Goal: Task Accomplishment & Management: Use online tool/utility

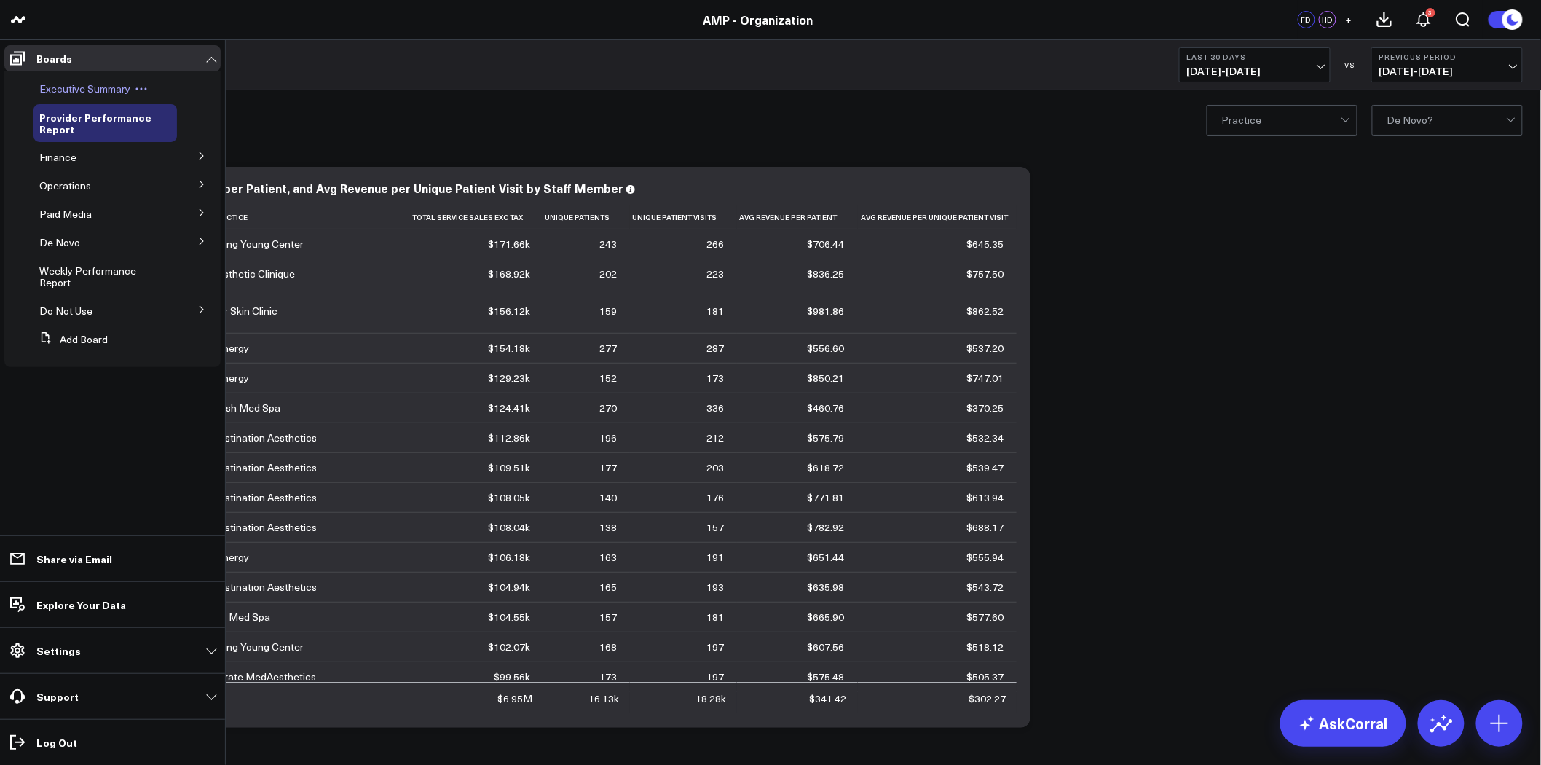
click at [95, 95] on span "Executive Summary" at bounding box center [84, 89] width 91 height 14
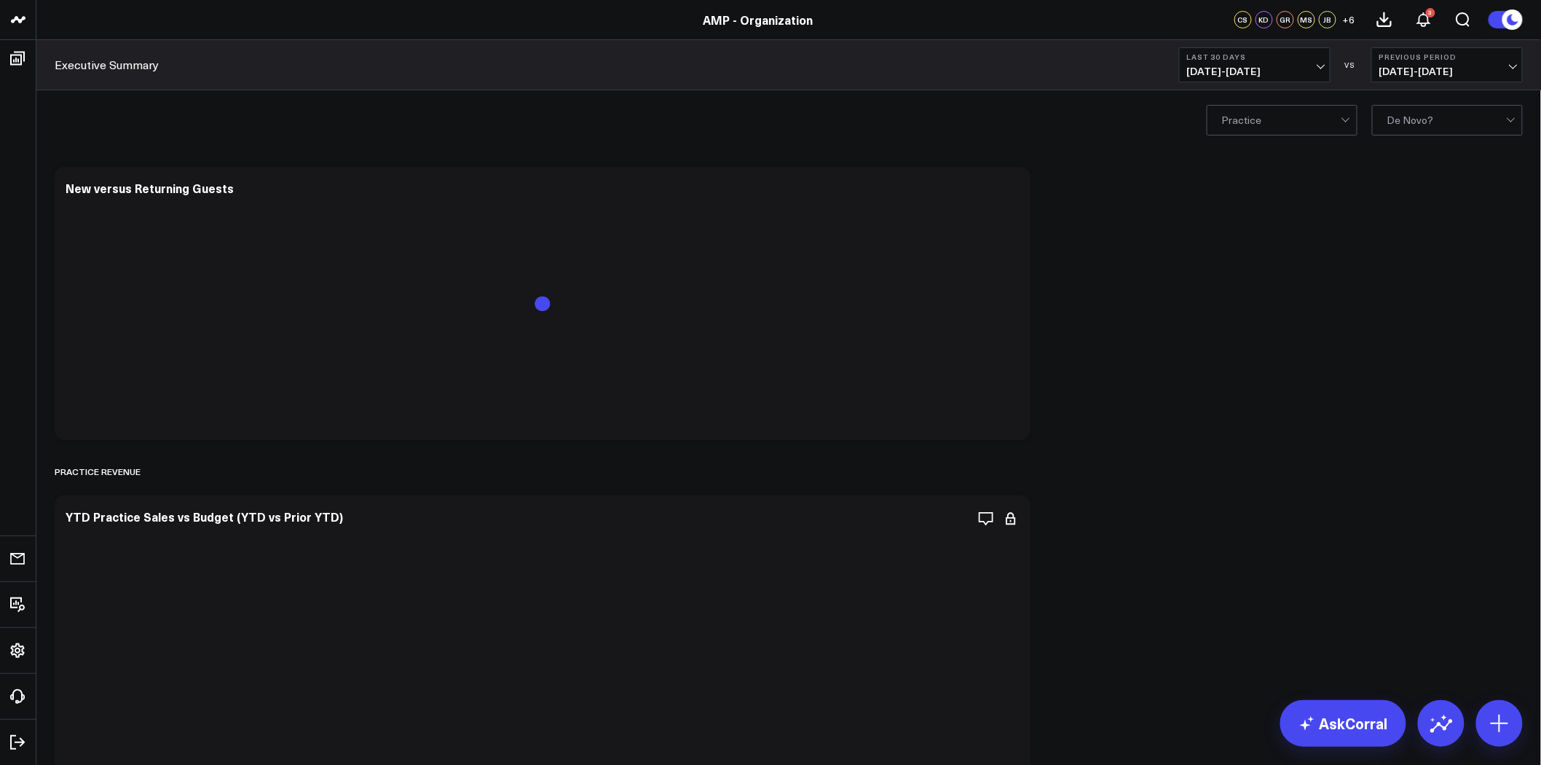
click at [1263, 73] on span "07/16/25 - 08/14/25" at bounding box center [1254, 72] width 135 height 12
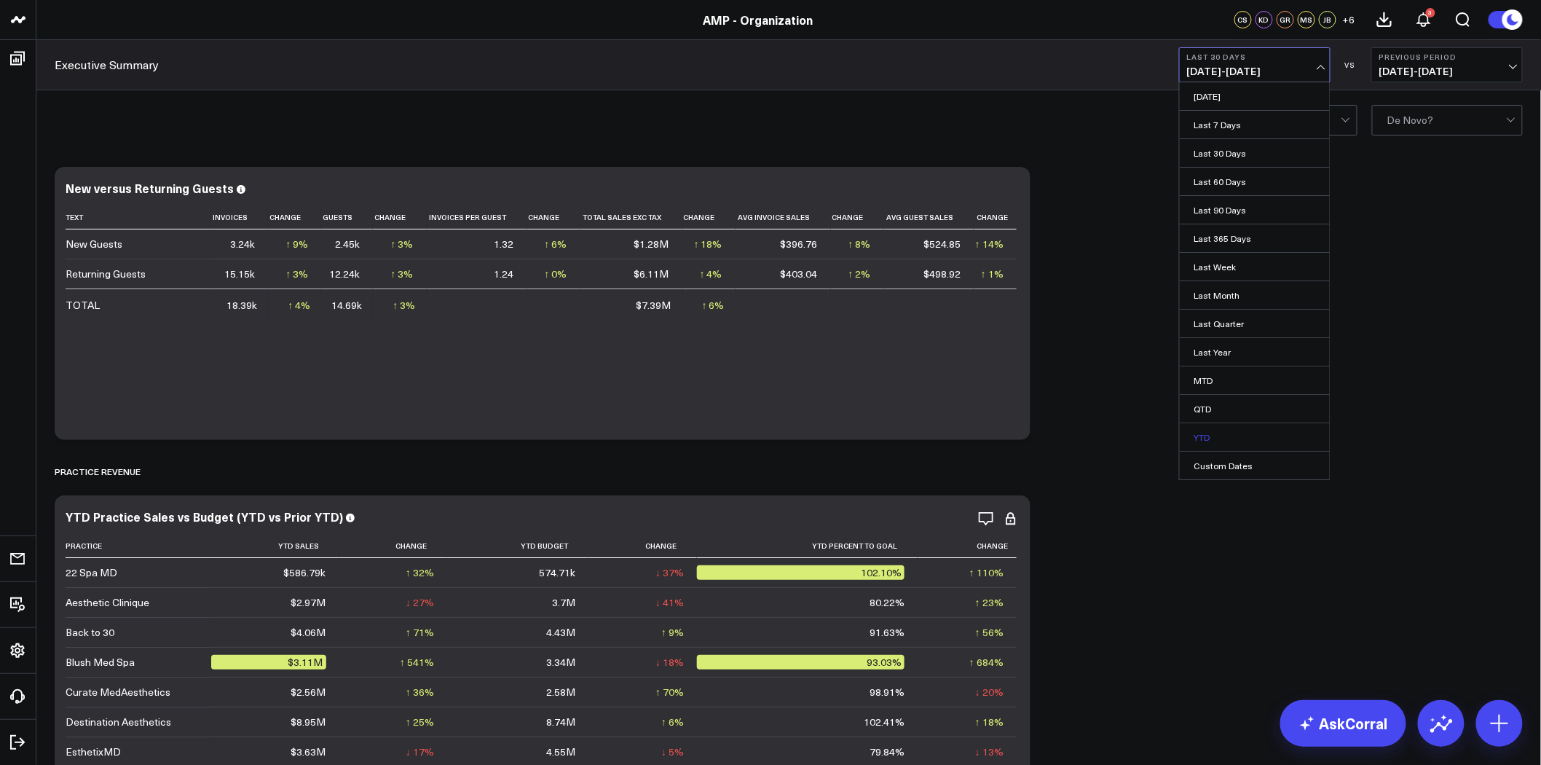
click at [1241, 434] on link "YTD" at bounding box center [1255, 437] width 150 height 28
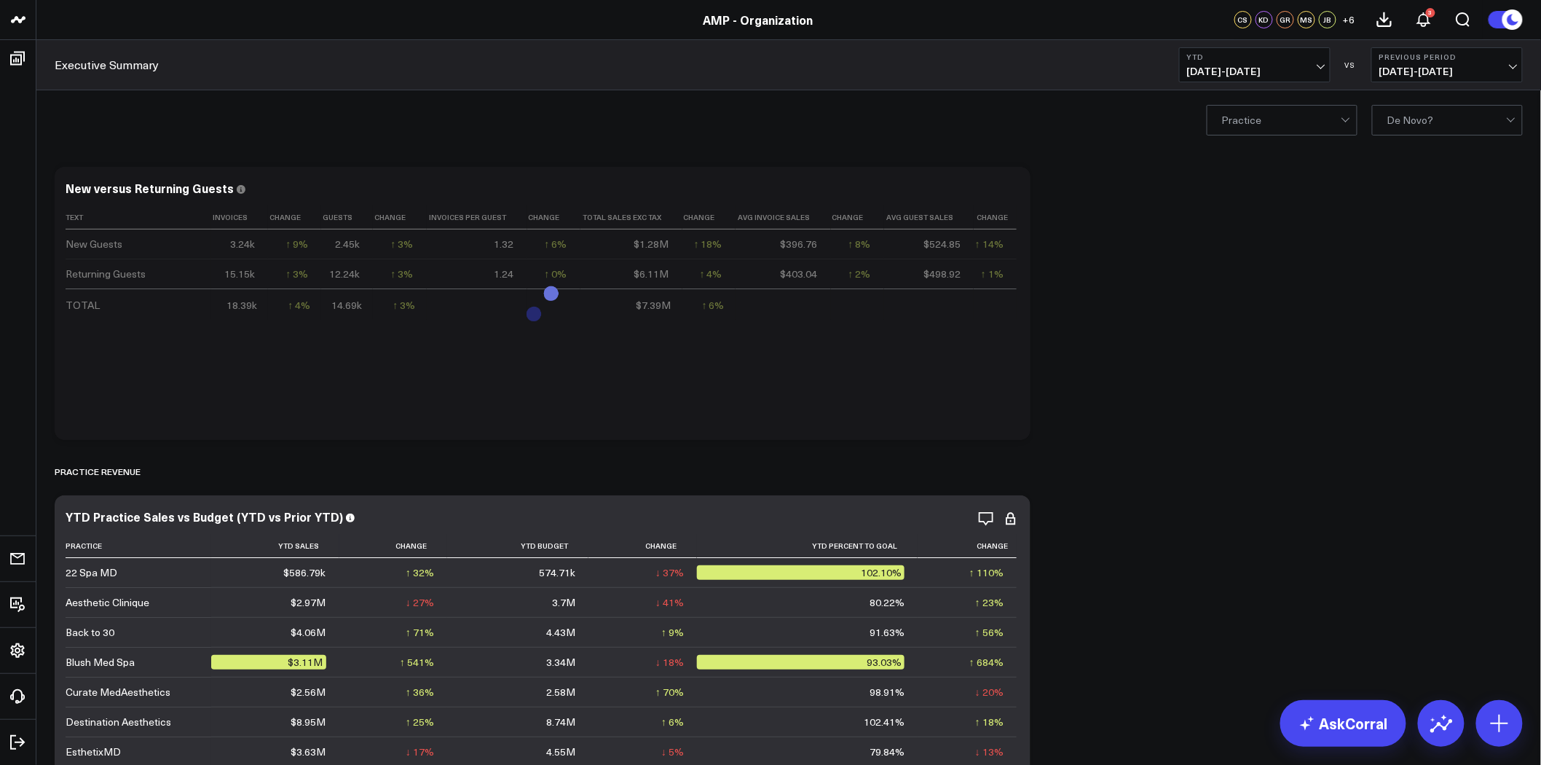
click at [1267, 68] on span "01/01/25 - 08/14/25" at bounding box center [1254, 72] width 135 height 12
click at [1240, 461] on link "Custom Dates" at bounding box center [1255, 466] width 150 height 28
select select "7"
select select "2025"
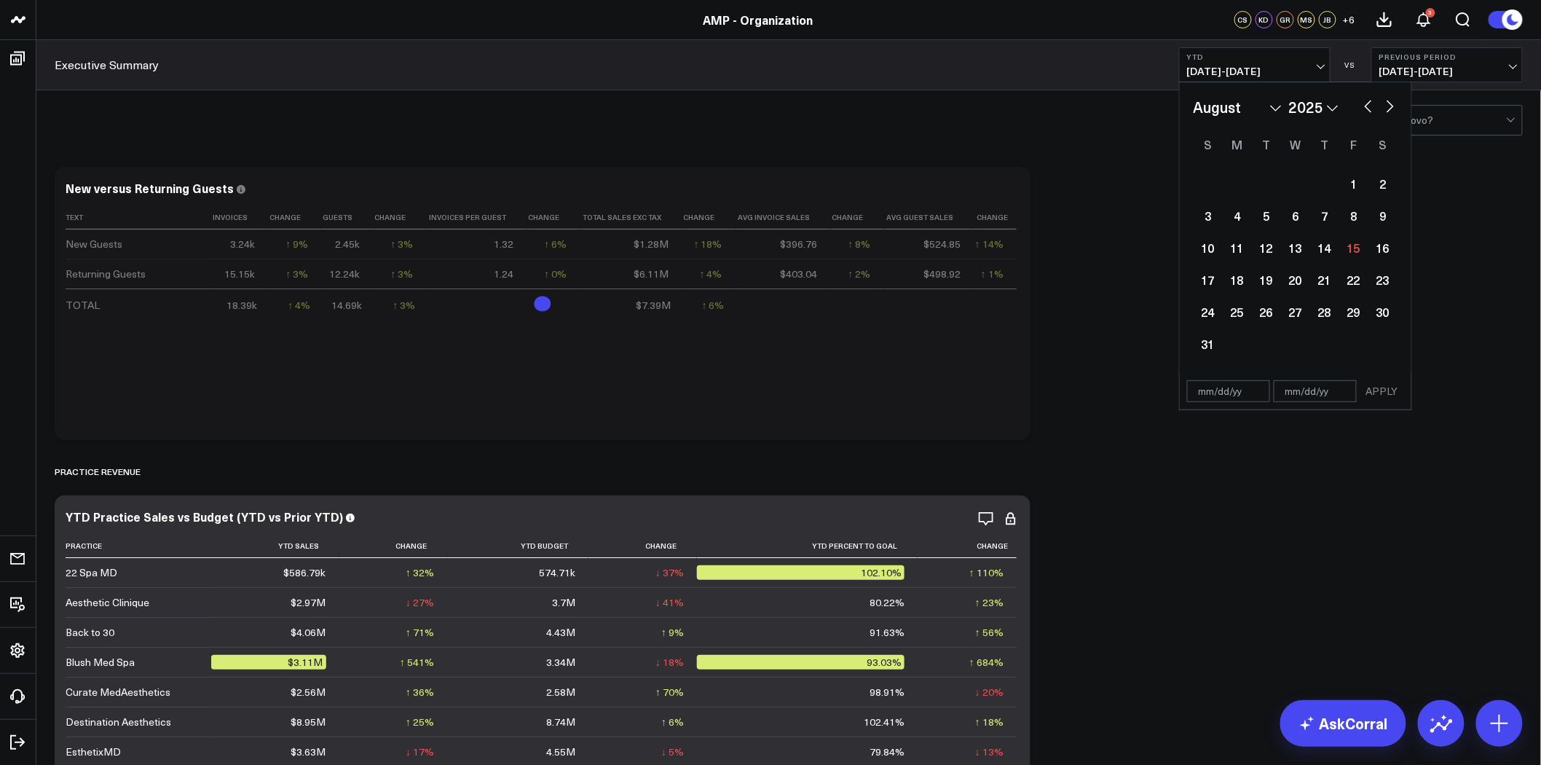
click at [1240, 386] on input "text" at bounding box center [1228, 391] width 83 height 22
select select "7"
select select "2025"
click at [1270, 111] on select "January February March April May June July August September October November De…" at bounding box center [1238, 107] width 88 height 22
select select "2025"
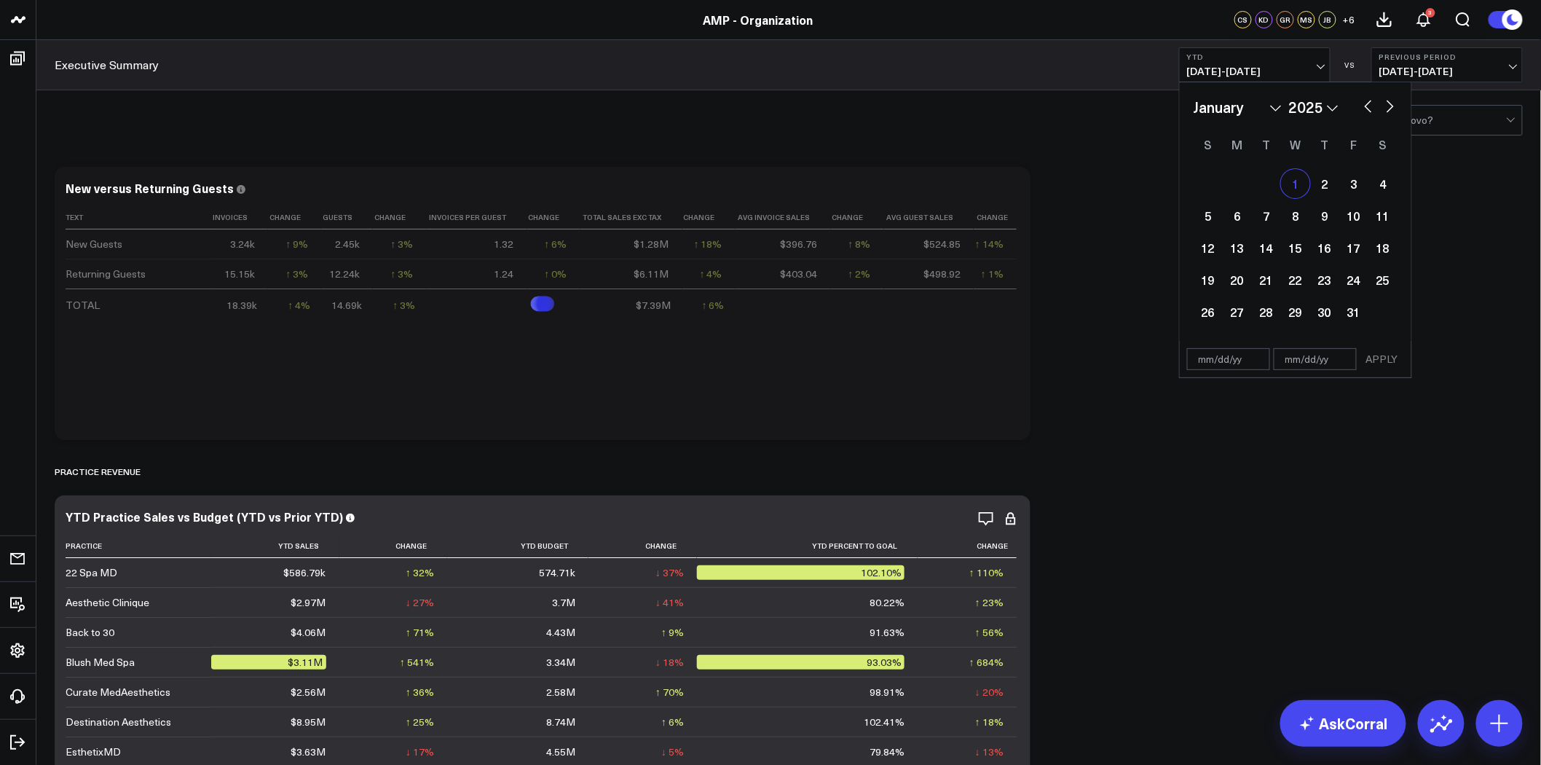
click at [1300, 179] on div "1" at bounding box center [1295, 183] width 29 height 29
type input "01/01/25"
select select "2025"
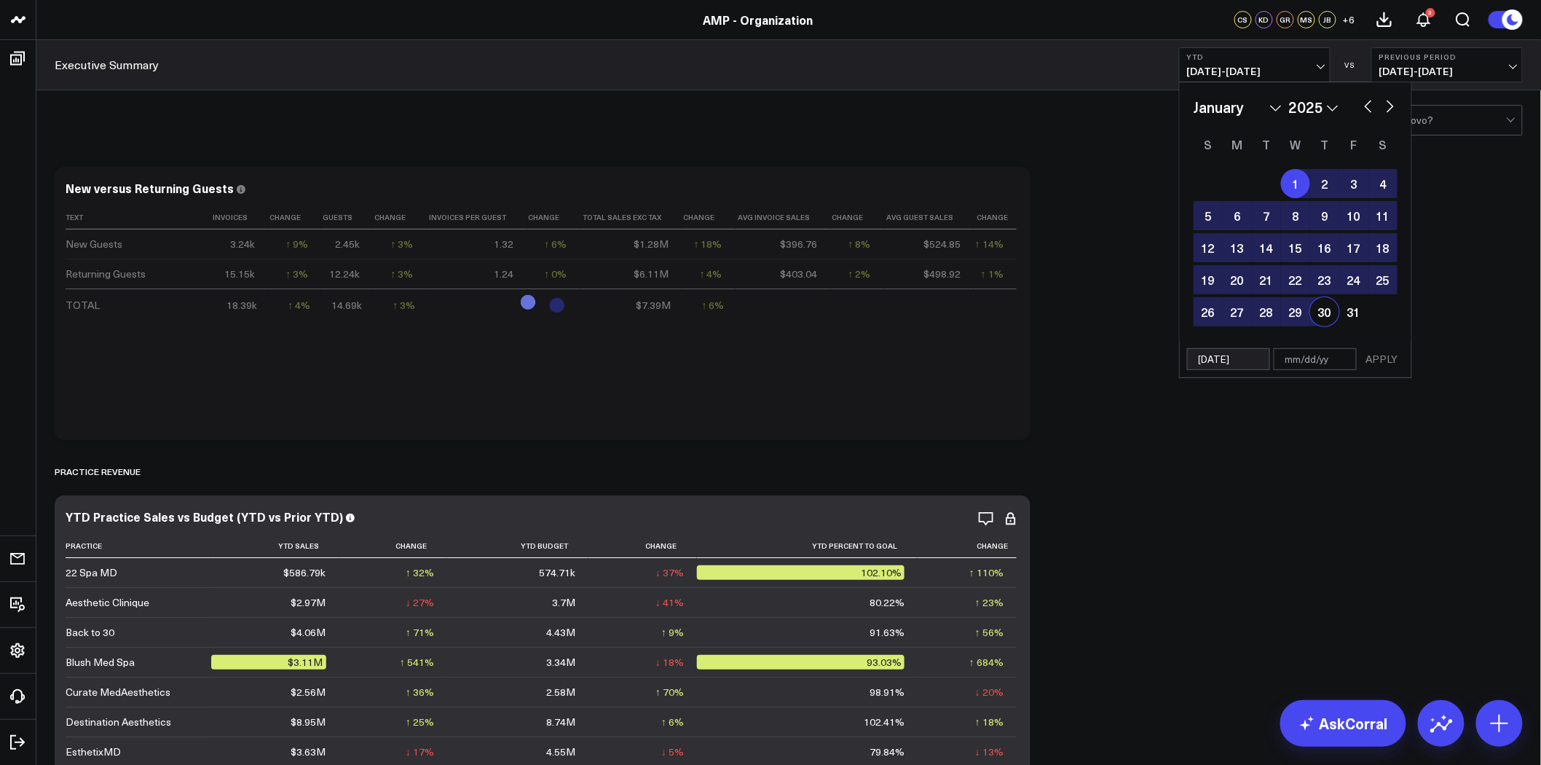
click at [1320, 366] on input "text" at bounding box center [1315, 359] width 83 height 22
select select "2025"
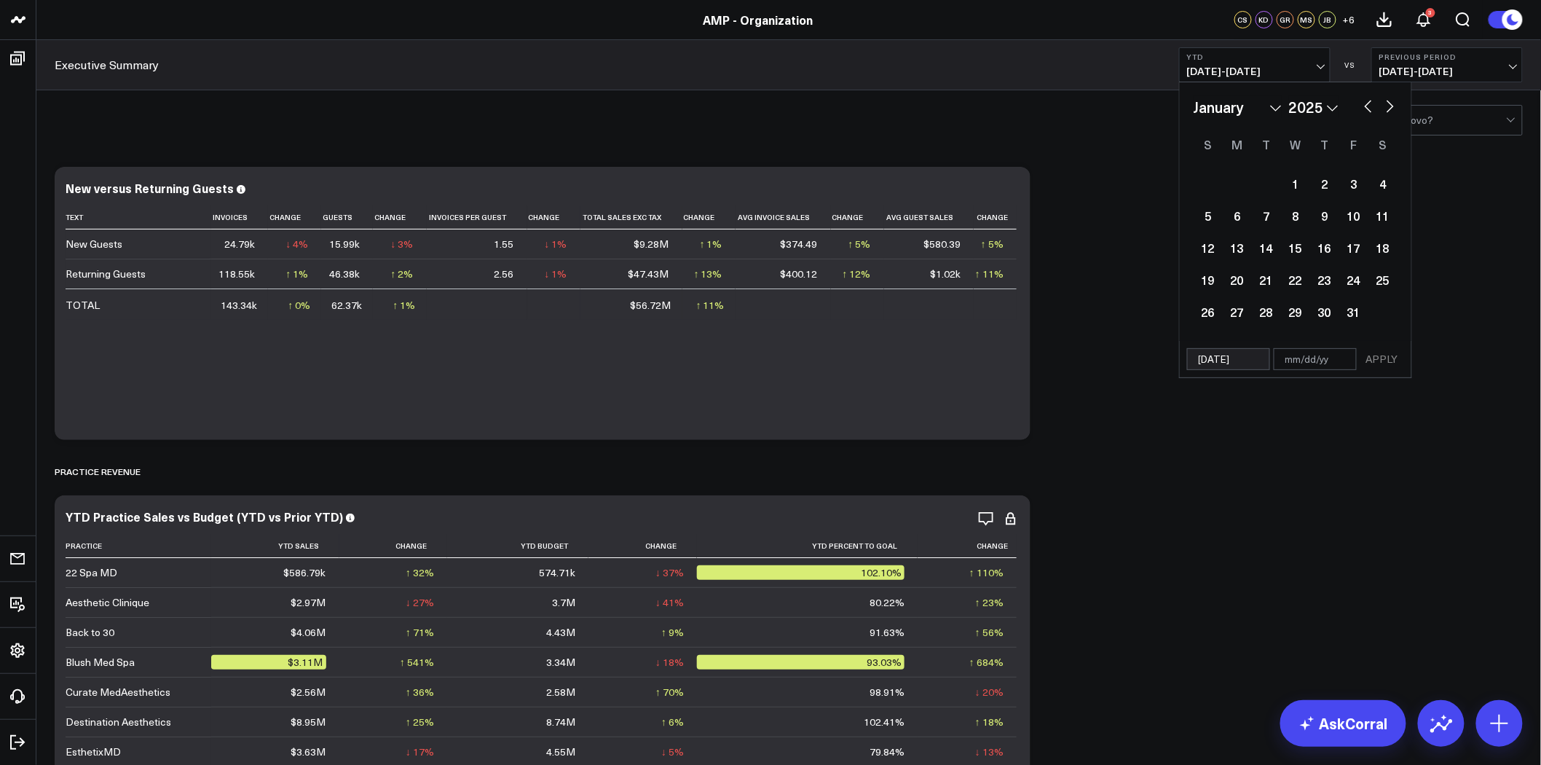
click at [1245, 103] on select "January February March April May June July August September October November De…" at bounding box center [1238, 107] width 88 height 22
select select "6"
select select "2025"
click at [1326, 314] on div "31" at bounding box center [1324, 311] width 29 height 29
type input "07/31/25"
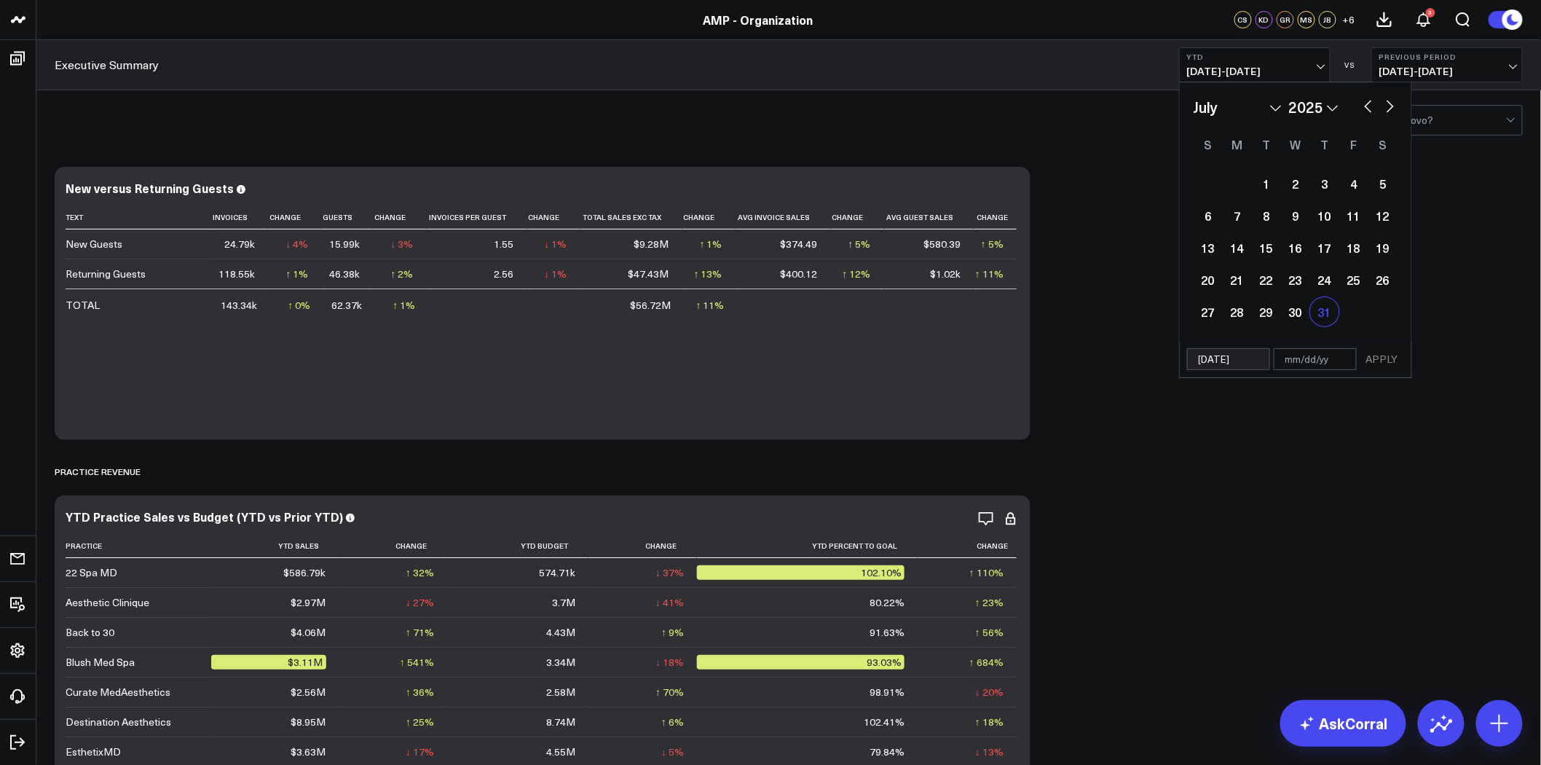
select select "6"
select select "2025"
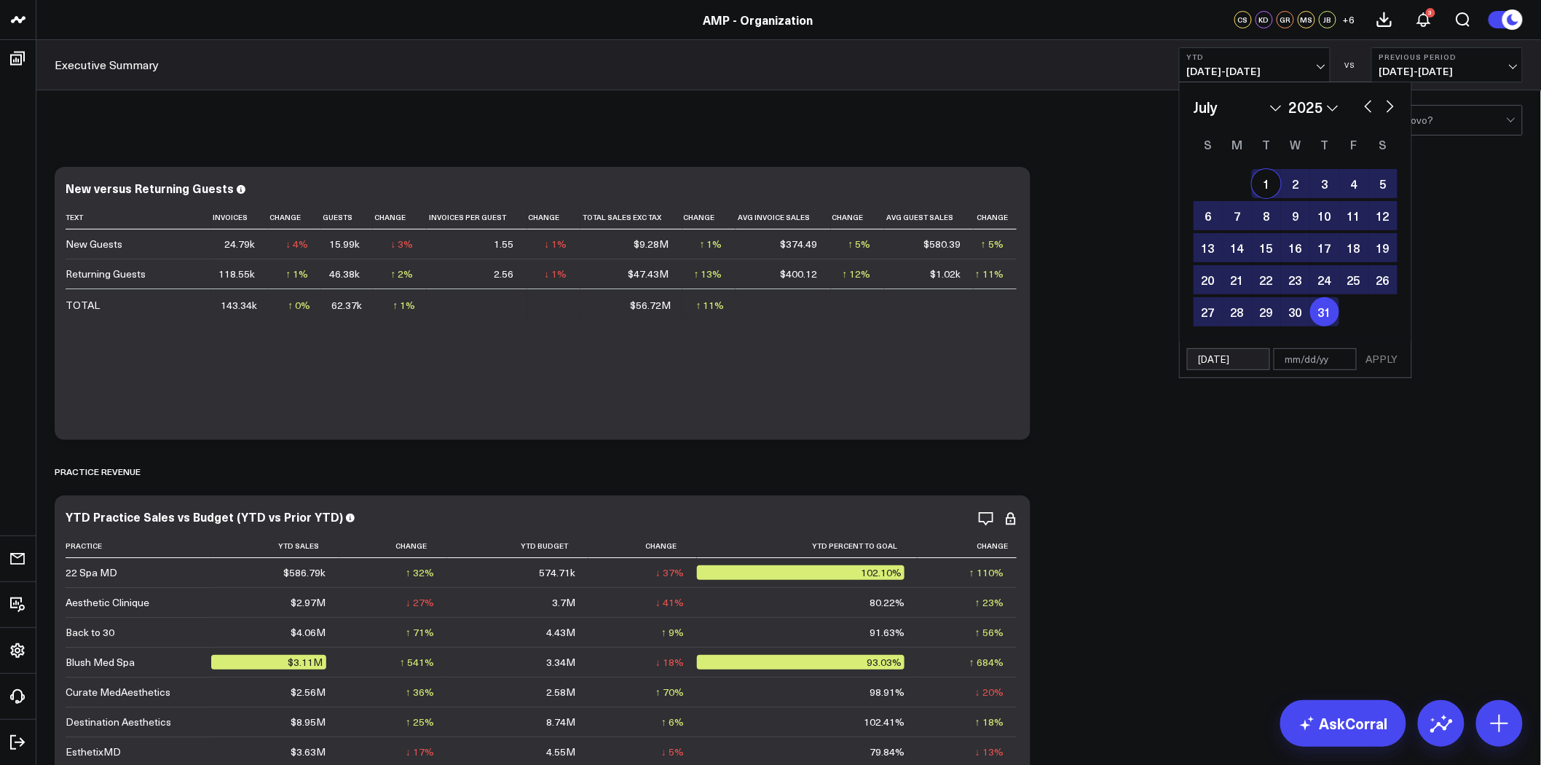
click at [1214, 100] on select "January February March April May June July August September October November De…" at bounding box center [1238, 107] width 88 height 22
select select "2025"
click at [1292, 185] on div "1" at bounding box center [1295, 183] width 29 height 29
type input "01/01/25"
type input "07/31/25"
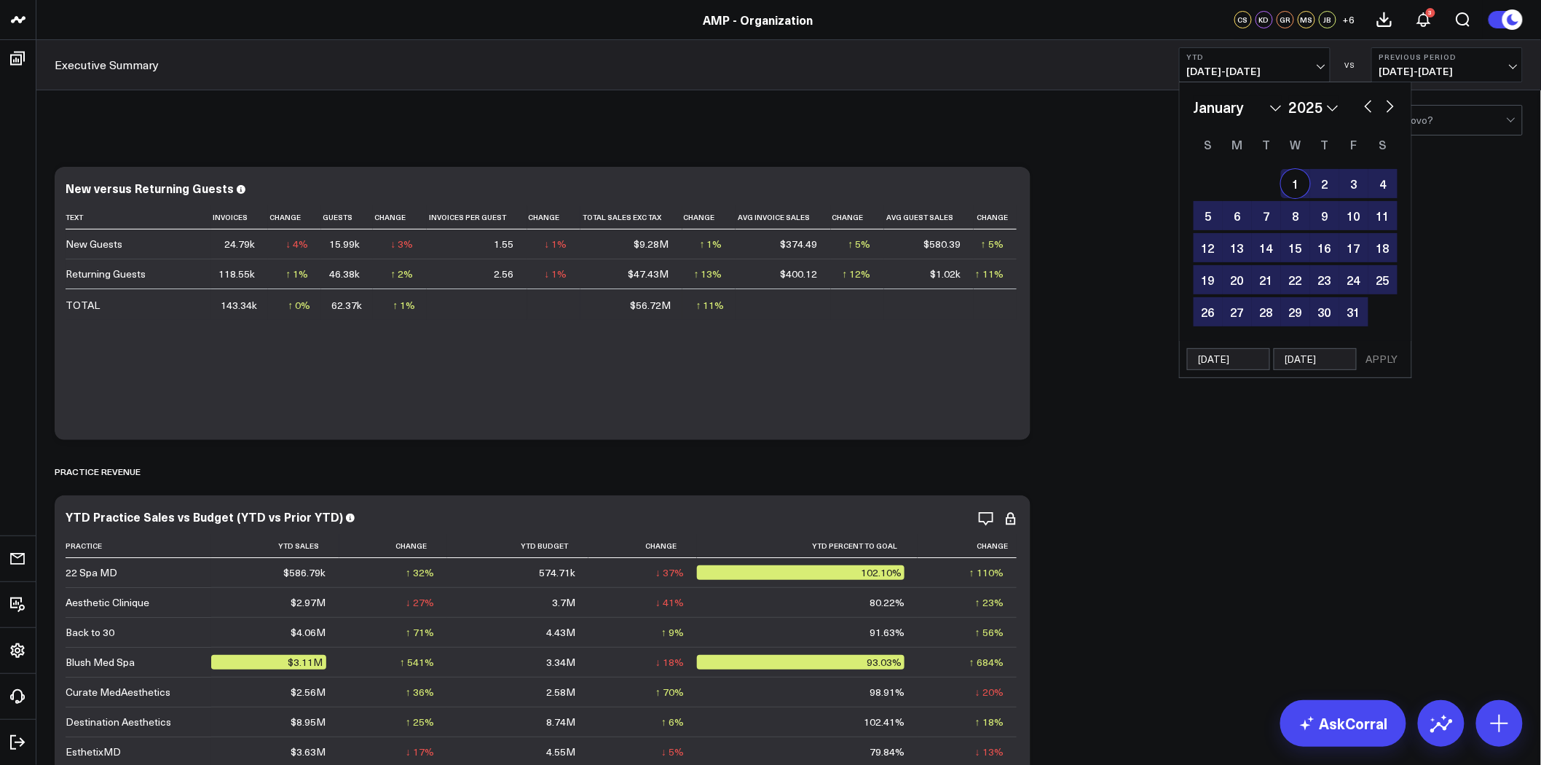
select select "2025"
click at [1389, 353] on button "APPLY" at bounding box center [1382, 359] width 44 height 22
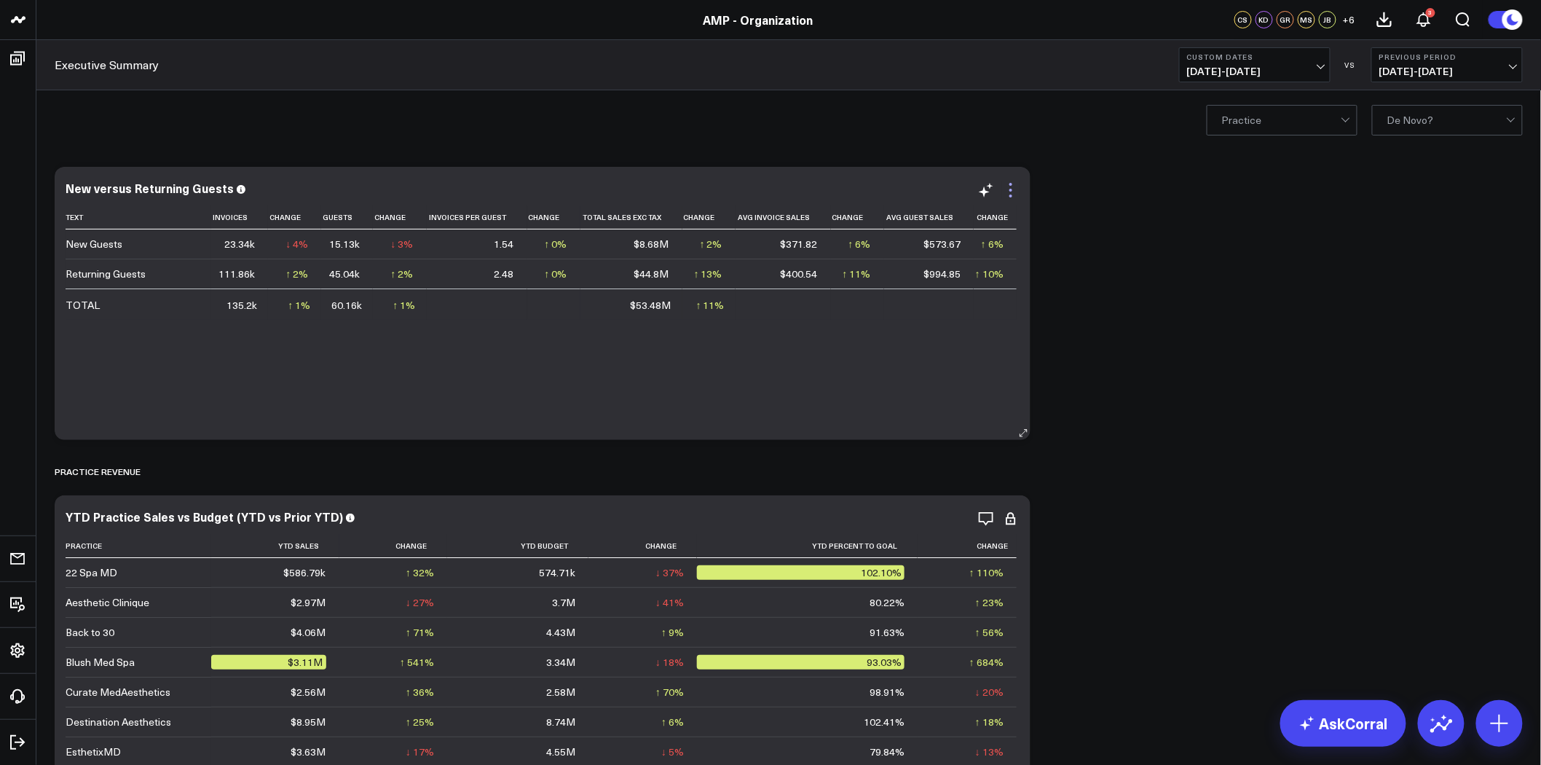
click at [1008, 188] on icon at bounding box center [1010, 189] width 17 height 17
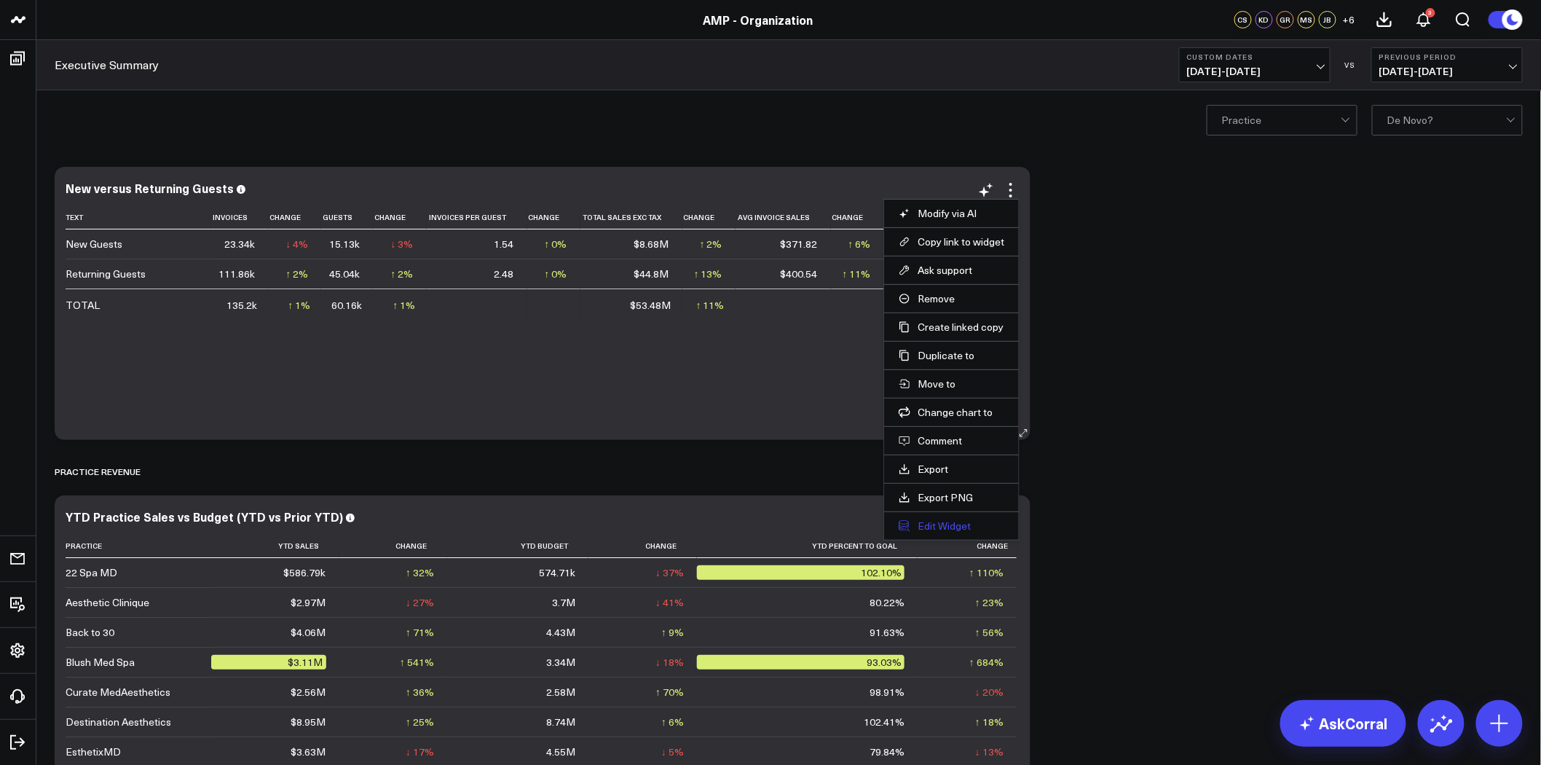
click at [956, 524] on button "Edit Widget" at bounding box center [952, 525] width 106 height 13
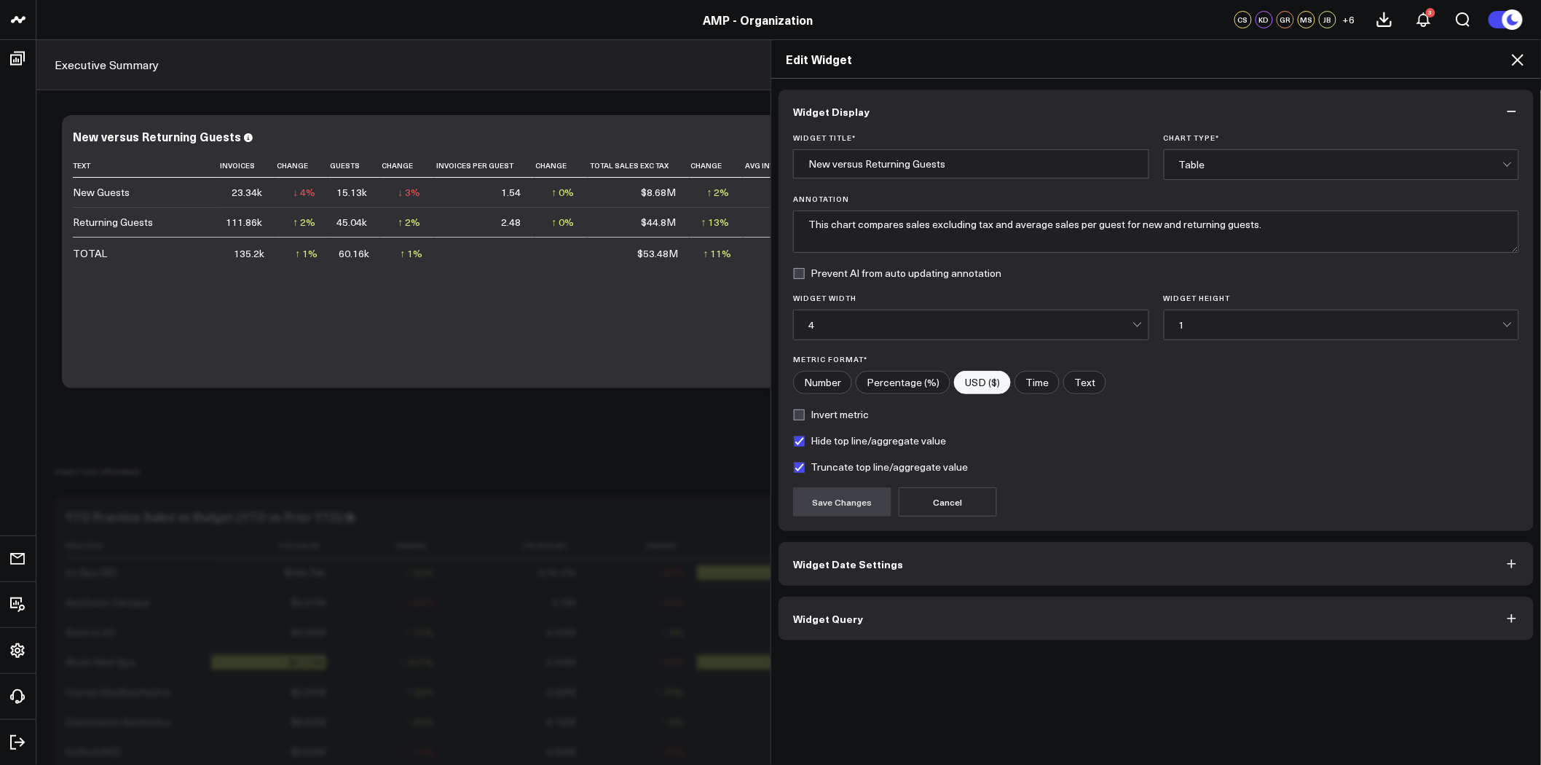
click at [974, 615] on button "Widget Query" at bounding box center [1156, 618] width 755 height 44
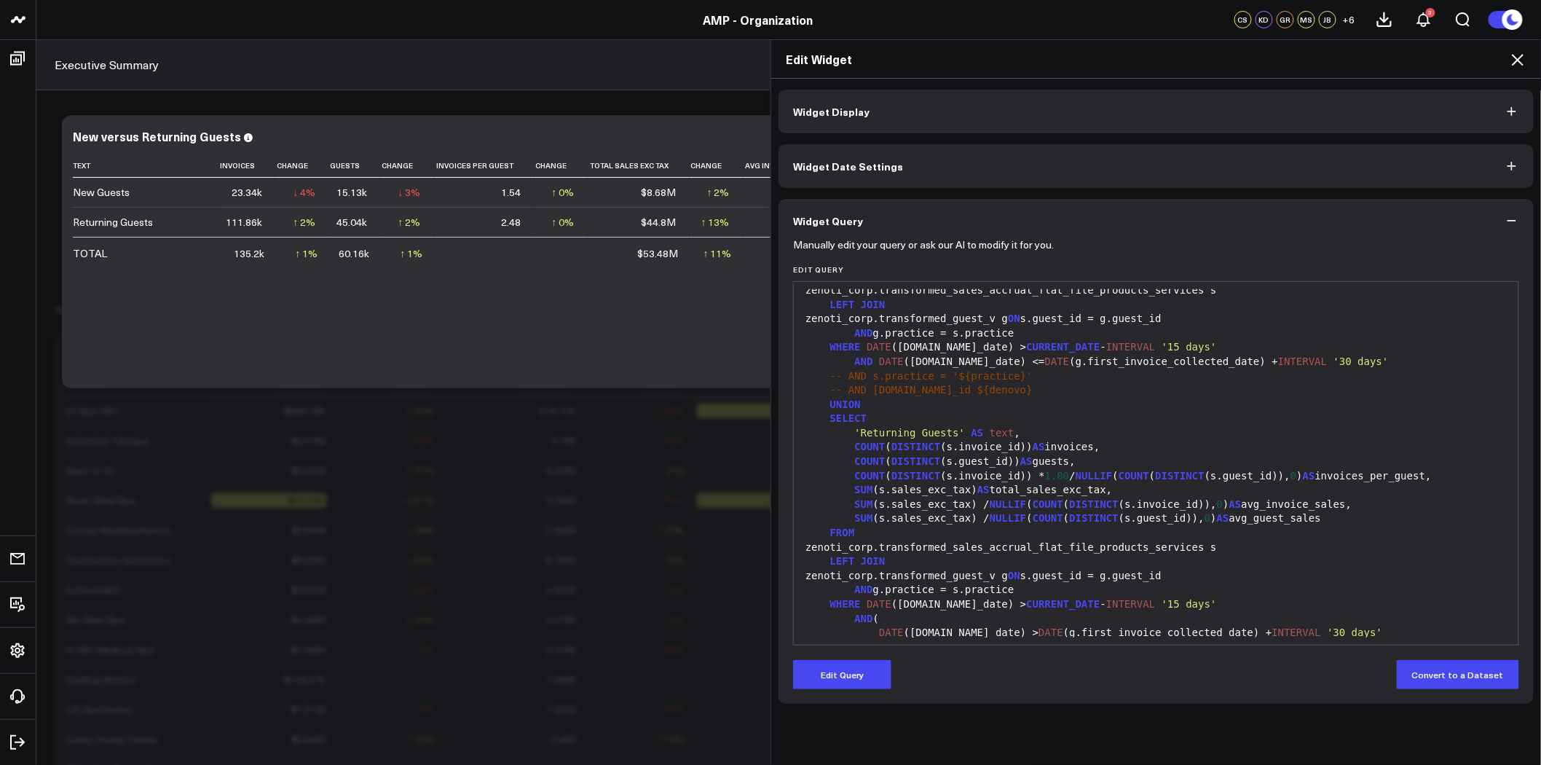
scroll to position [233, 0]
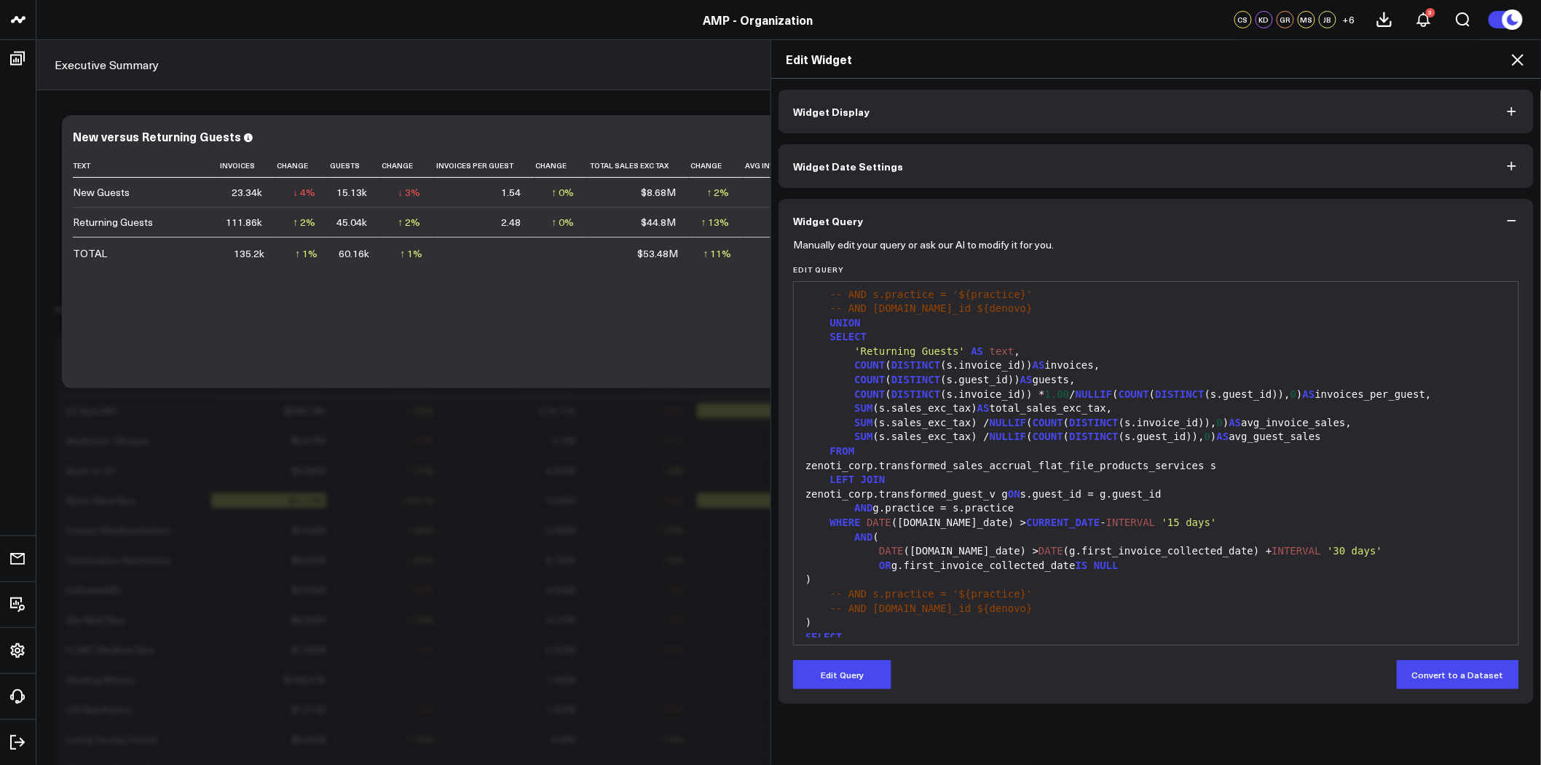
click at [1517, 60] on icon at bounding box center [1517, 59] width 17 height 17
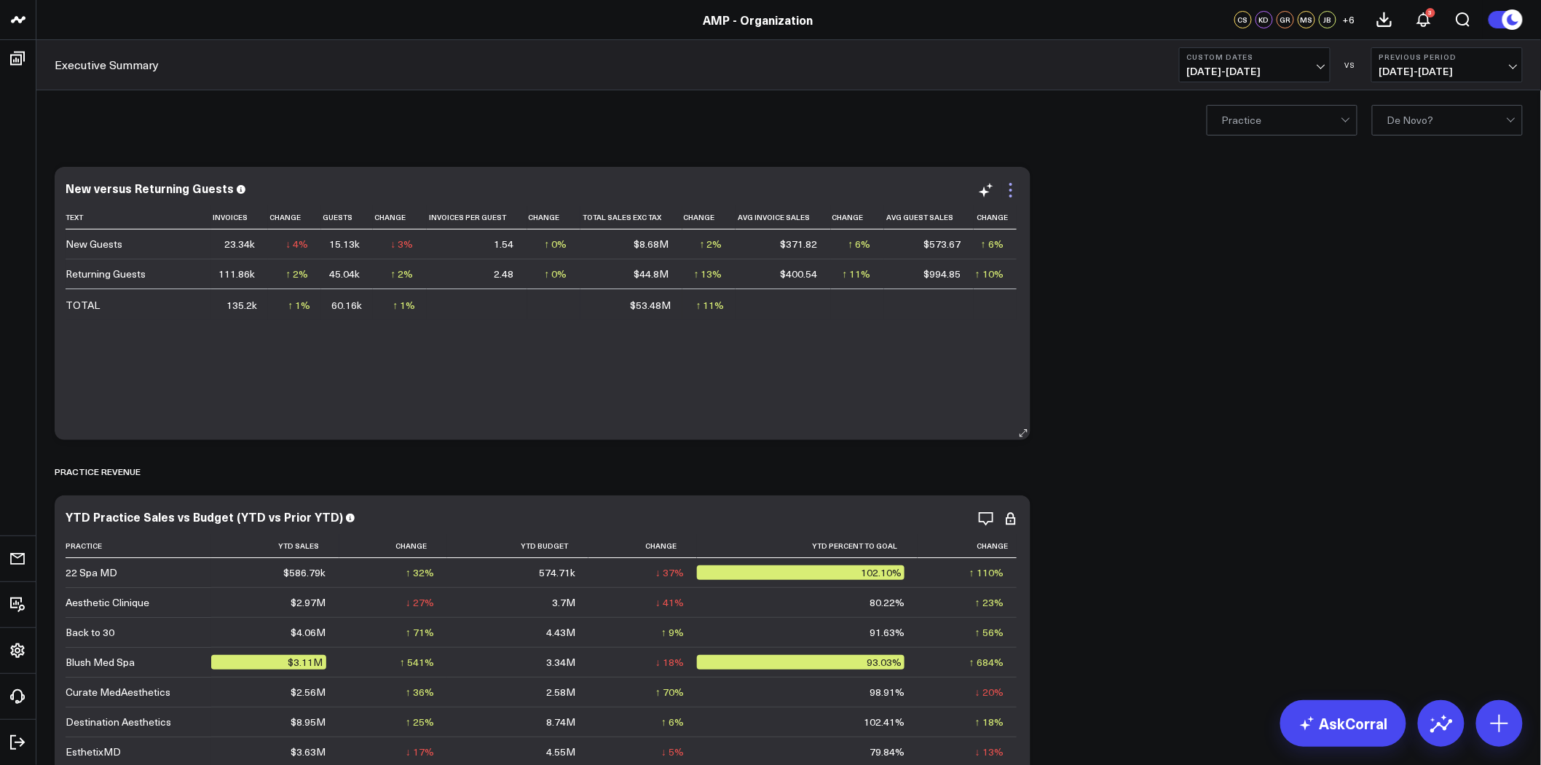
click at [1007, 186] on icon at bounding box center [1010, 189] width 17 height 17
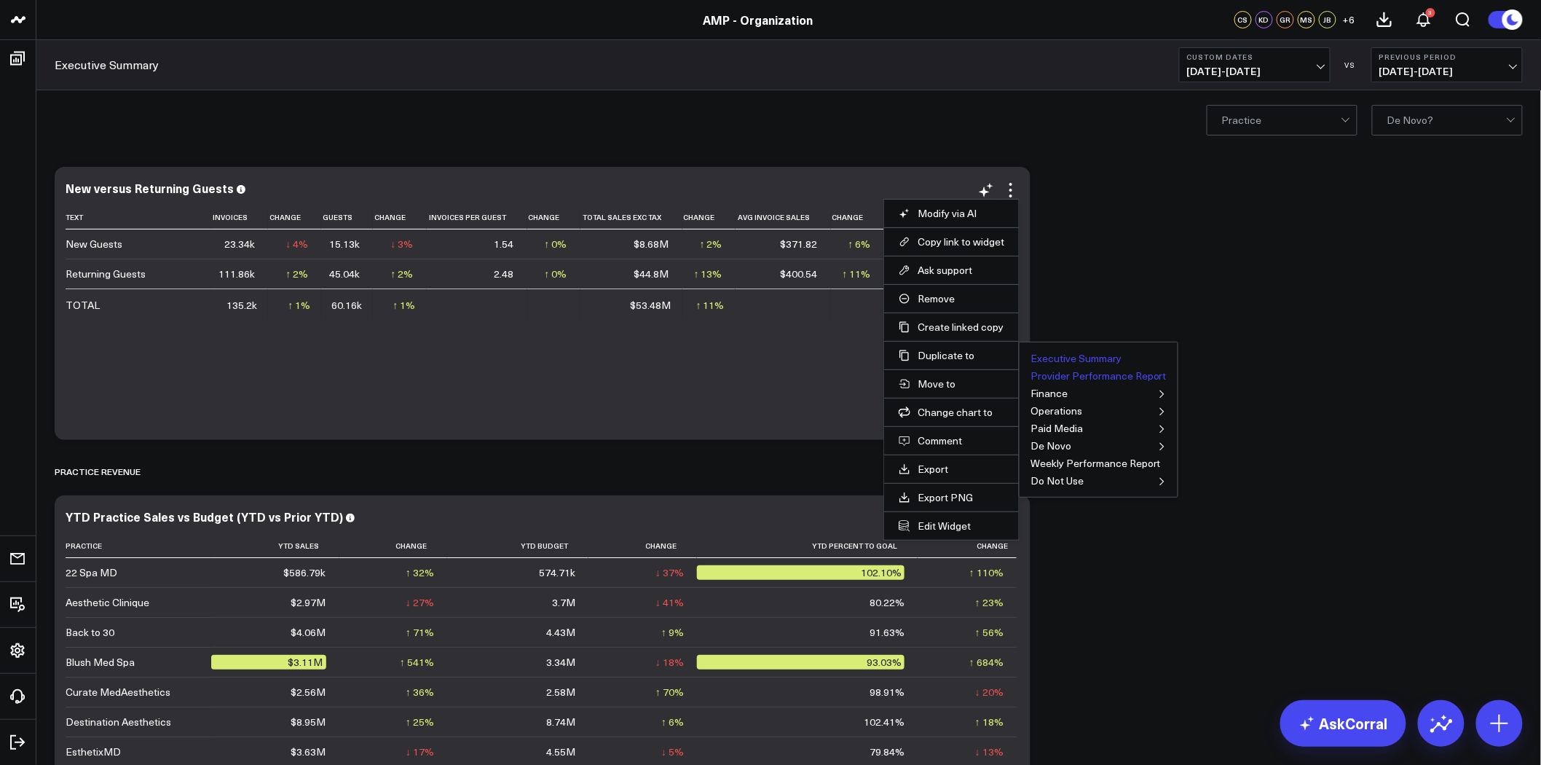
click at [1069, 374] on button "Provider Performance Report" at bounding box center [1099, 376] width 136 height 10
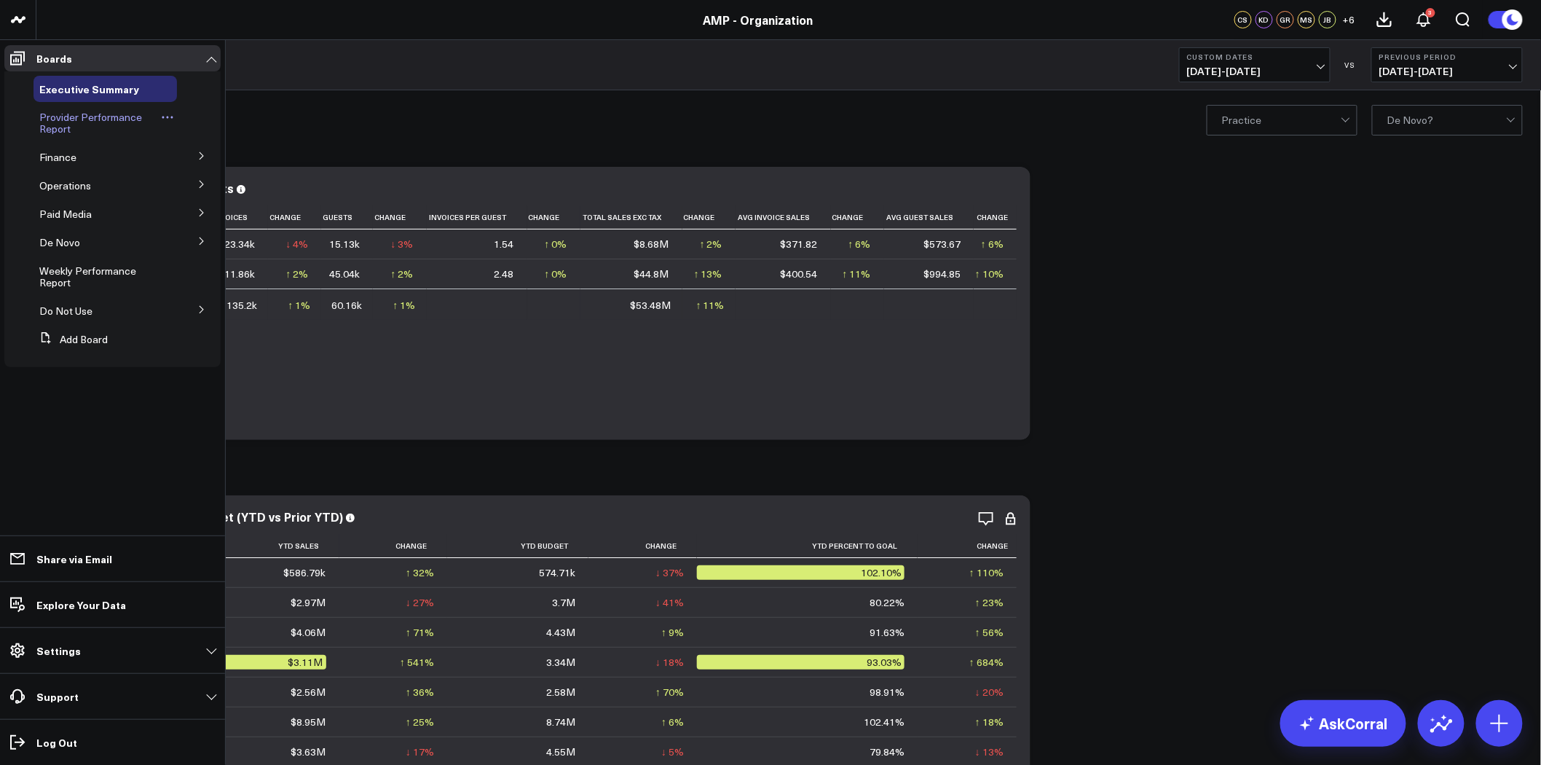
click at [80, 120] on span "Provider Performance Report" at bounding box center [90, 122] width 103 height 25
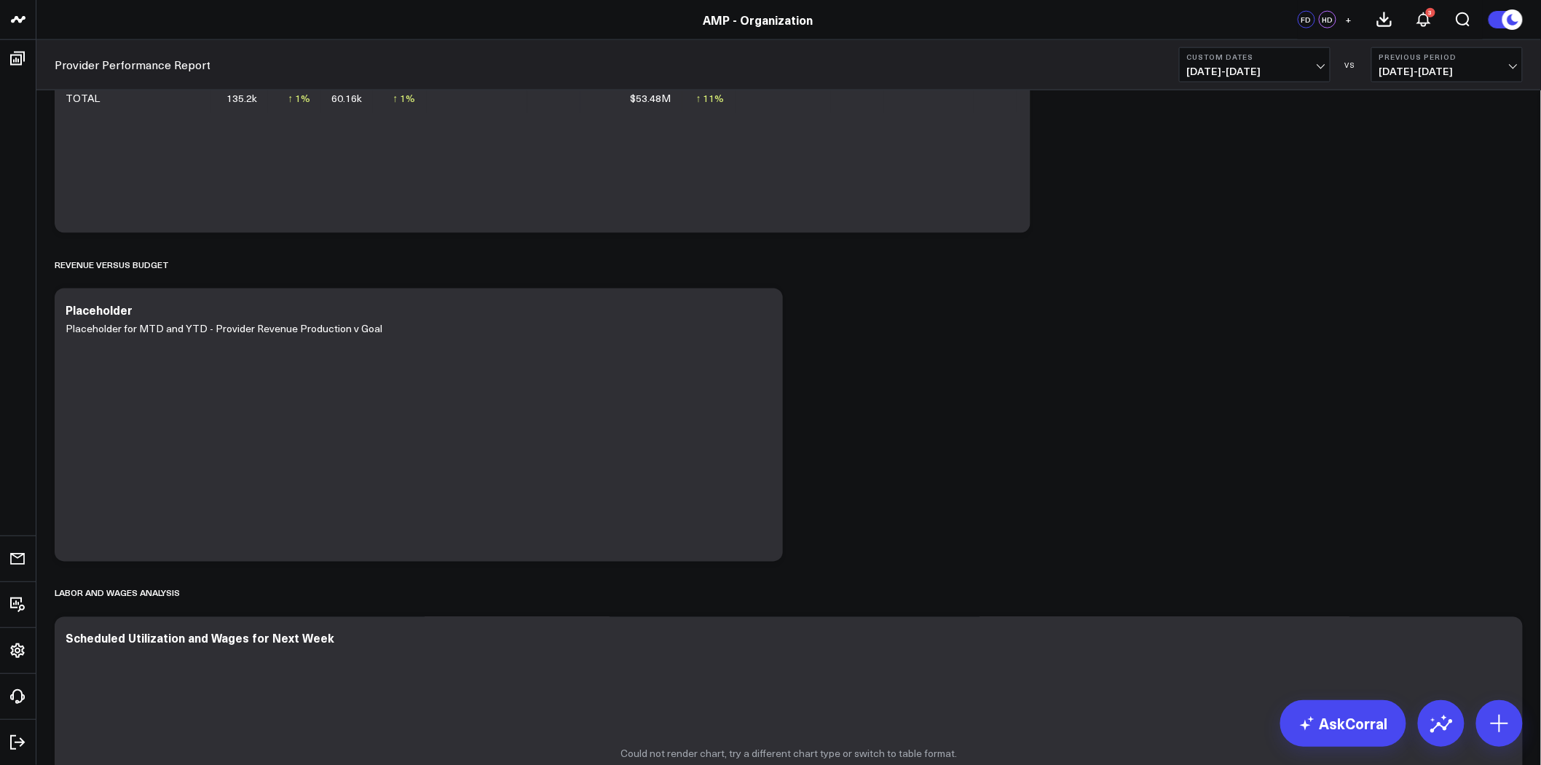
scroll to position [1187, 0]
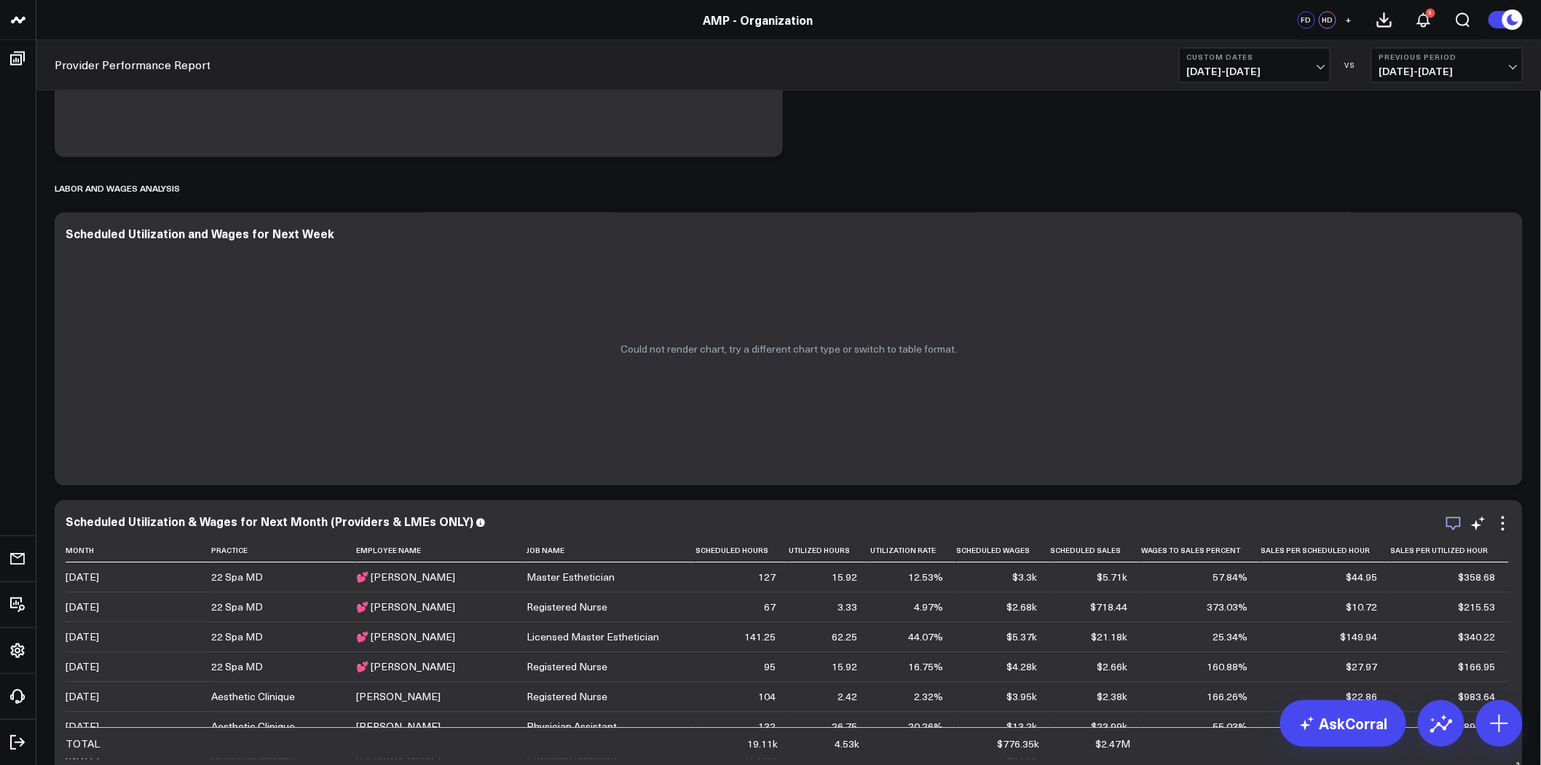
click at [1452, 520] on icon "button" at bounding box center [1453, 522] width 17 height 17
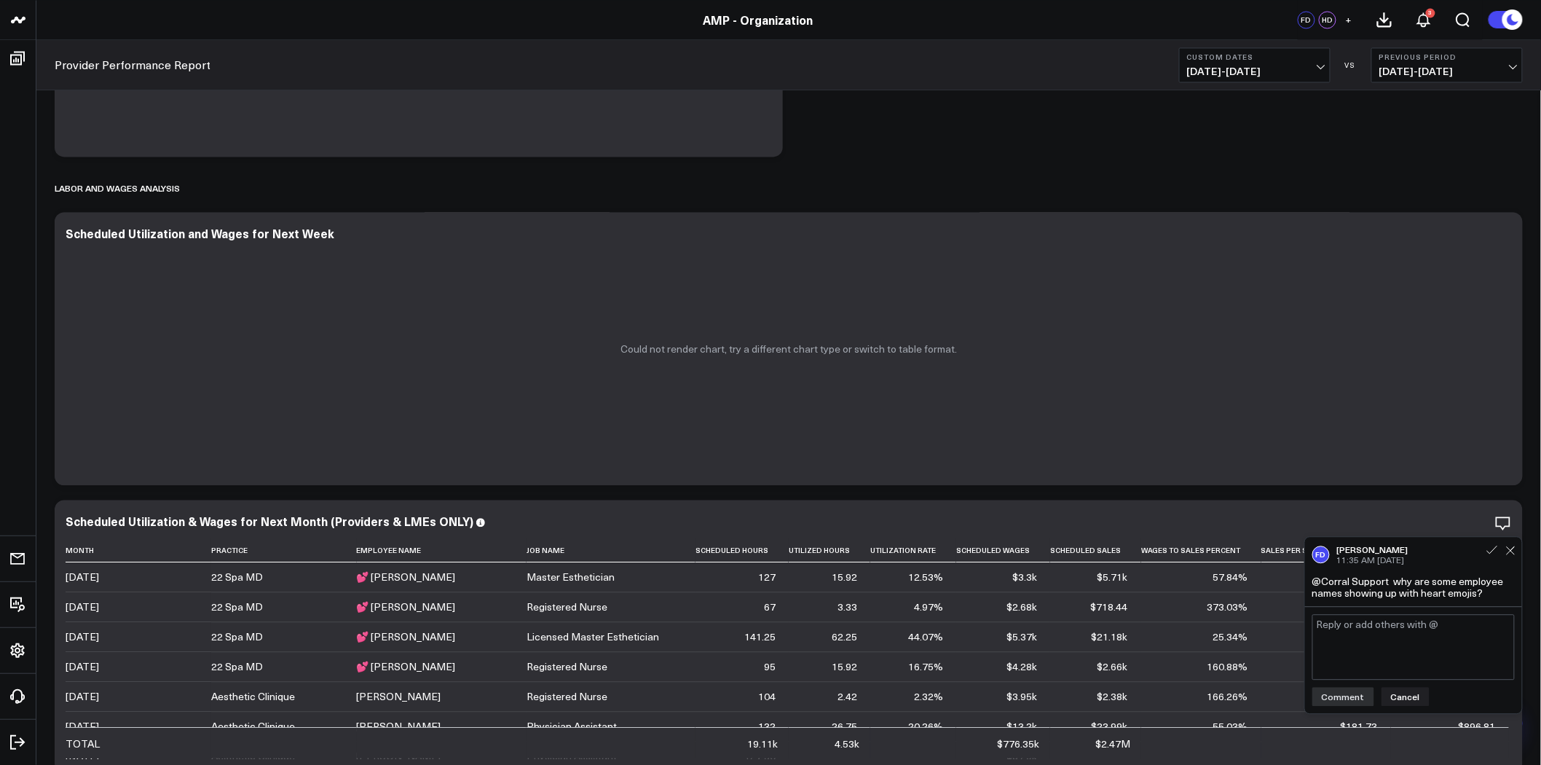
click at [1454, 587] on div "@Corral Support why are some employee names showing up with heart emojis?" at bounding box center [1413, 586] width 202 height 23
click at [1435, 637] on textarea at bounding box center [1413, 647] width 202 height 66
click at [1319, 629] on textarea "Ignore this message. It appears that this was entered into Zenoti and is pullin…" at bounding box center [1413, 647] width 202 height 66
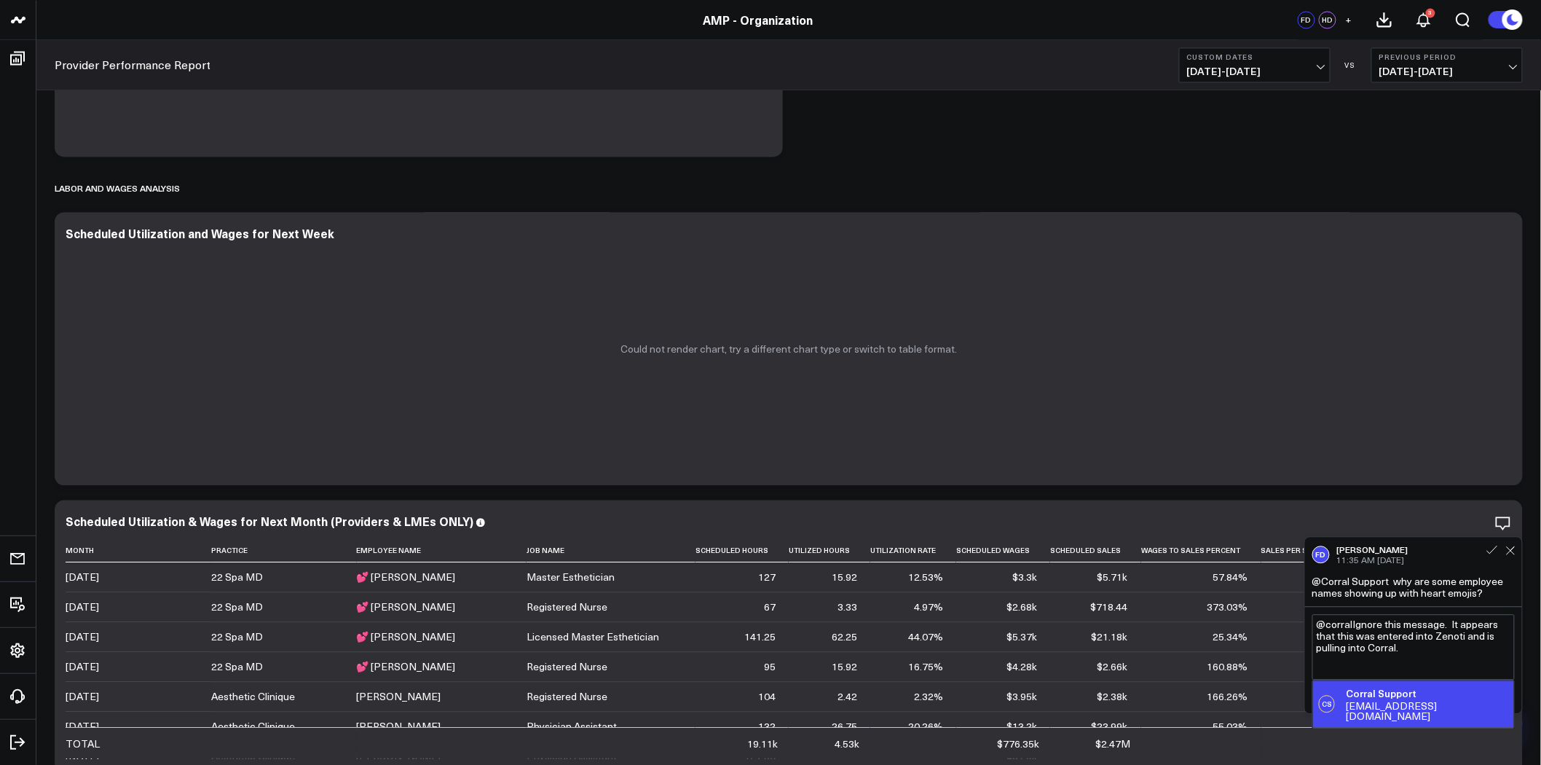
click at [1379, 701] on div "support@corraldata.com" at bounding box center [1427, 711] width 162 height 20
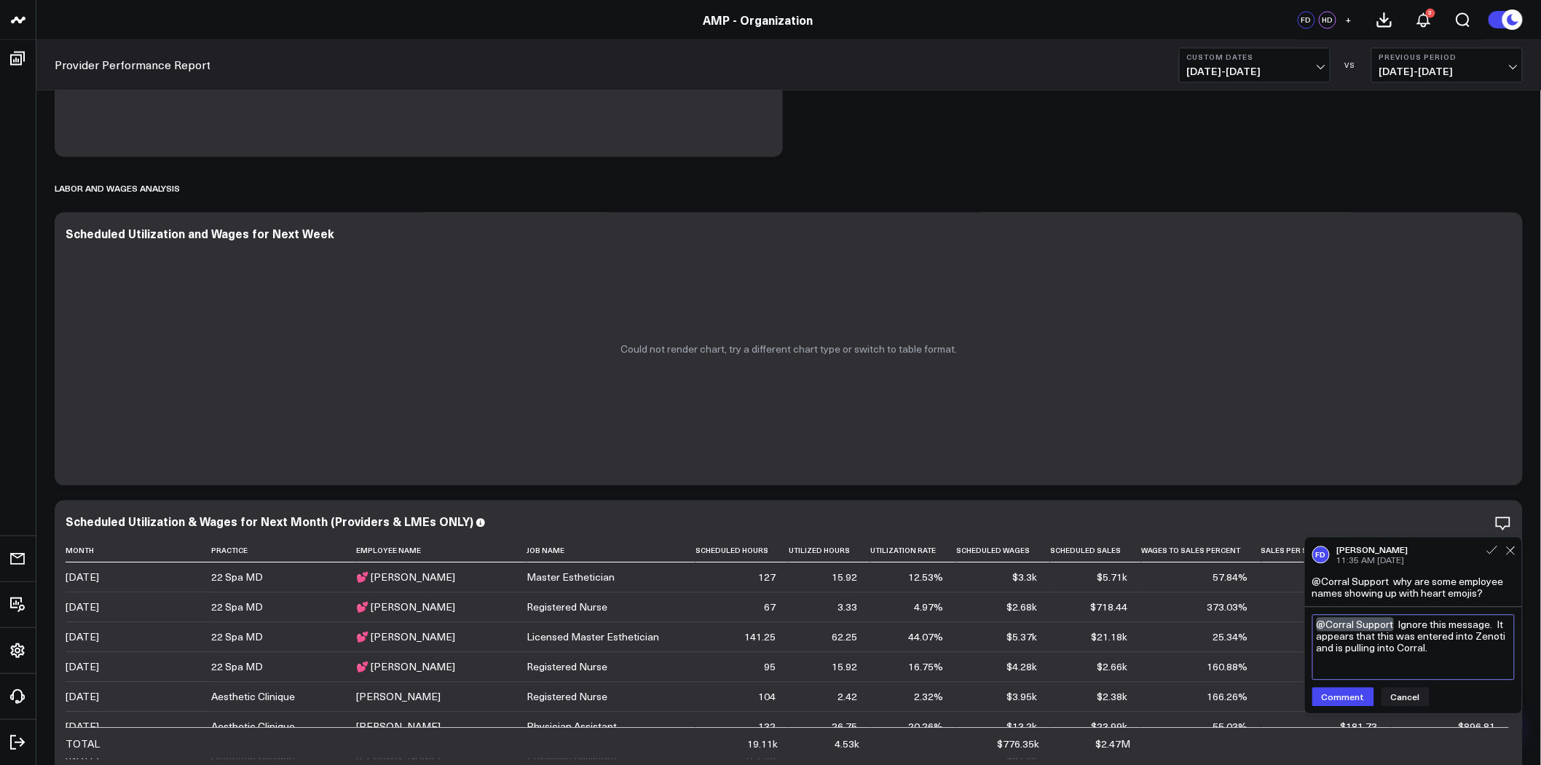
drag, startPoint x: 1443, startPoint y: 648, endPoint x: 1505, endPoint y: 637, distance: 63.7
click at [1505, 637] on textarea "@Corral Support Ignore this message. It appears that this was entered into Zeno…" at bounding box center [1413, 647] width 202 height 66
type textarea "@Corral Support Ignore this message. It appears that this was entered into Zeno…"
click at [1344, 694] on button "Comment" at bounding box center [1343, 696] width 62 height 19
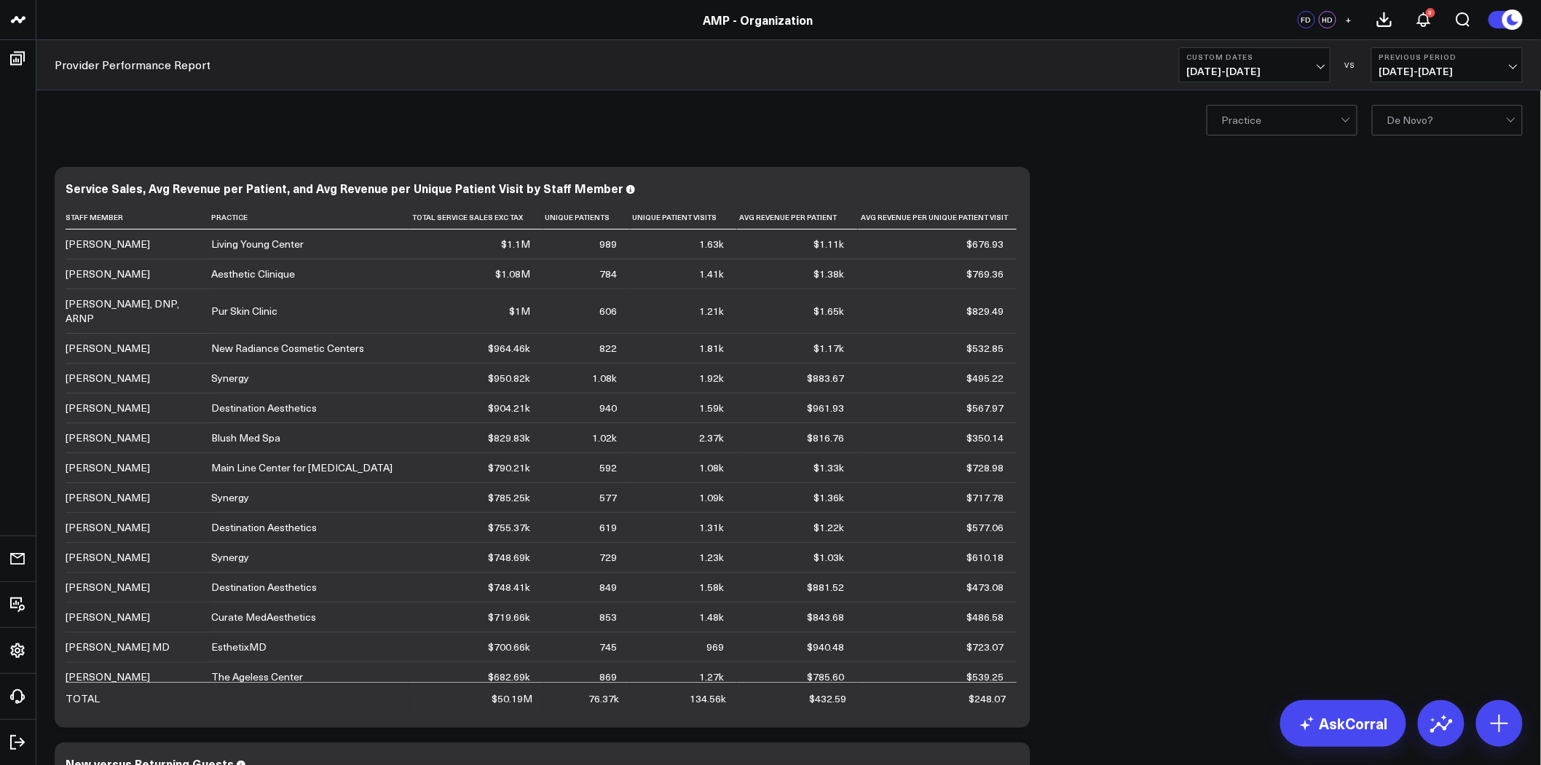
scroll to position [404, 0]
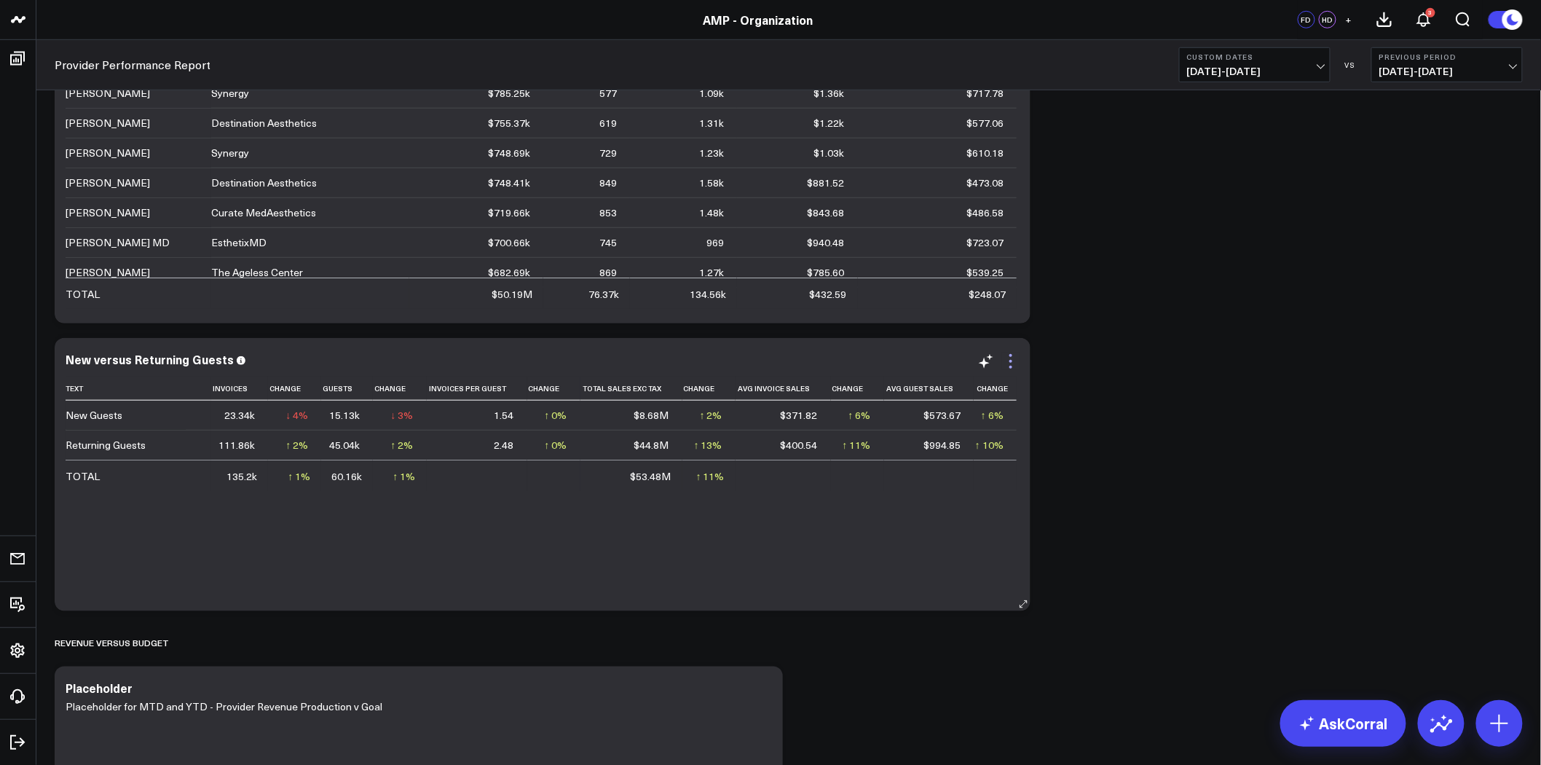
click at [1014, 358] on icon at bounding box center [1010, 360] width 17 height 17
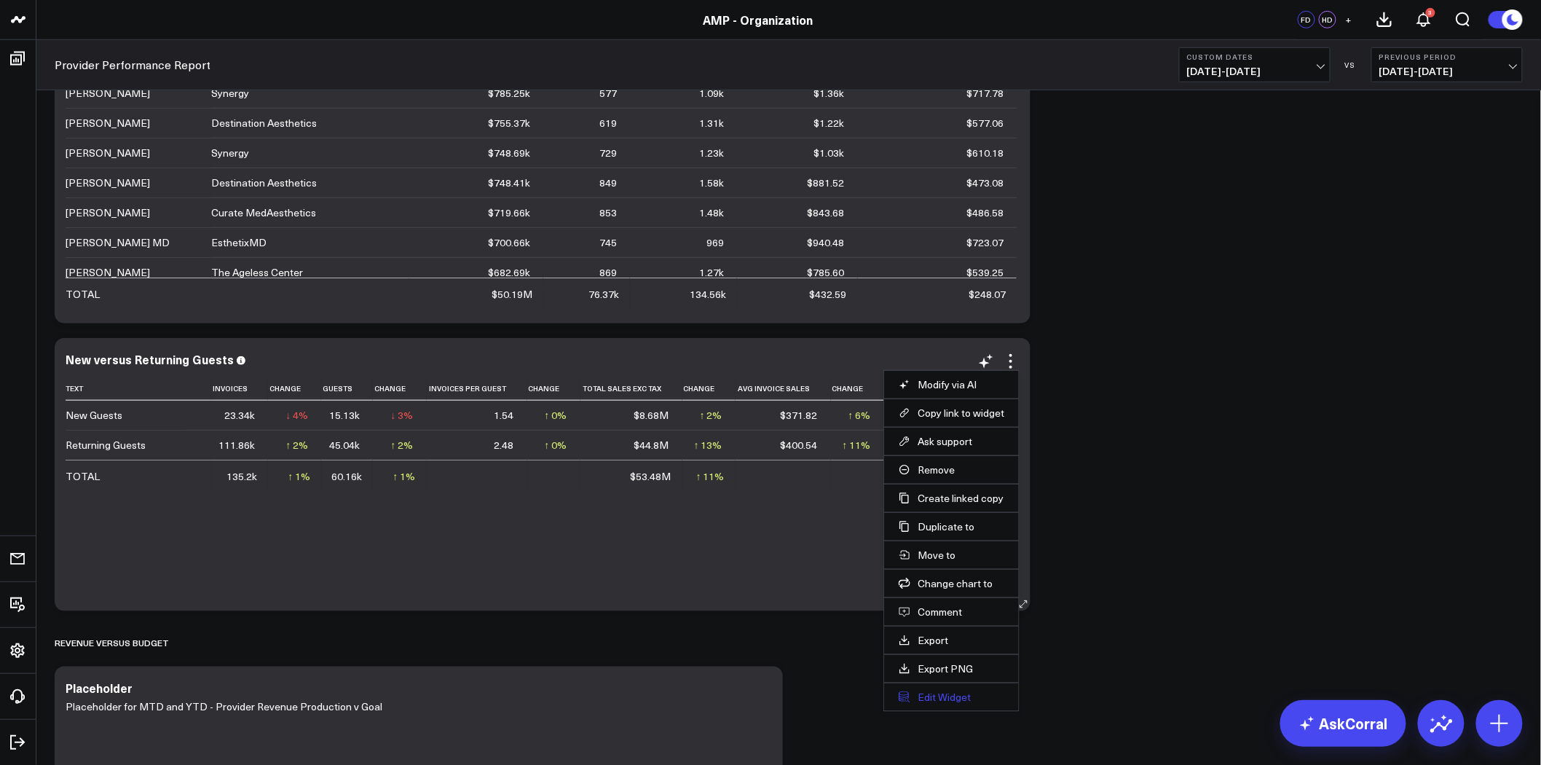
click at [942, 696] on button "Edit Widget" at bounding box center [952, 696] width 106 height 13
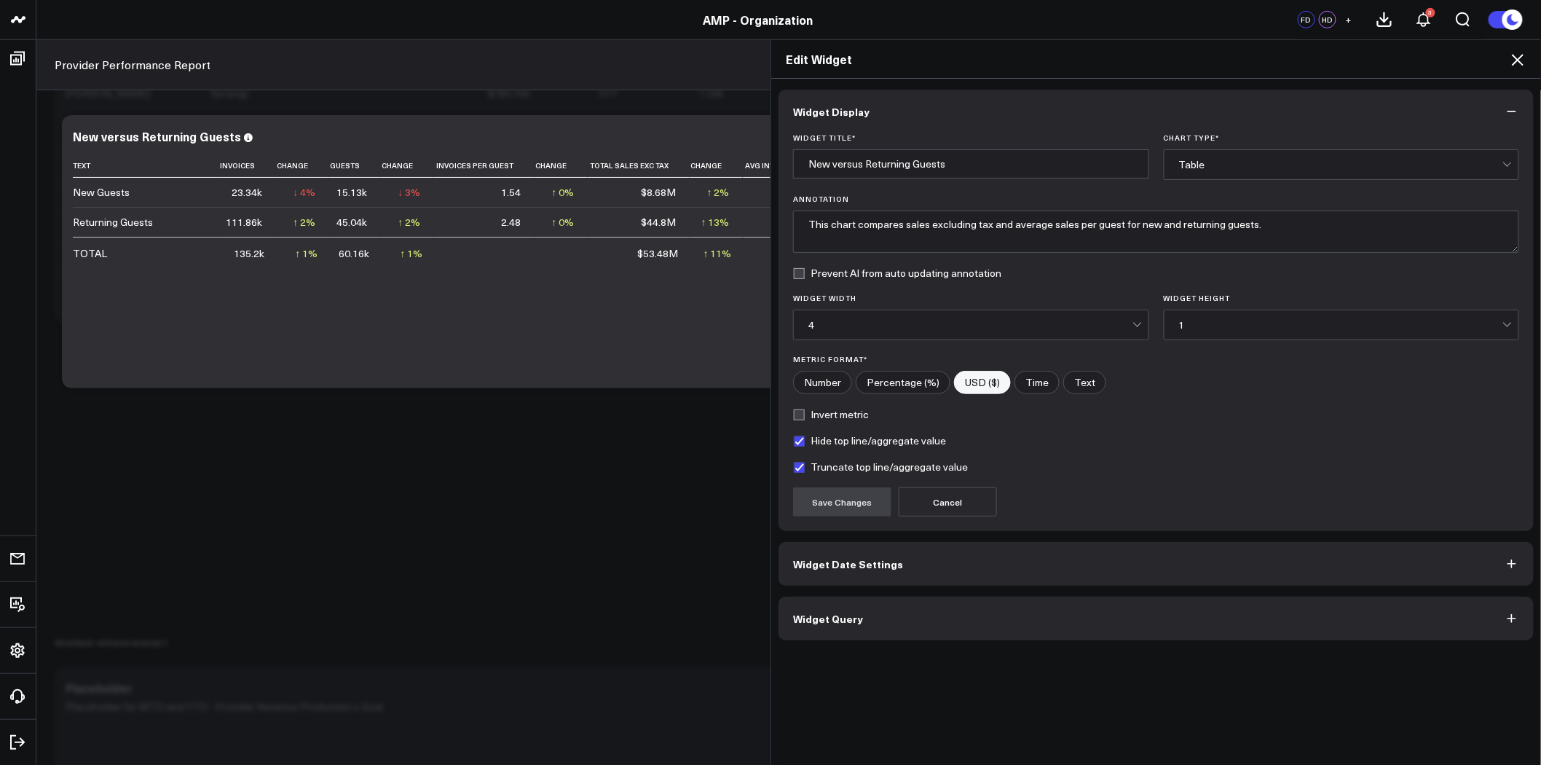
click at [945, 626] on button "Widget Query" at bounding box center [1156, 618] width 755 height 44
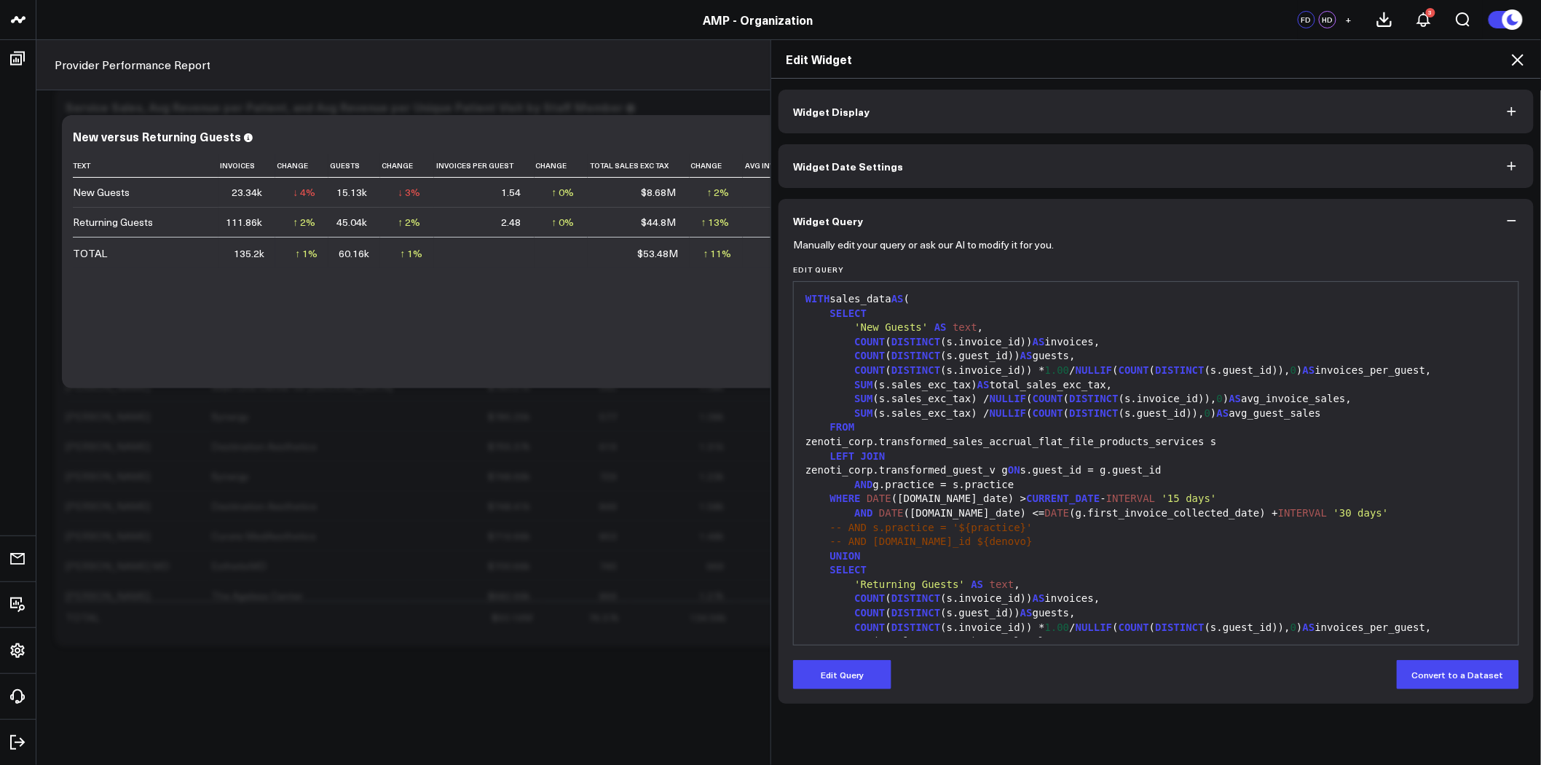
click at [854, 344] on span "COUNT" at bounding box center [869, 342] width 31 height 12
click at [823, 666] on button "Edit Query" at bounding box center [842, 674] width 98 height 29
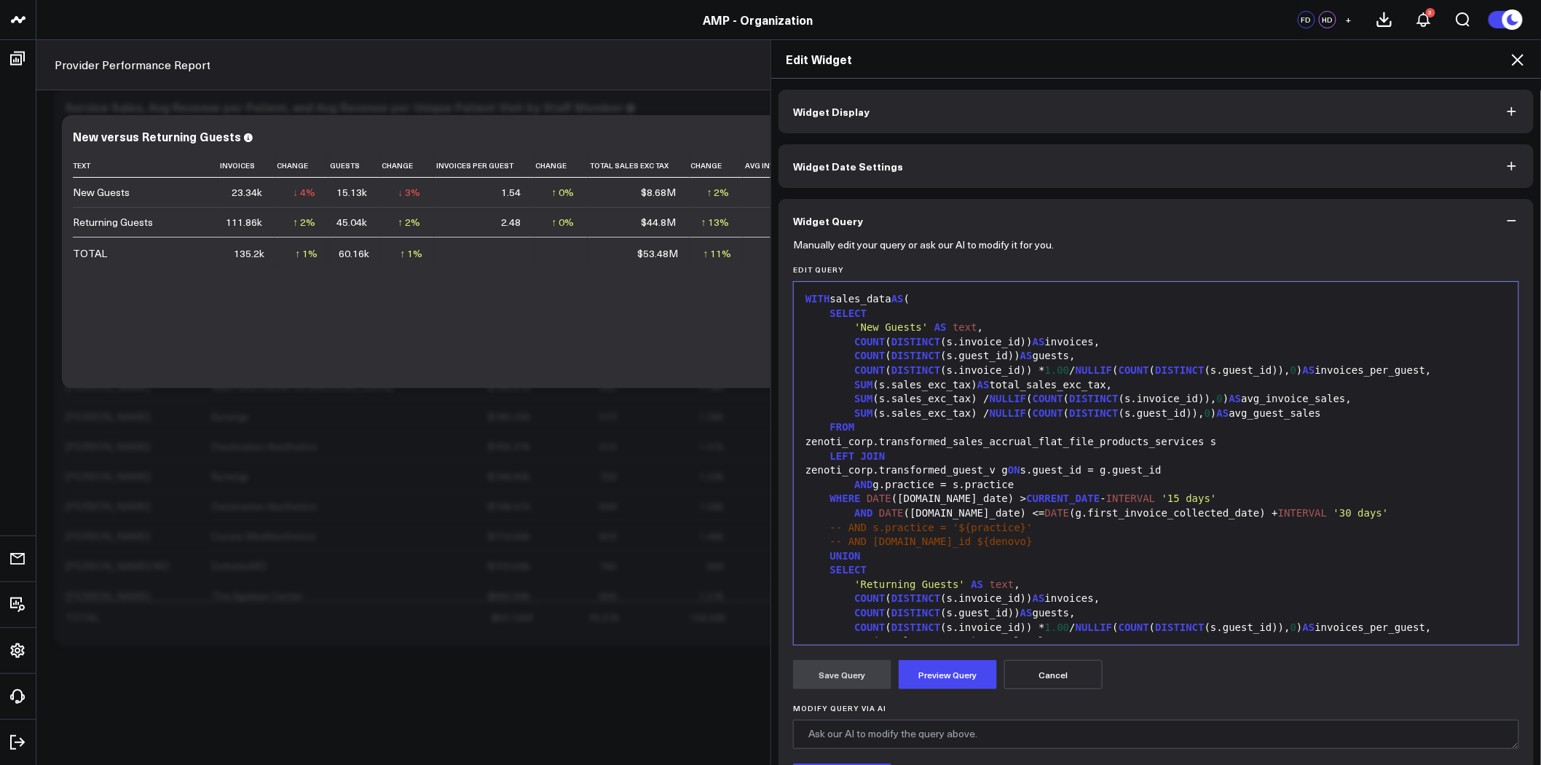
click at [842, 346] on div "COUNT ( DISTINCT (s.invoice_id)) AS invoices," at bounding box center [1156, 342] width 710 height 15
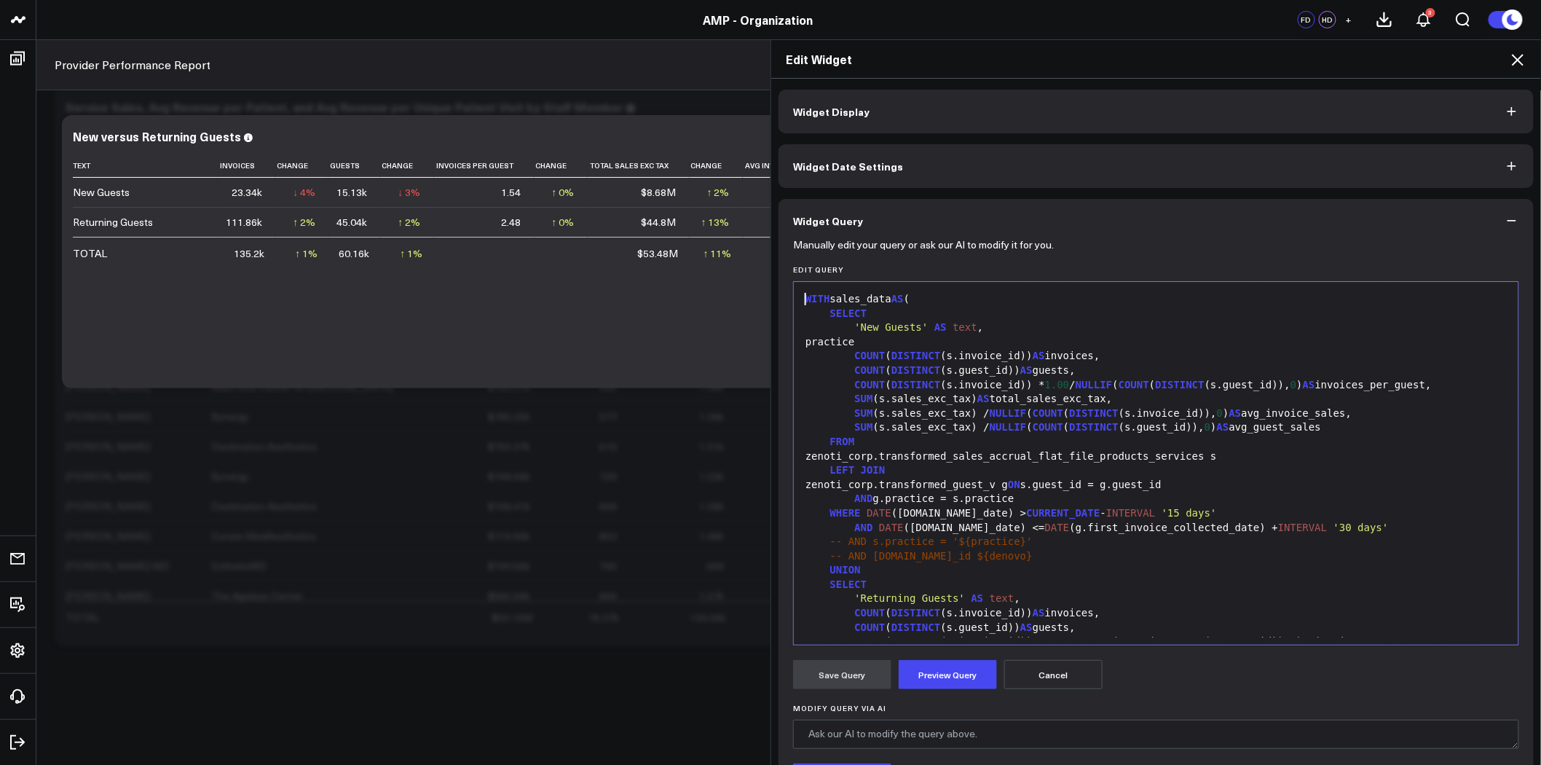
click at [897, 342] on div "practice" at bounding box center [1156, 342] width 710 height 15
click at [919, 339] on div "practice" at bounding box center [1156, 342] width 710 height 15
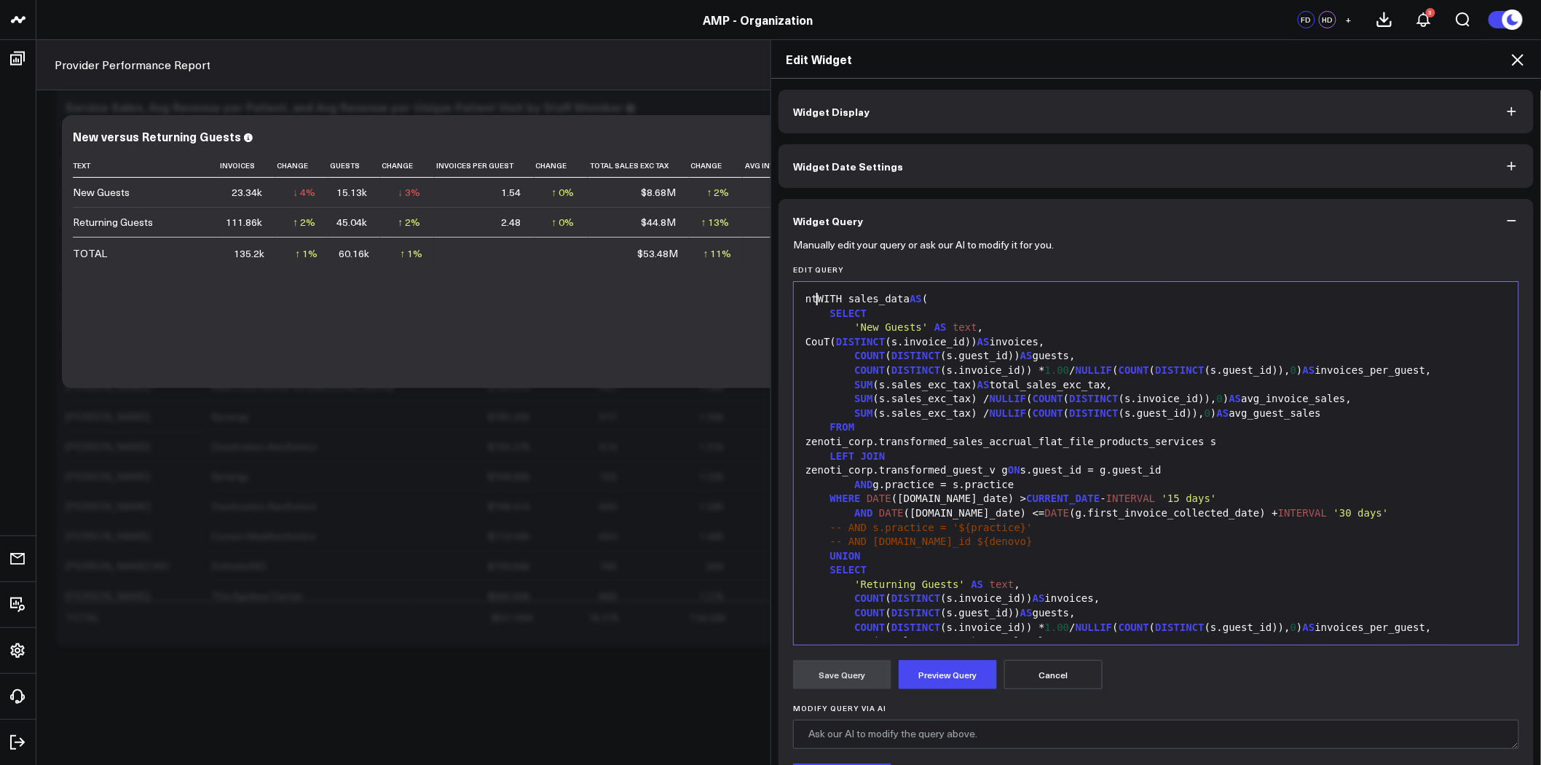
click at [861, 341] on div "CouT( DISTINCT (s.invoice_id)) AS invoices," at bounding box center [1156, 342] width 710 height 15
click at [956, 403] on div "SUM ( s.sales_exc_tax ) / NULLIF ( COUNT ( DISTINCT (s.invoice_id)), 0 ) AS avg…" at bounding box center [1156, 399] width 710 height 15
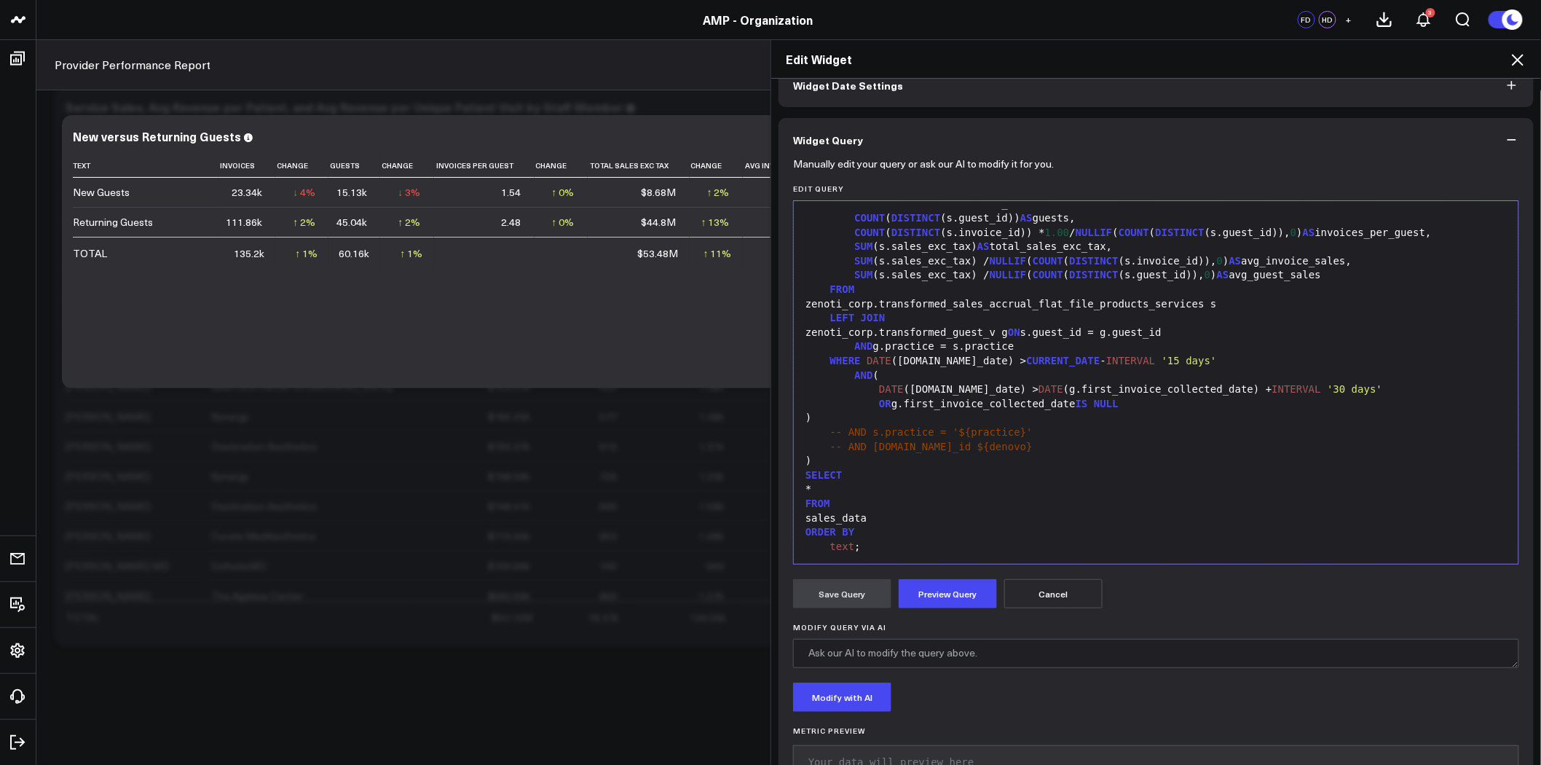
scroll to position [233, 0]
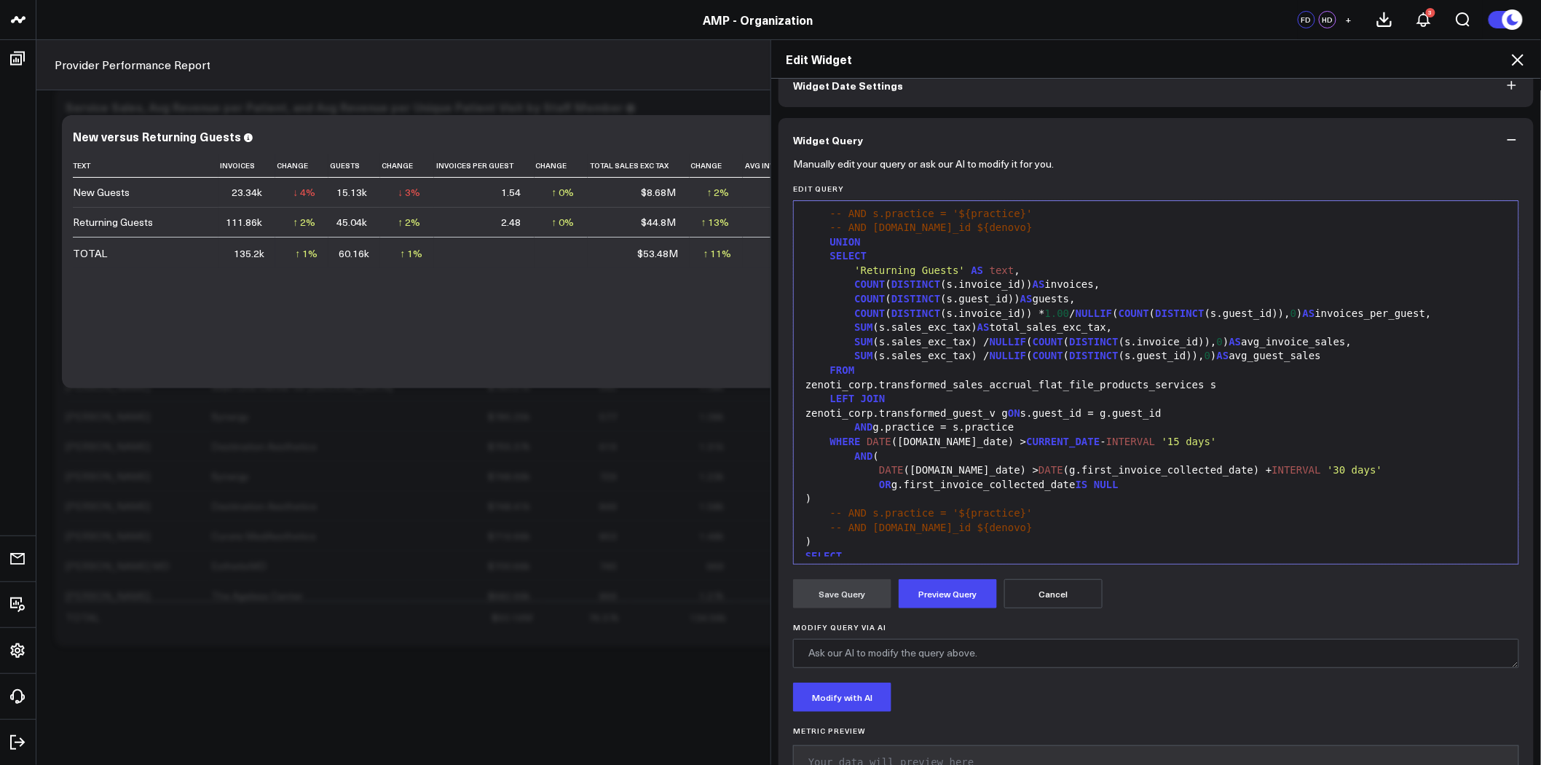
click at [854, 283] on span "COUNT" at bounding box center [869, 284] width 31 height 12
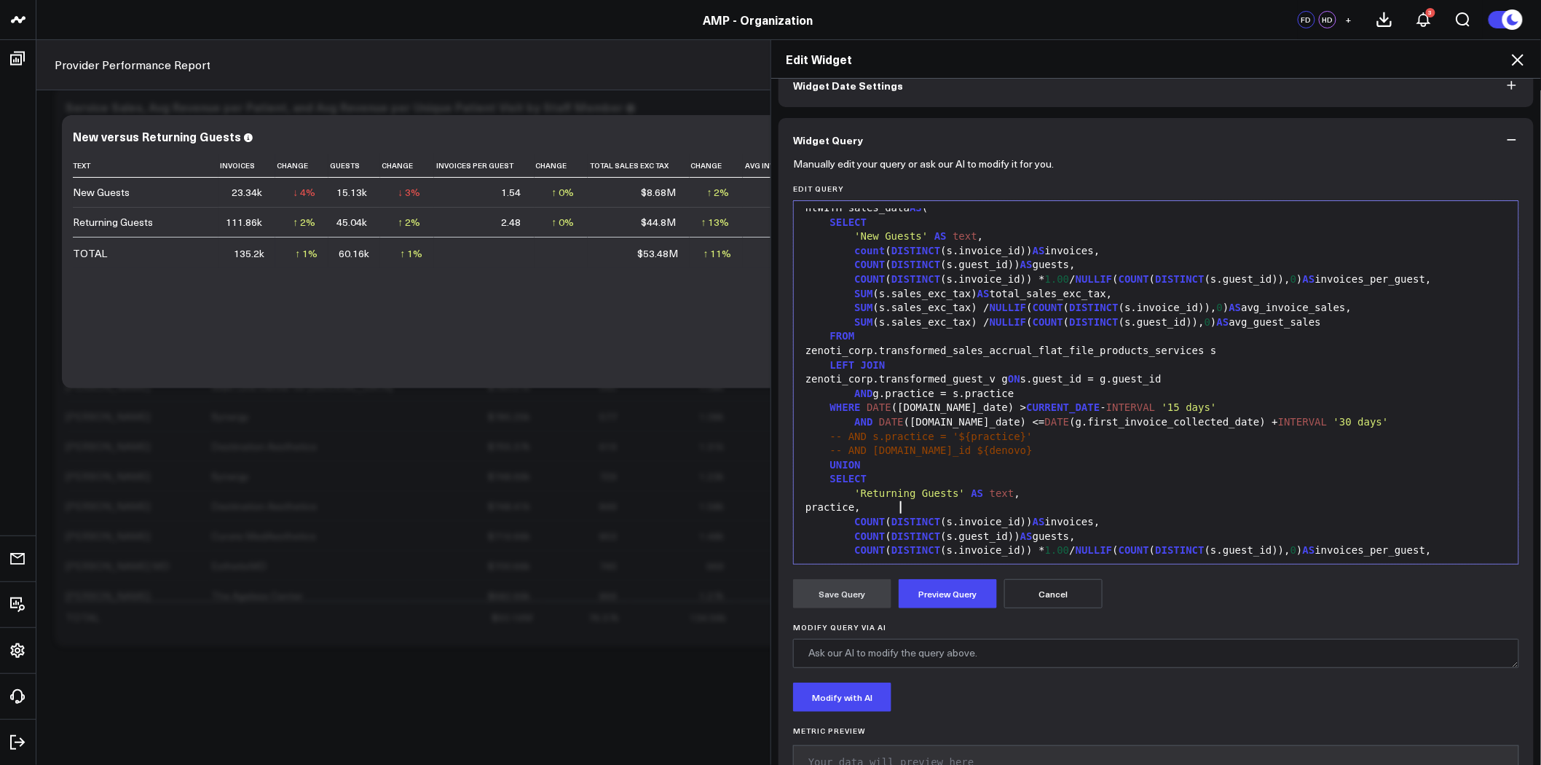
scroll to position [0, 0]
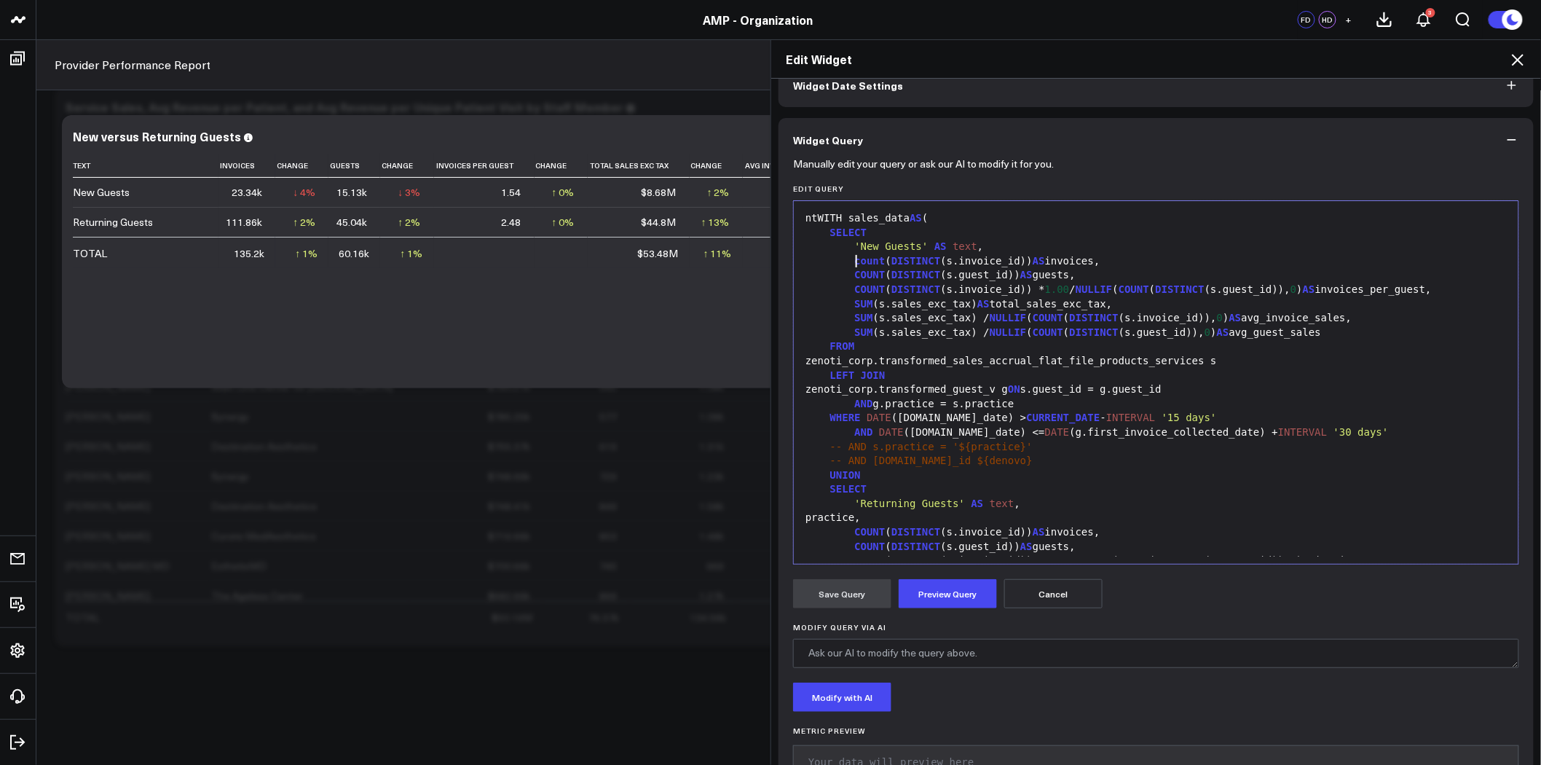
click at [854, 257] on span "count" at bounding box center [869, 261] width 31 height 12
click at [854, 263] on span "count" at bounding box center [869, 261] width 31 height 12
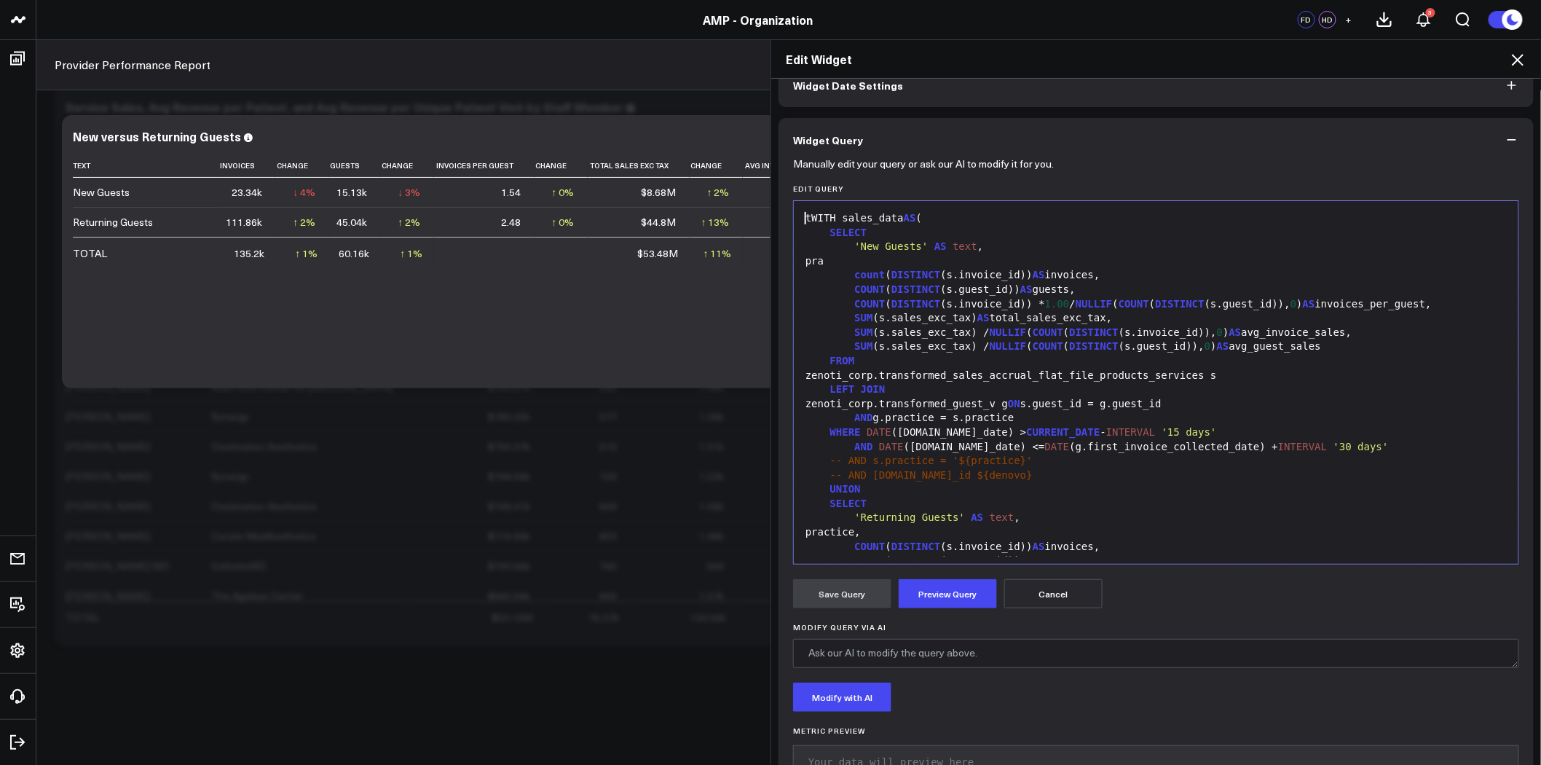
click at [1072, 598] on button "Cancel" at bounding box center [1053, 593] width 98 height 29
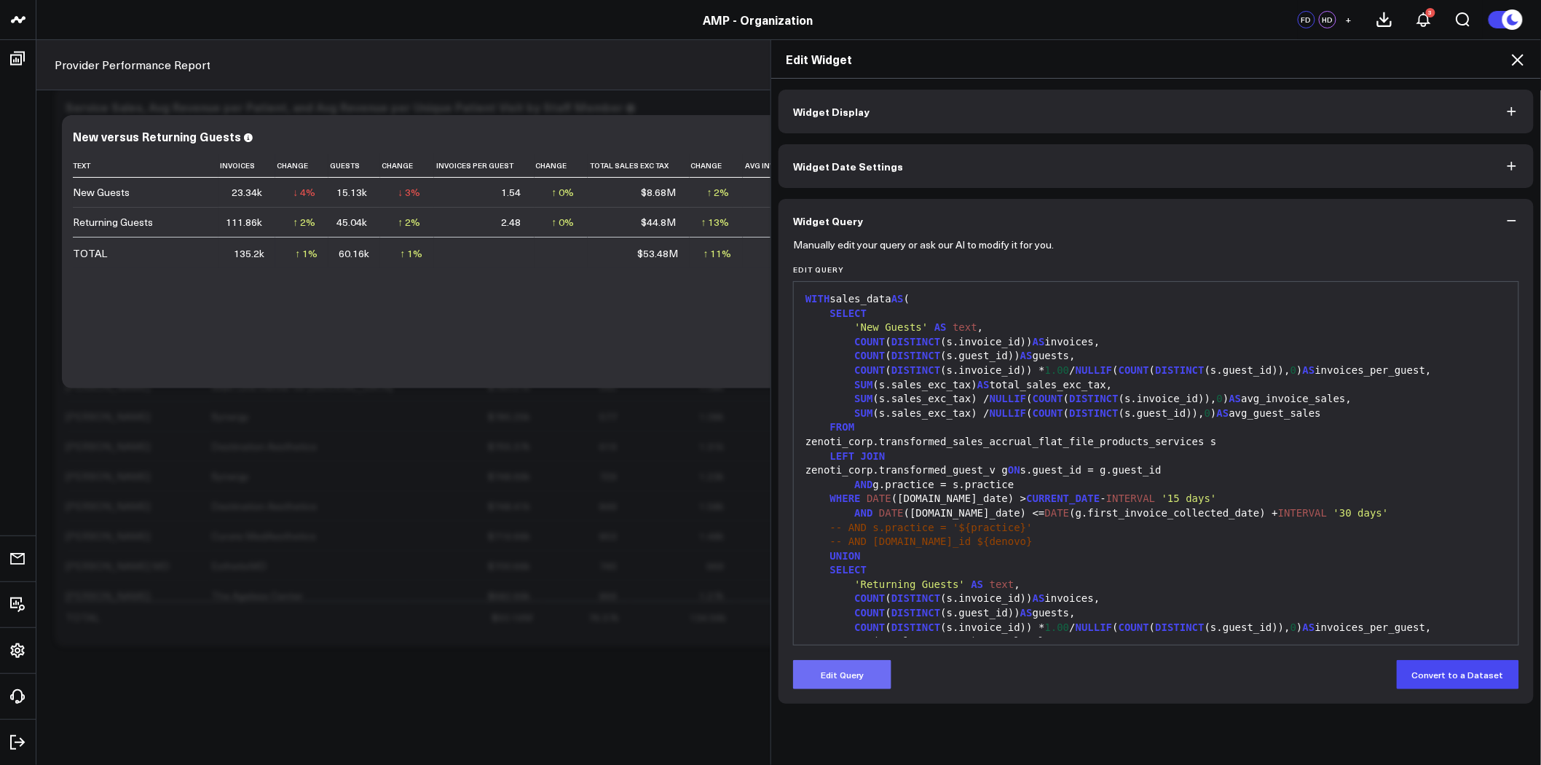
click at [835, 670] on button "Edit Query" at bounding box center [842, 674] width 98 height 29
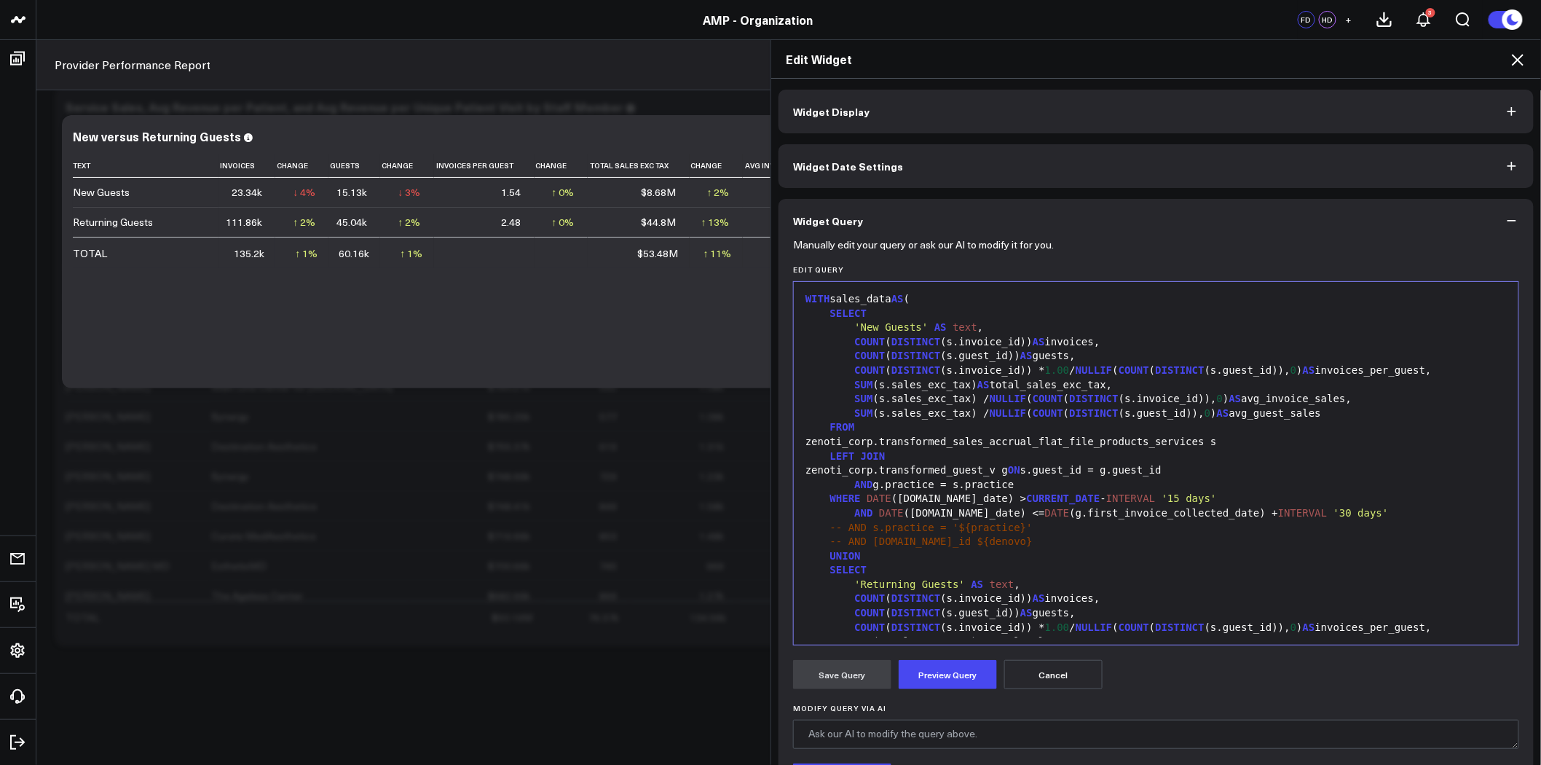
click at [854, 339] on span "COUNT" at bounding box center [869, 342] width 31 height 12
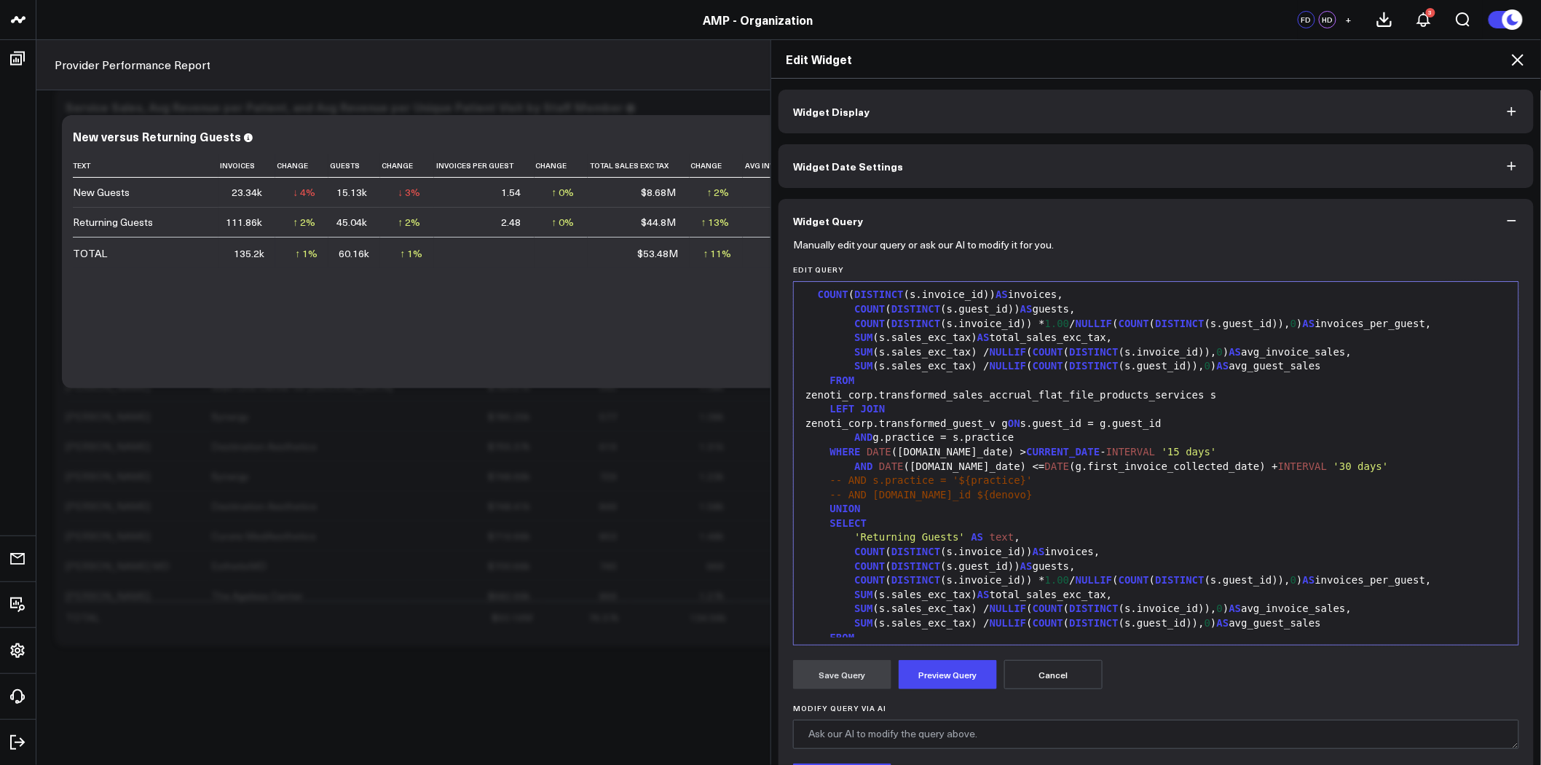
scroll to position [162, 0]
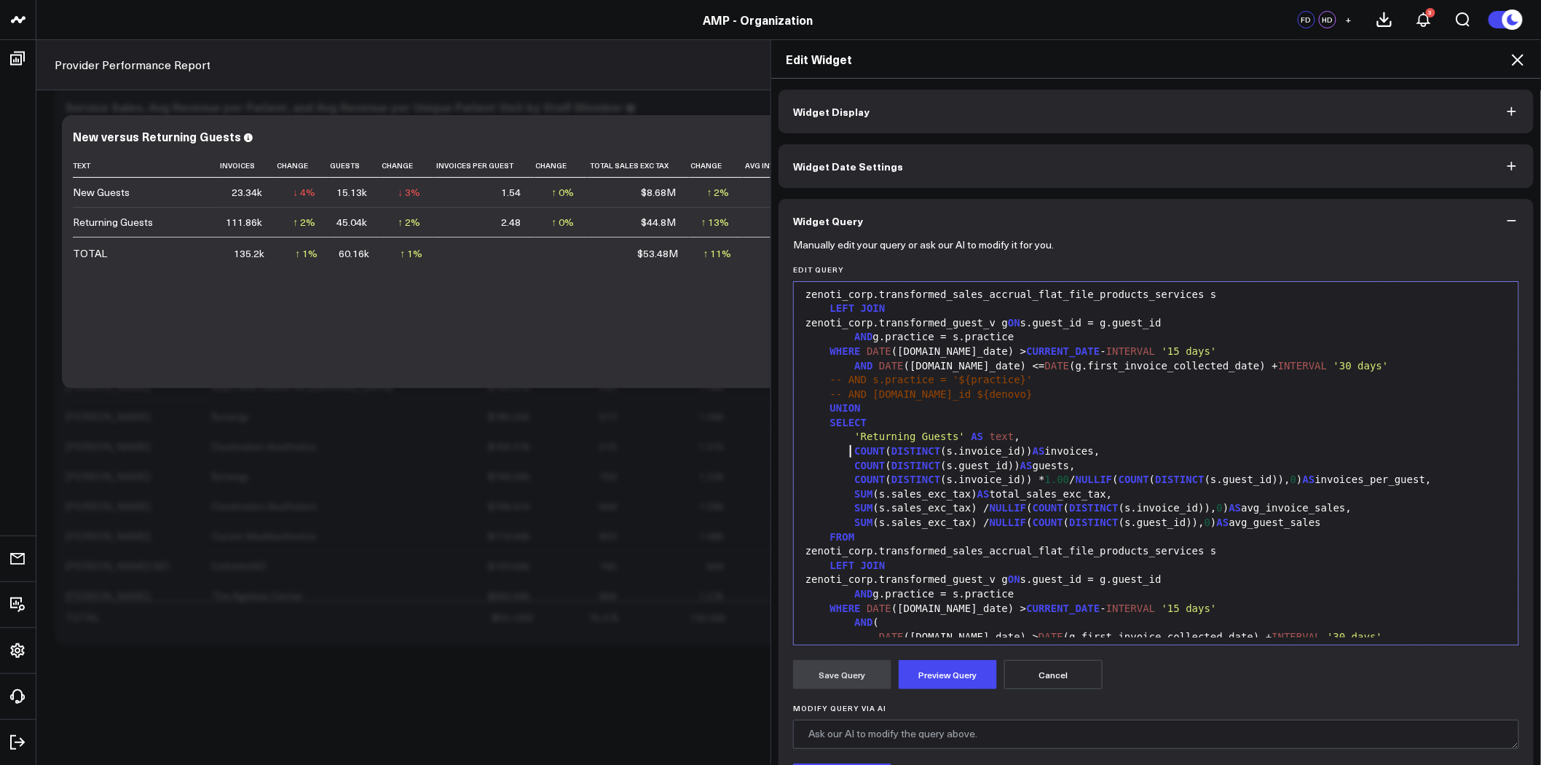
click at [854, 452] on span "COUNT" at bounding box center [869, 451] width 31 height 12
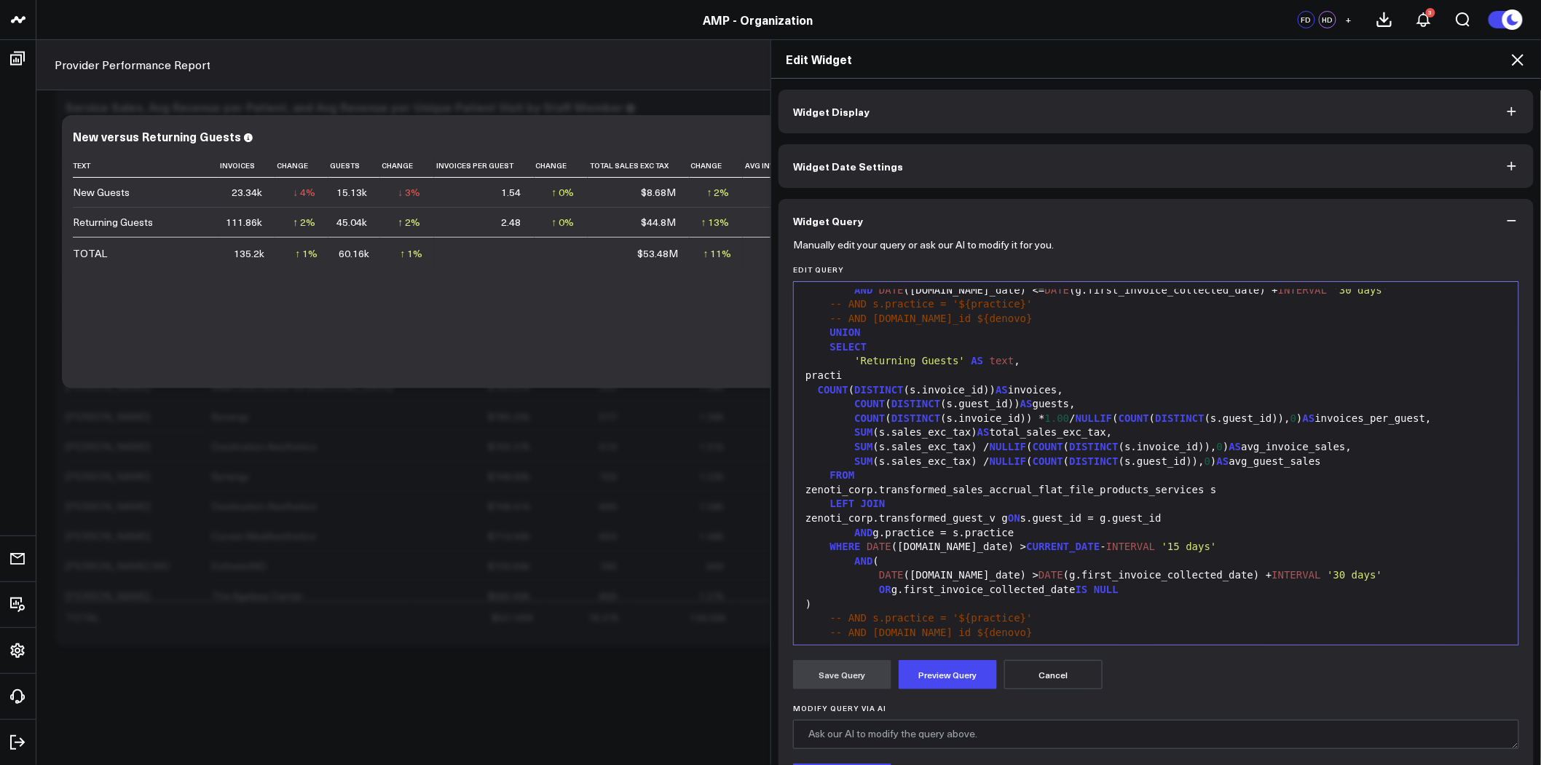
scroll to position [243, 0]
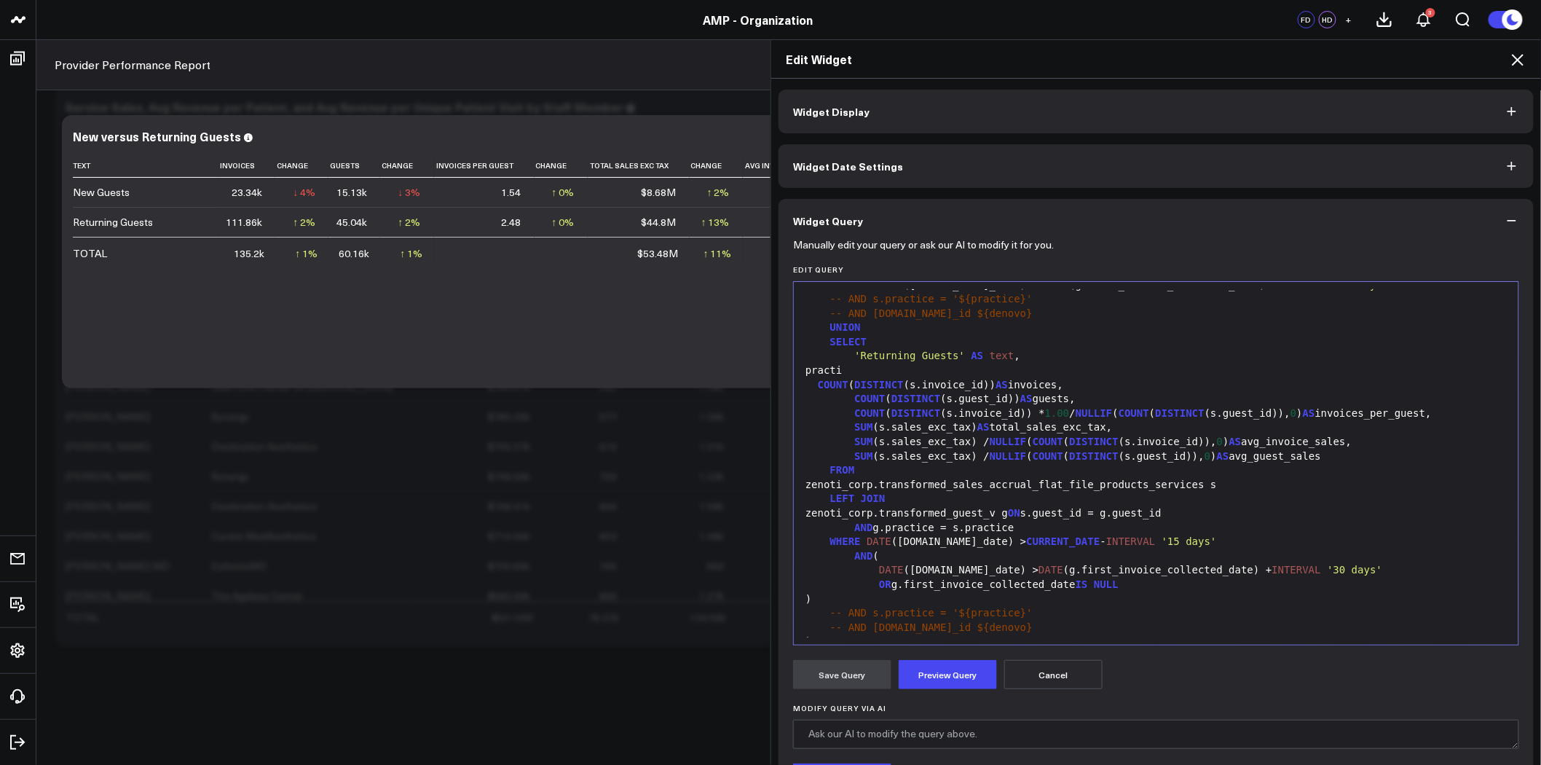
click at [860, 367] on div "practi" at bounding box center [1156, 370] width 710 height 15
click at [846, 367] on div "practi" at bounding box center [1156, 370] width 710 height 15
click at [882, 367] on div "practice" at bounding box center [1156, 370] width 710 height 15
click at [846, 366] on div "practice" at bounding box center [1156, 370] width 710 height 15
click at [856, 368] on div "practice" at bounding box center [1156, 370] width 710 height 15
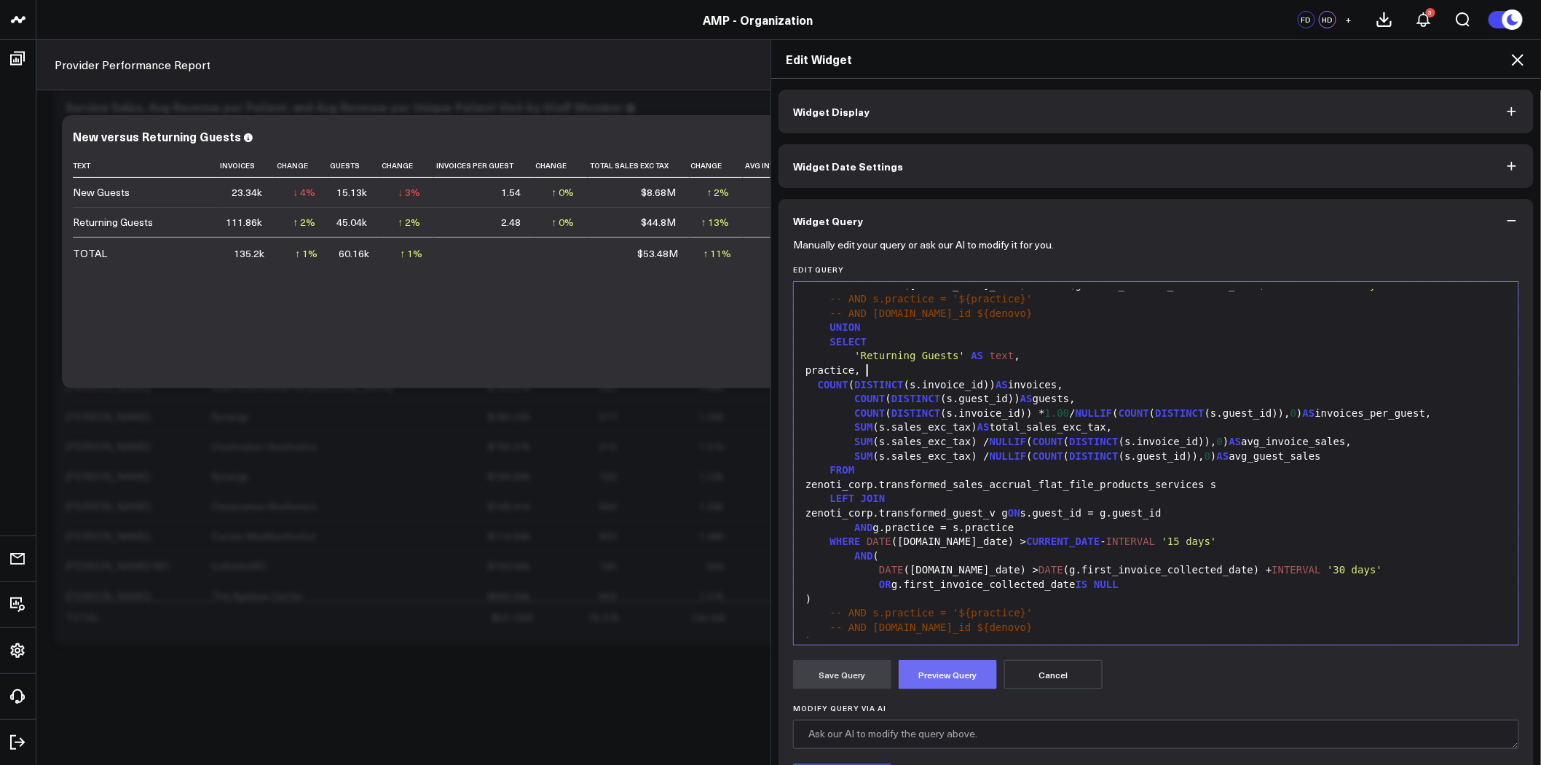
click at [939, 670] on button "Preview Query" at bounding box center [948, 674] width 98 height 29
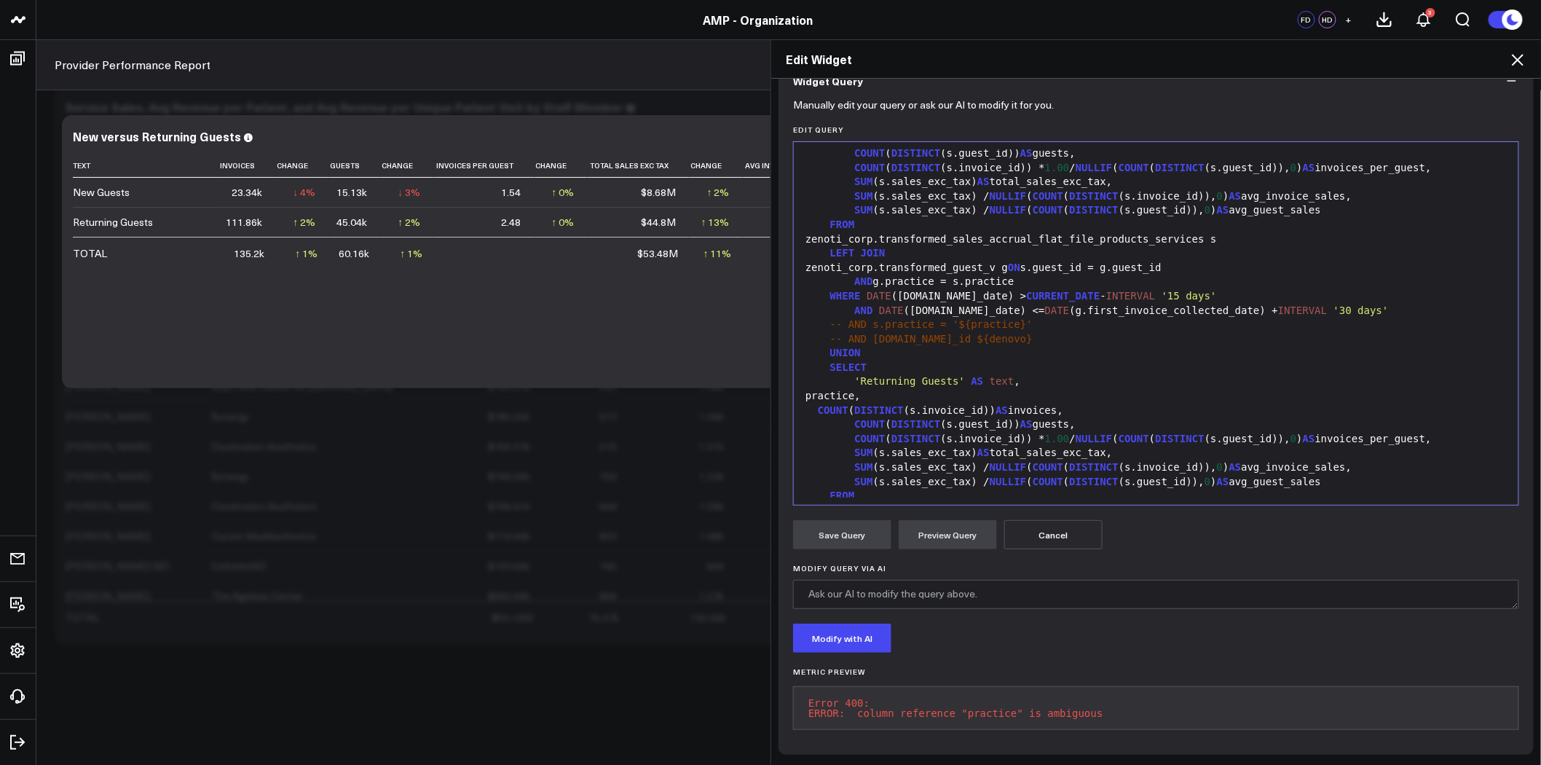
scroll to position [0, 0]
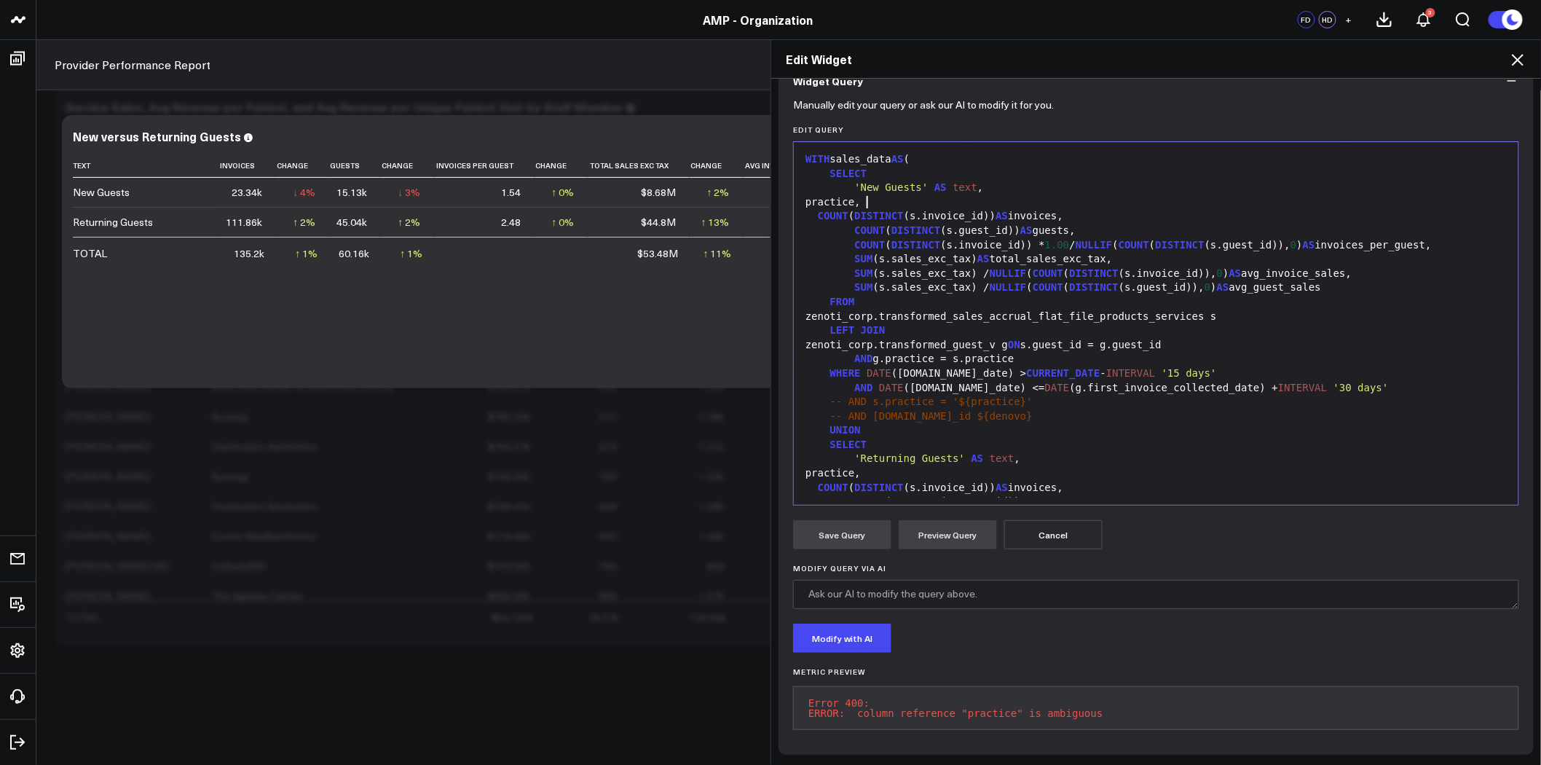
click at [862, 195] on div "practice," at bounding box center [1156, 202] width 710 height 15
click at [812, 195] on div "practice as s.practice," at bounding box center [1156, 202] width 710 height 15
click at [899, 195] on div "s.practice as s.practice," at bounding box center [1156, 202] width 710 height 15
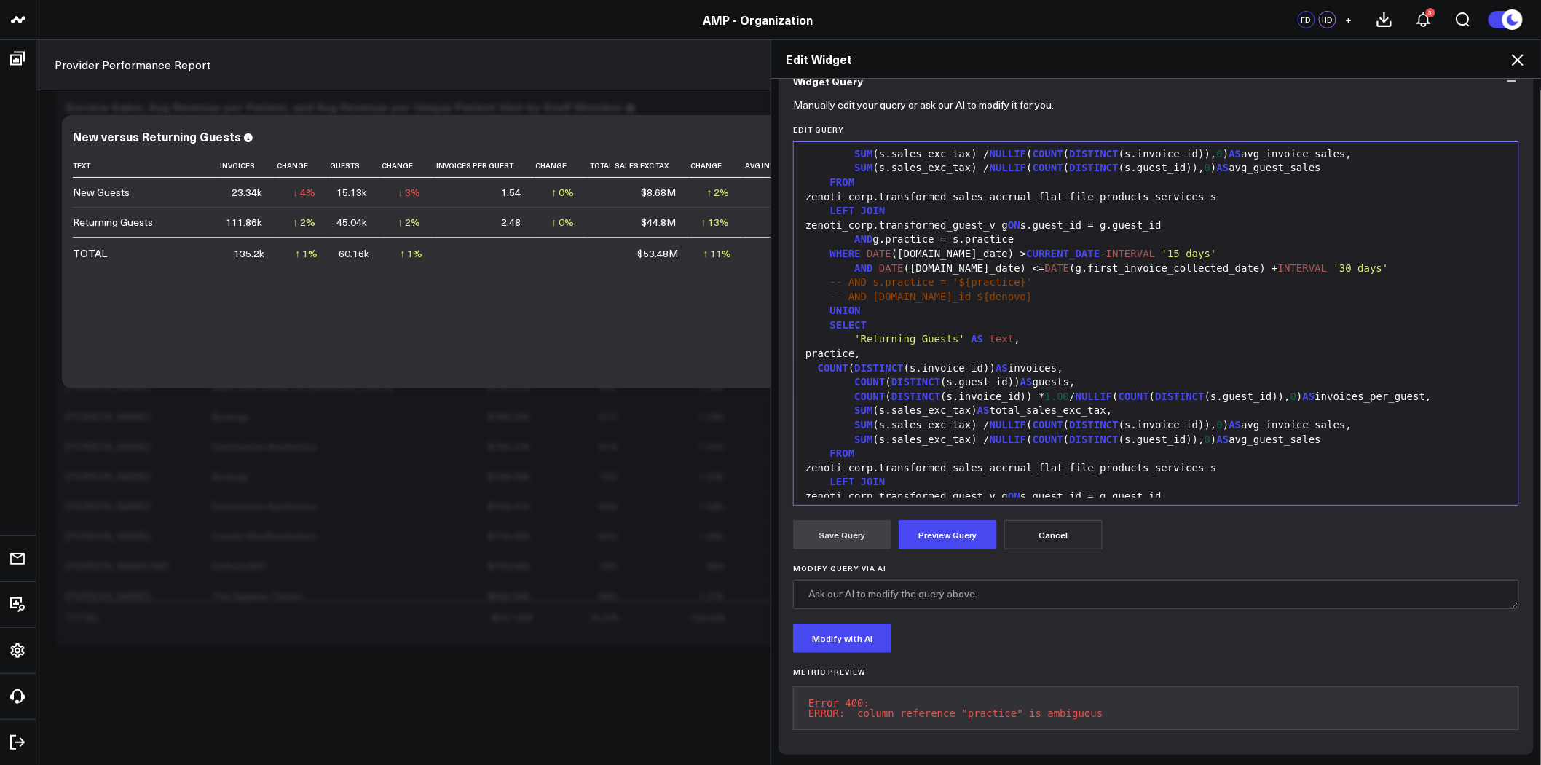
scroll to position [243, 0]
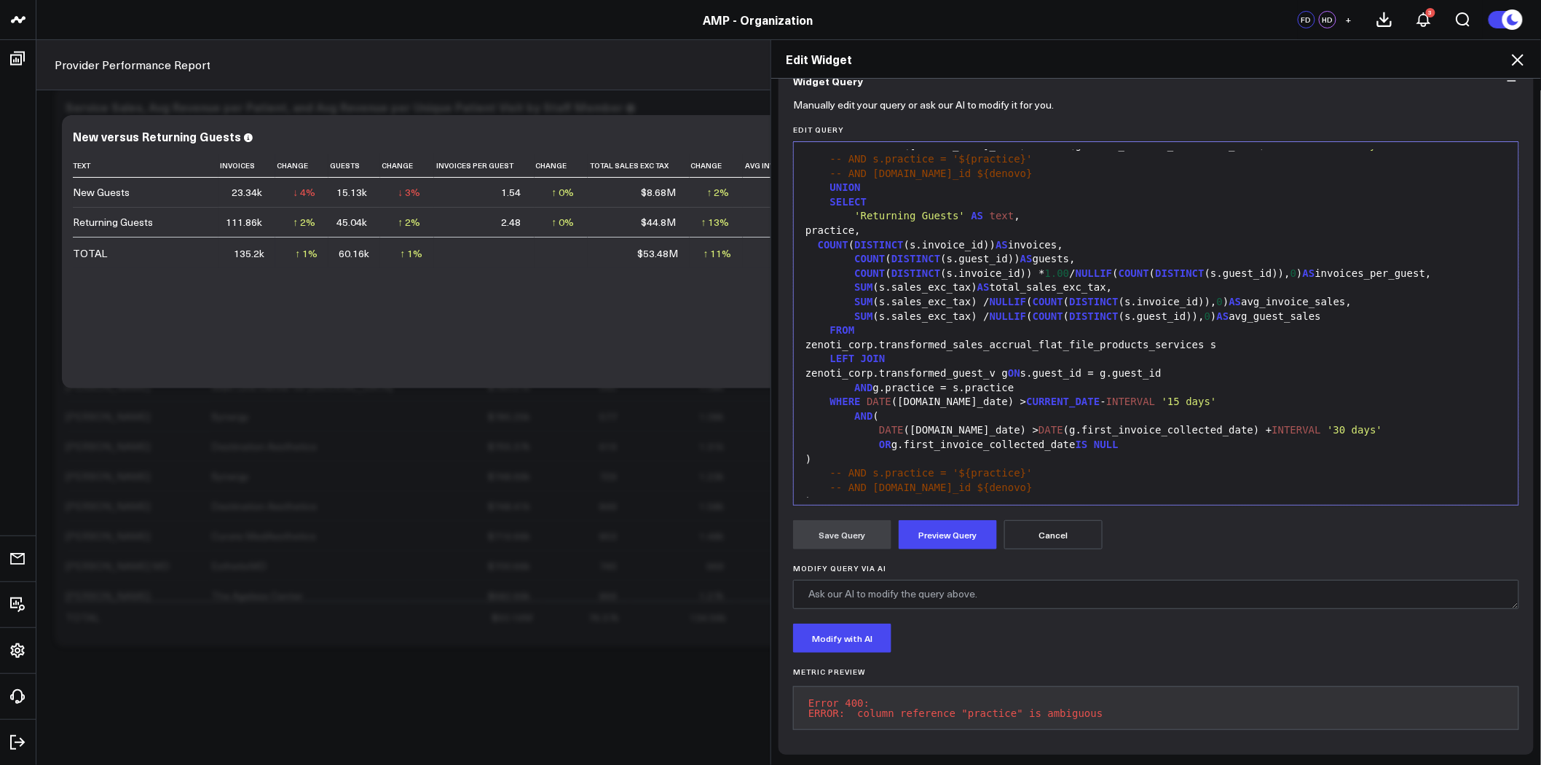
click at [811, 224] on div "practice," at bounding box center [1156, 231] width 710 height 15
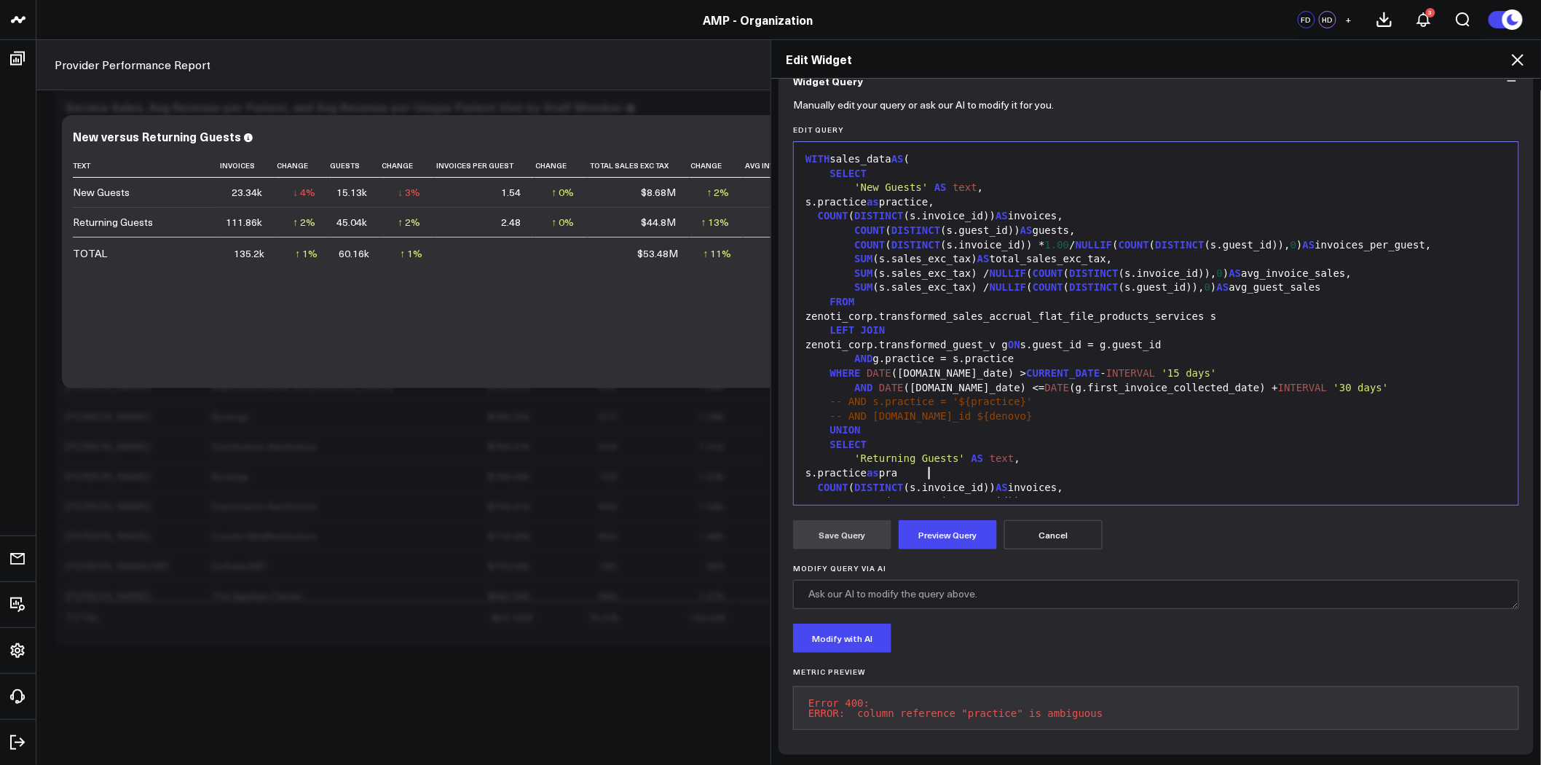
click at [922, 466] on div "s.practice as pra" at bounding box center [1156, 473] width 710 height 15
click at [905, 466] on div "s.practice as pra" at bounding box center [1156, 473] width 710 height 15
click at [931, 520] on button "Preview Query" at bounding box center [948, 534] width 98 height 29
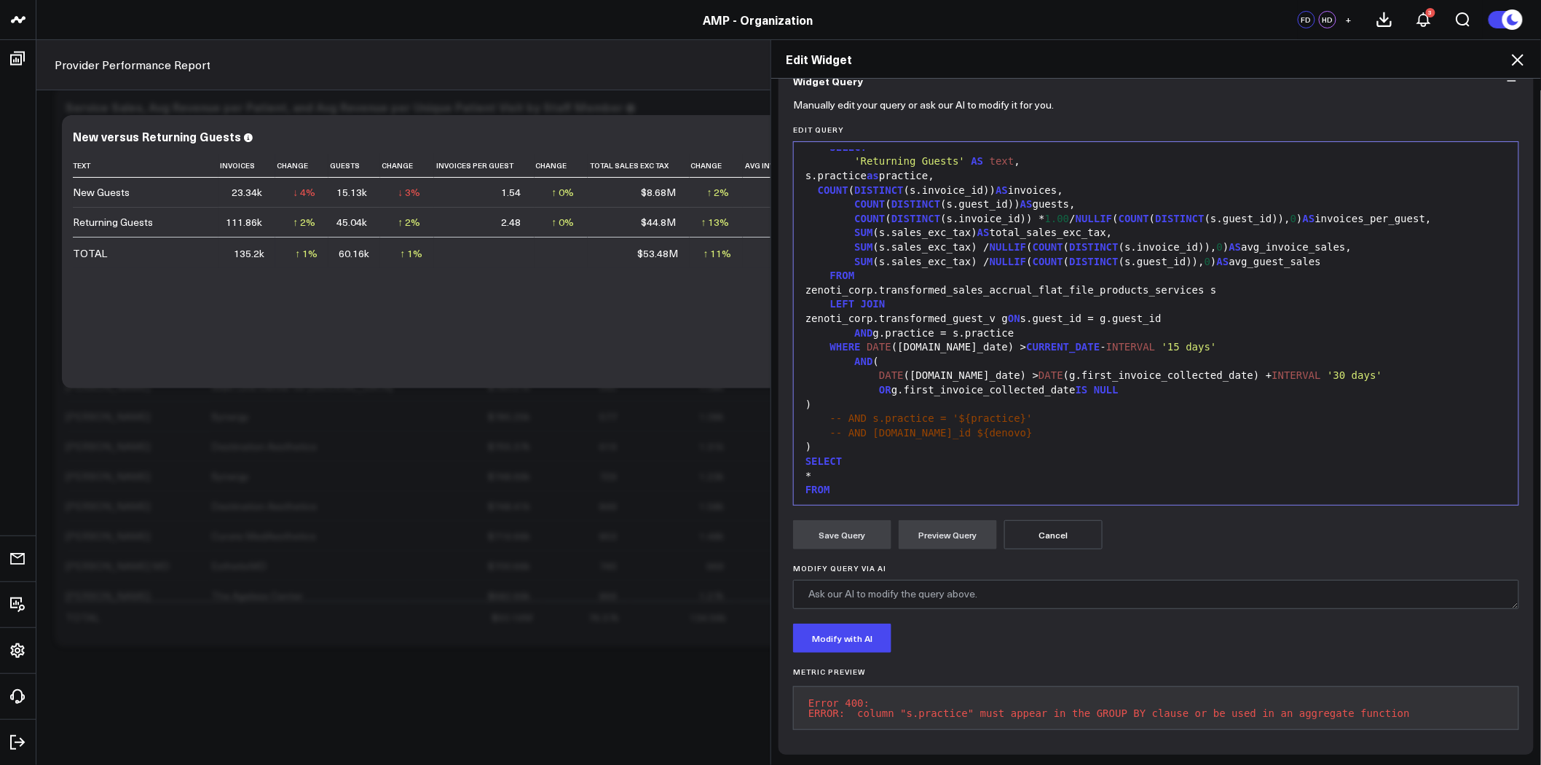
scroll to position [261, 0]
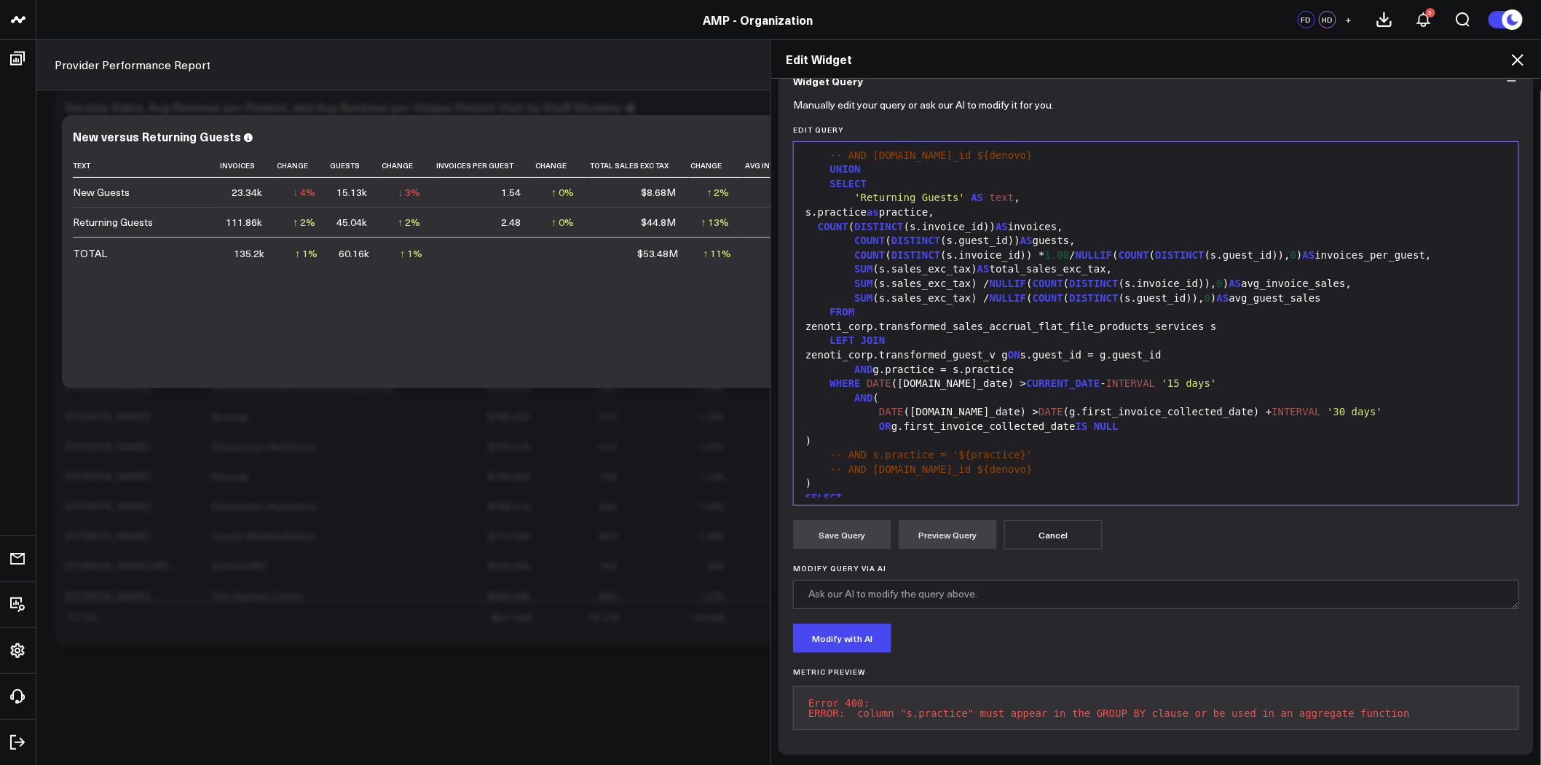
click at [1067, 520] on button "Cancel" at bounding box center [1053, 534] width 98 height 29
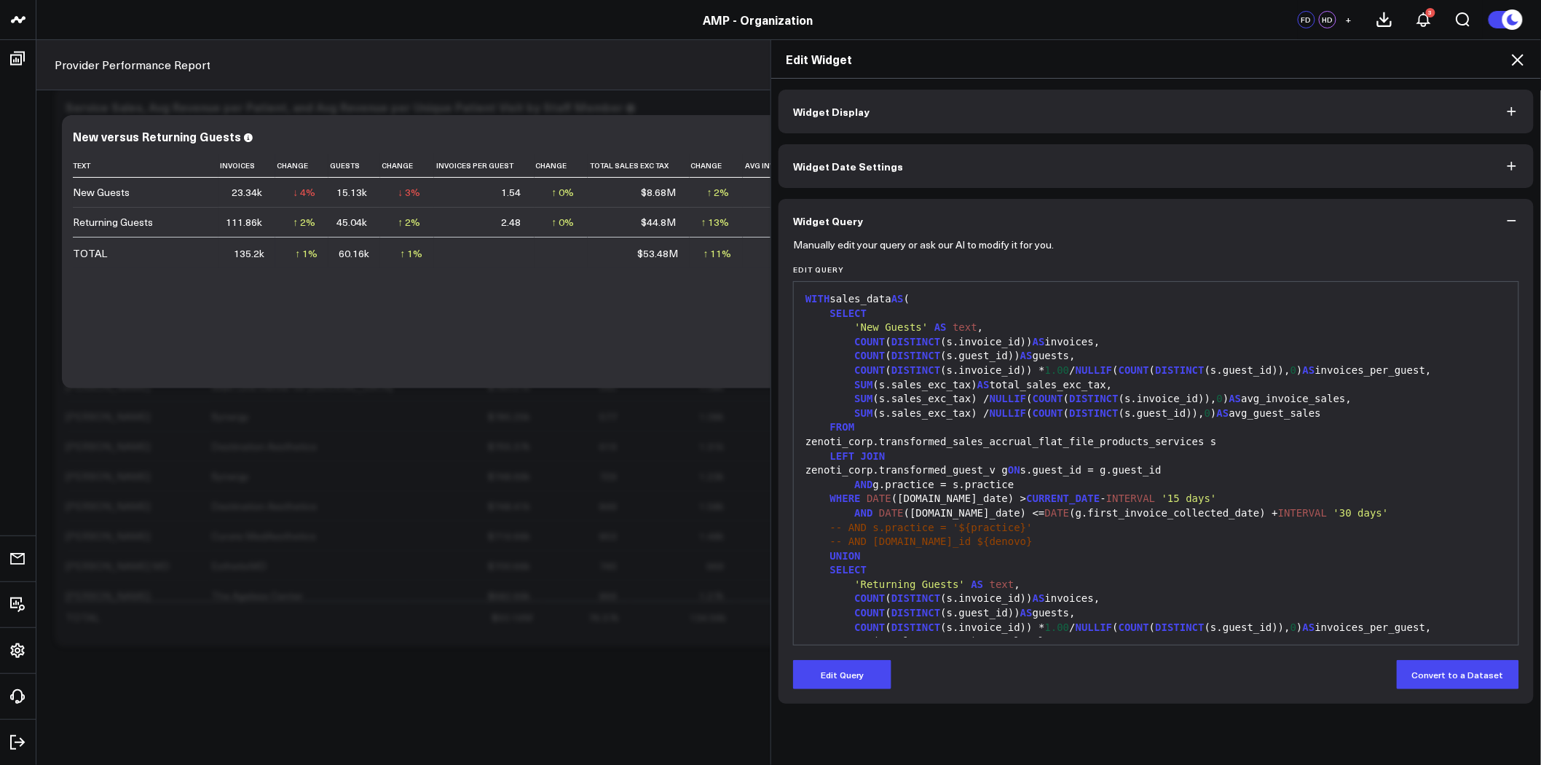
scroll to position [0, 0]
click at [823, 666] on button "Edit Query" at bounding box center [842, 674] width 98 height 29
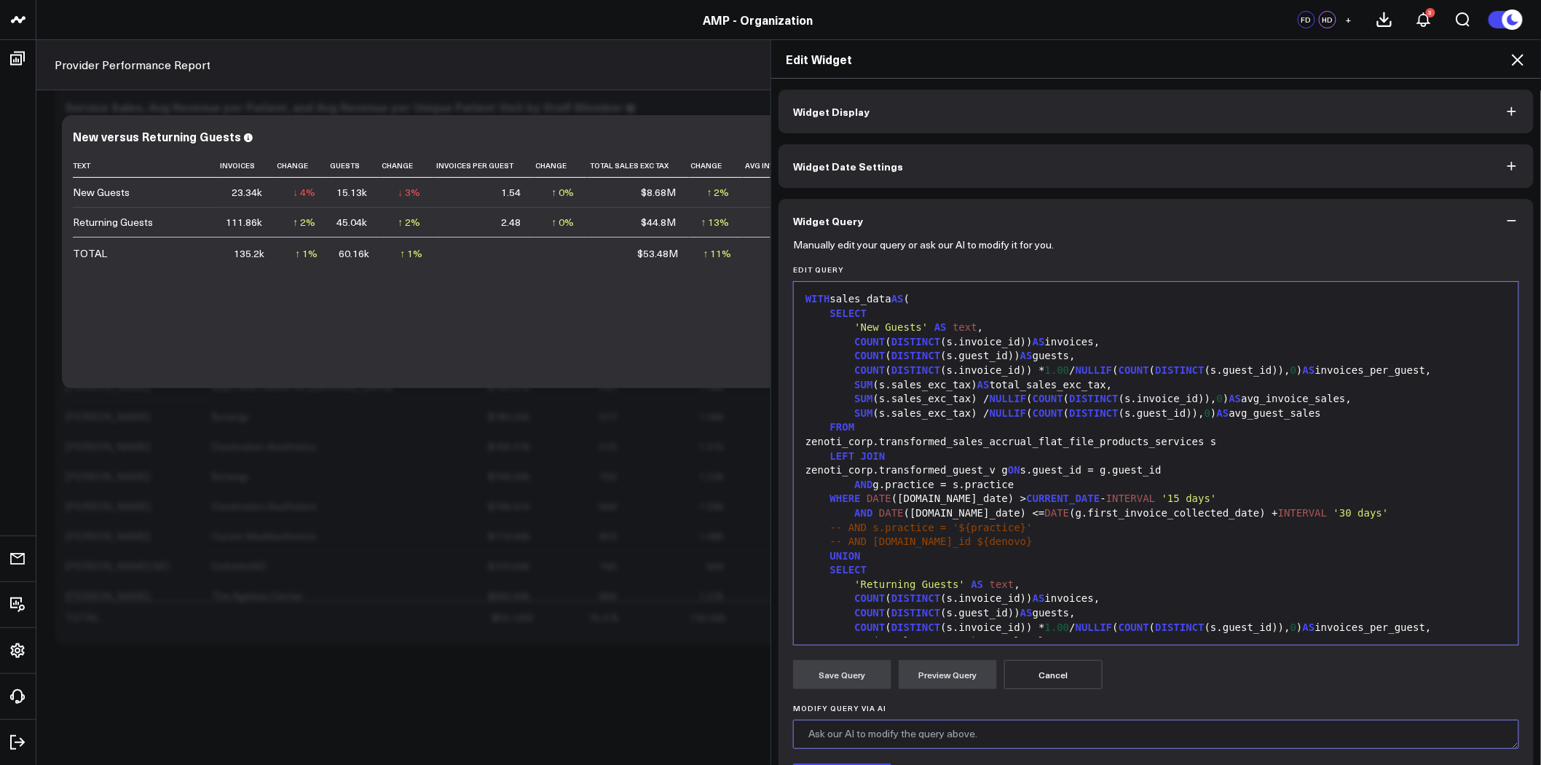
click at [882, 732] on textarea "Modify Query via AI" at bounding box center [1156, 734] width 726 height 29
type textarea "p"
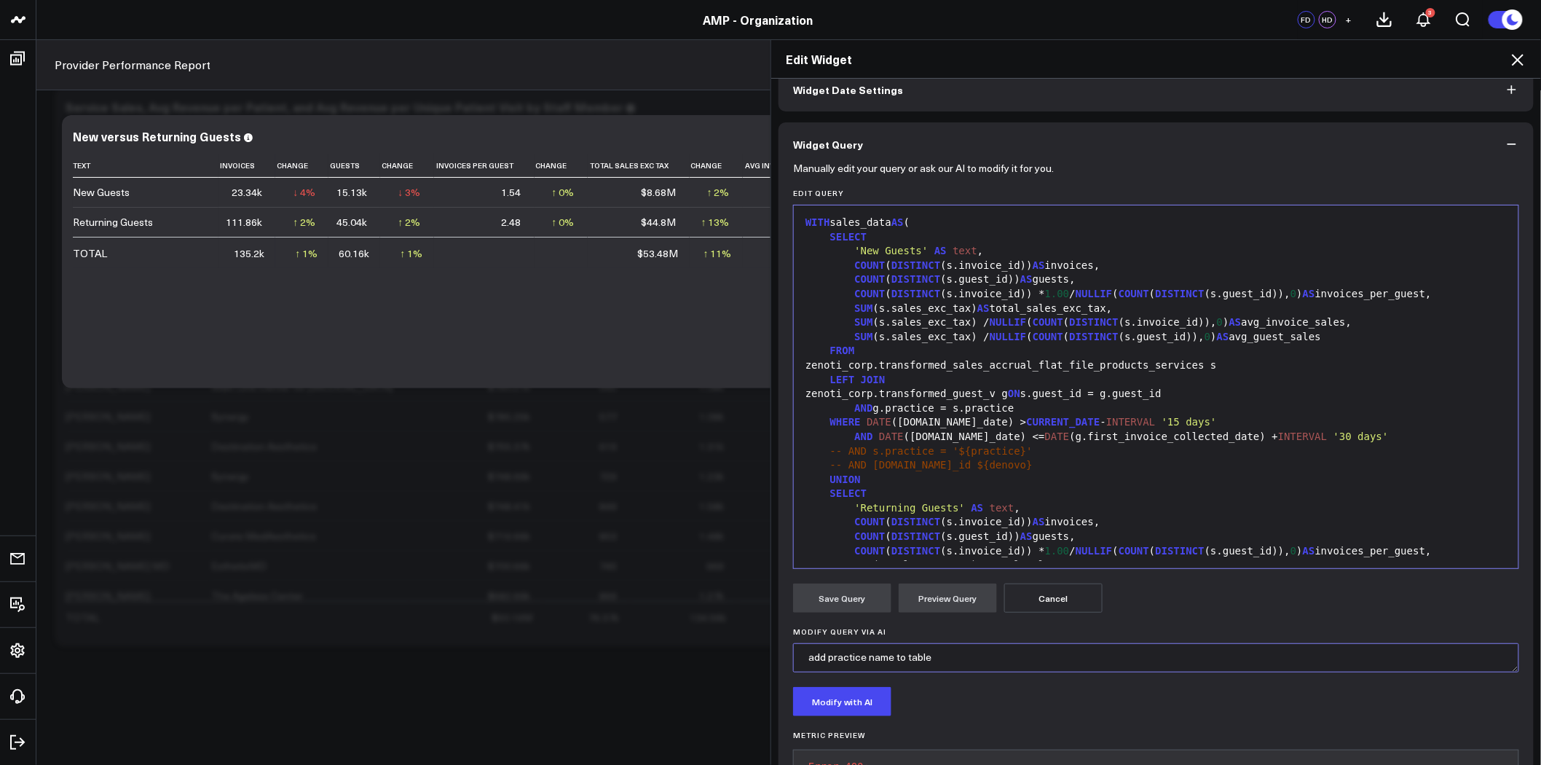
scroll to position [150, 0]
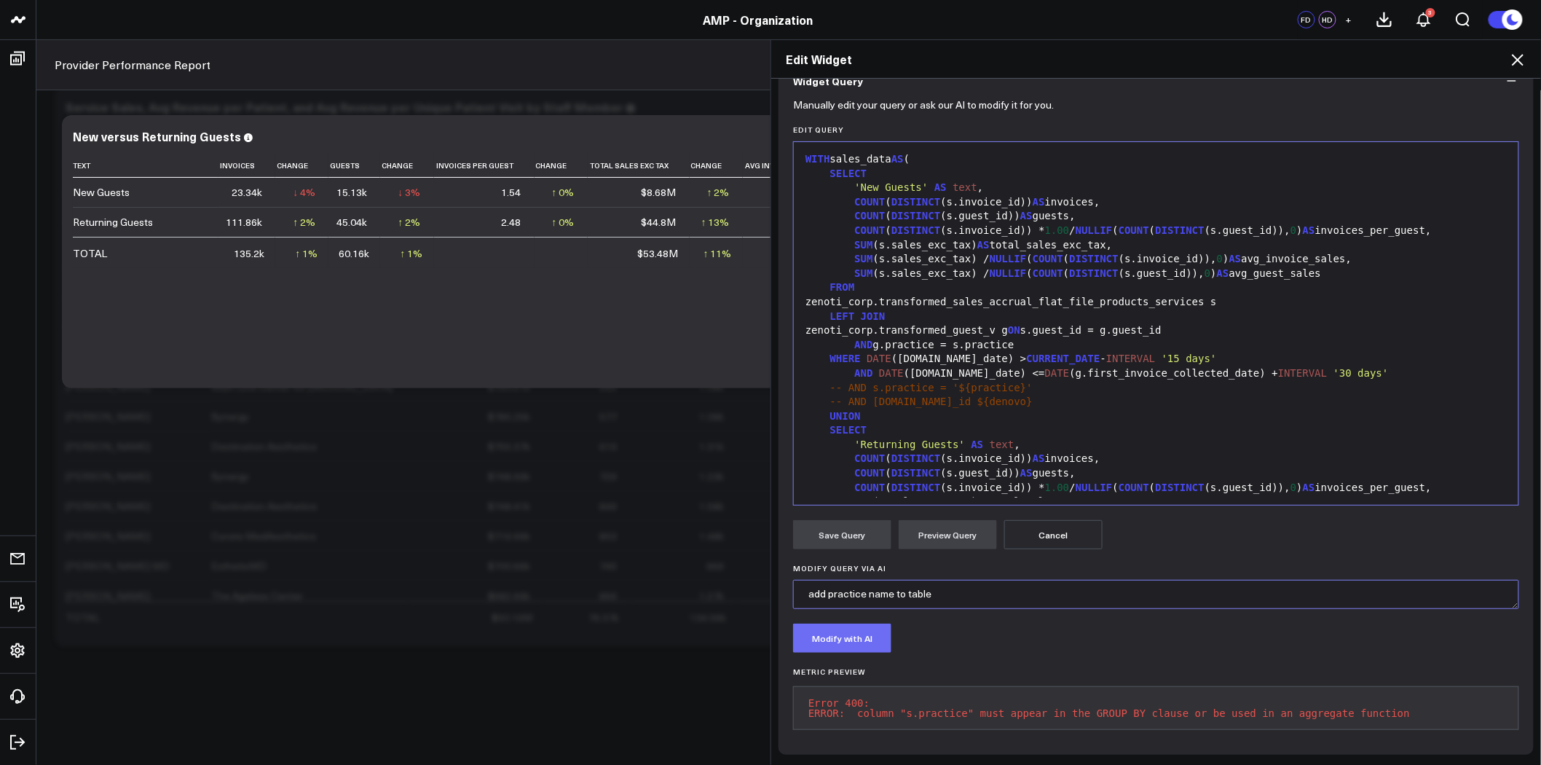
type textarea "add practice name to table"
click at [855, 623] on button "Modify with AI" at bounding box center [842, 637] width 98 height 29
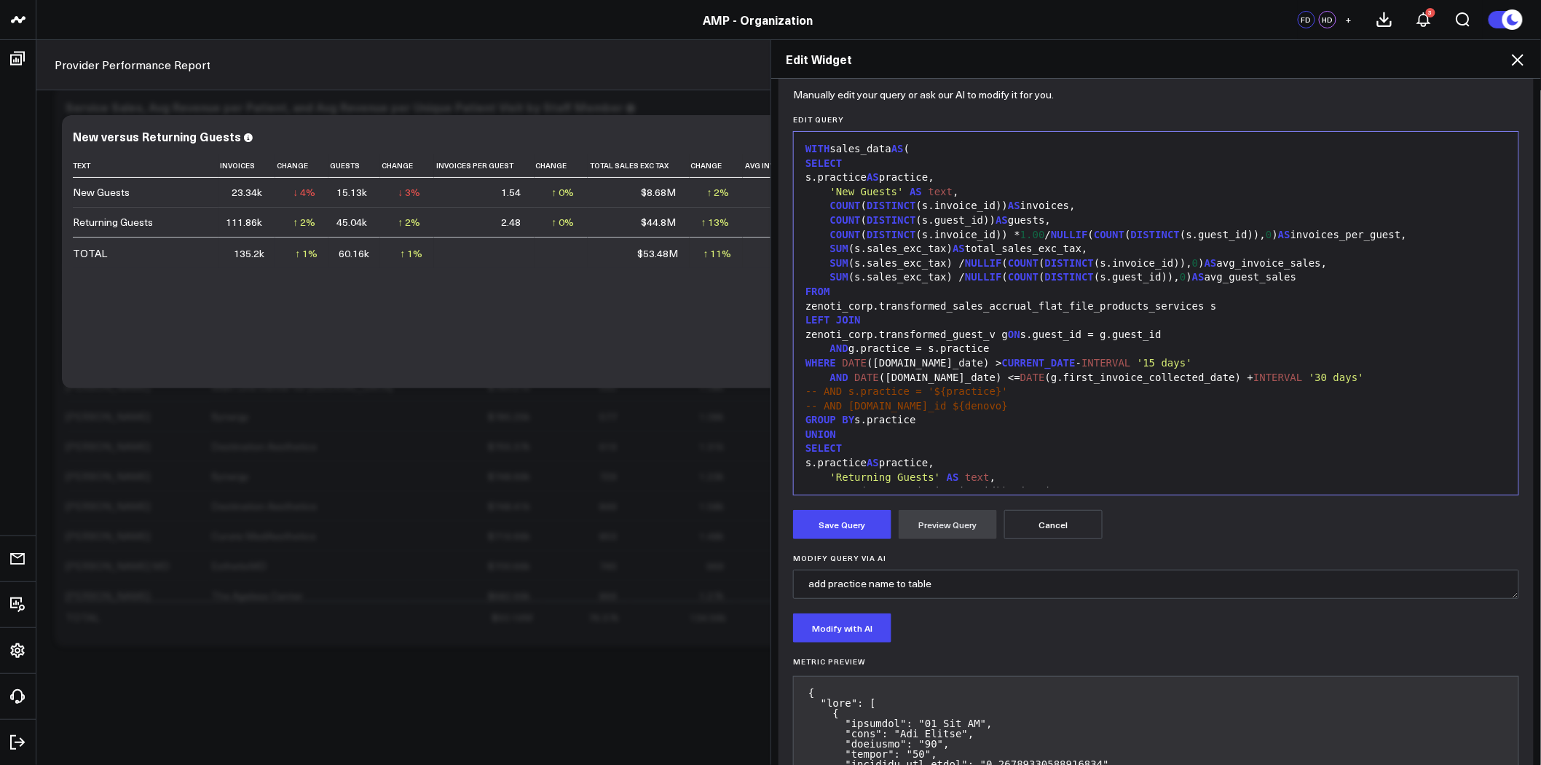
scroll to position [231, 0]
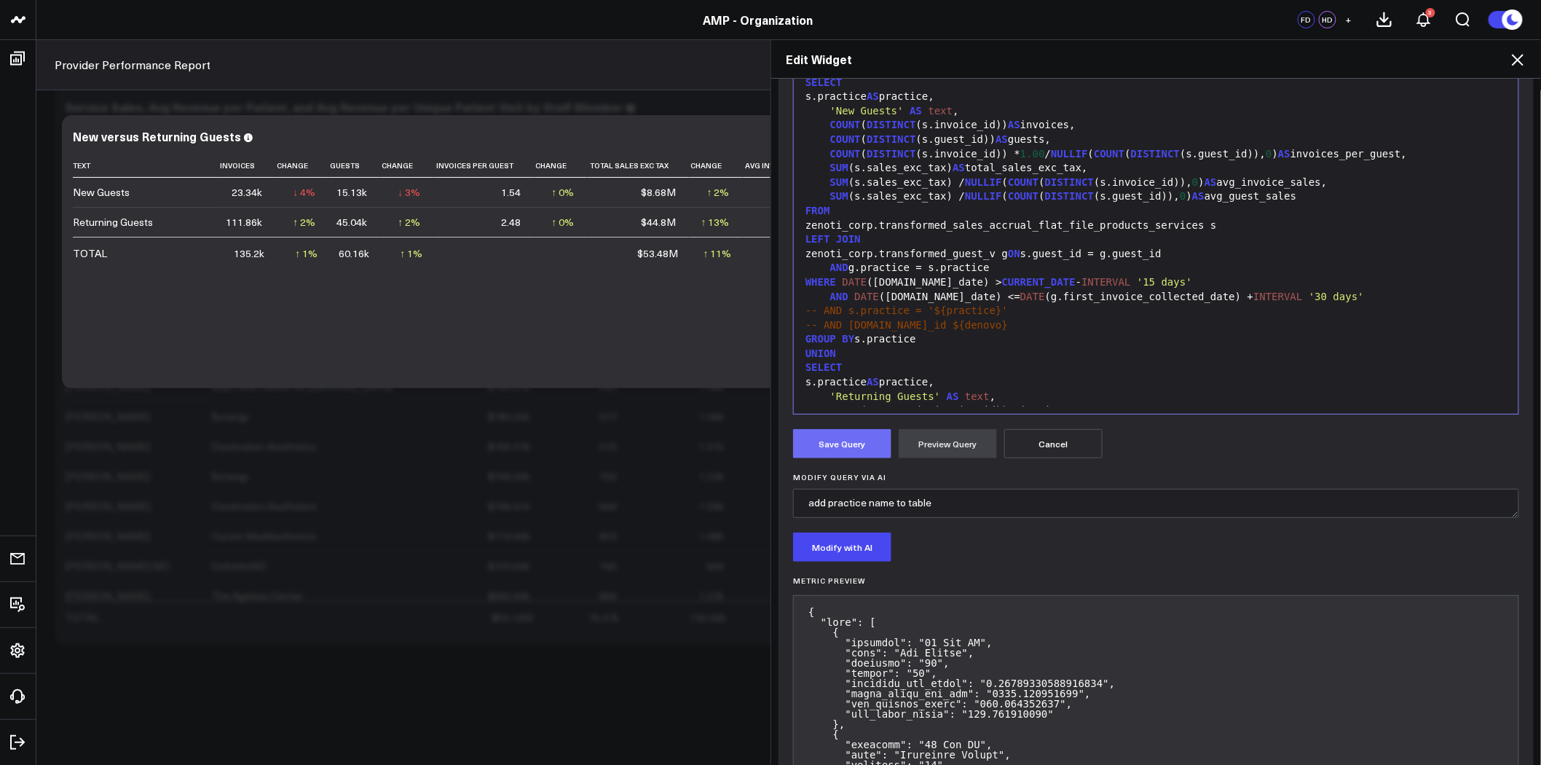
click at [860, 442] on button "Save Query" at bounding box center [842, 443] width 98 height 29
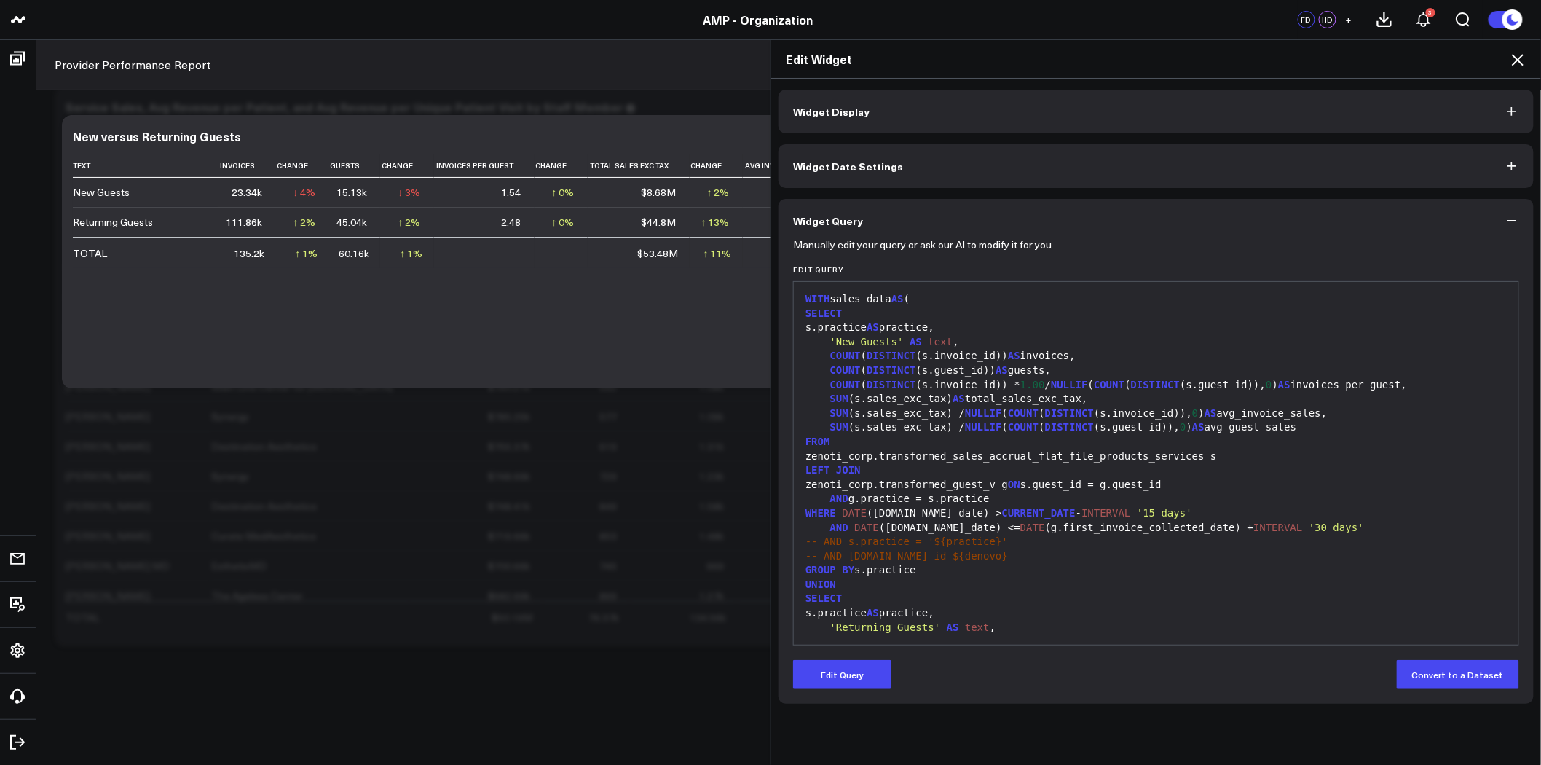
scroll to position [0, 0]
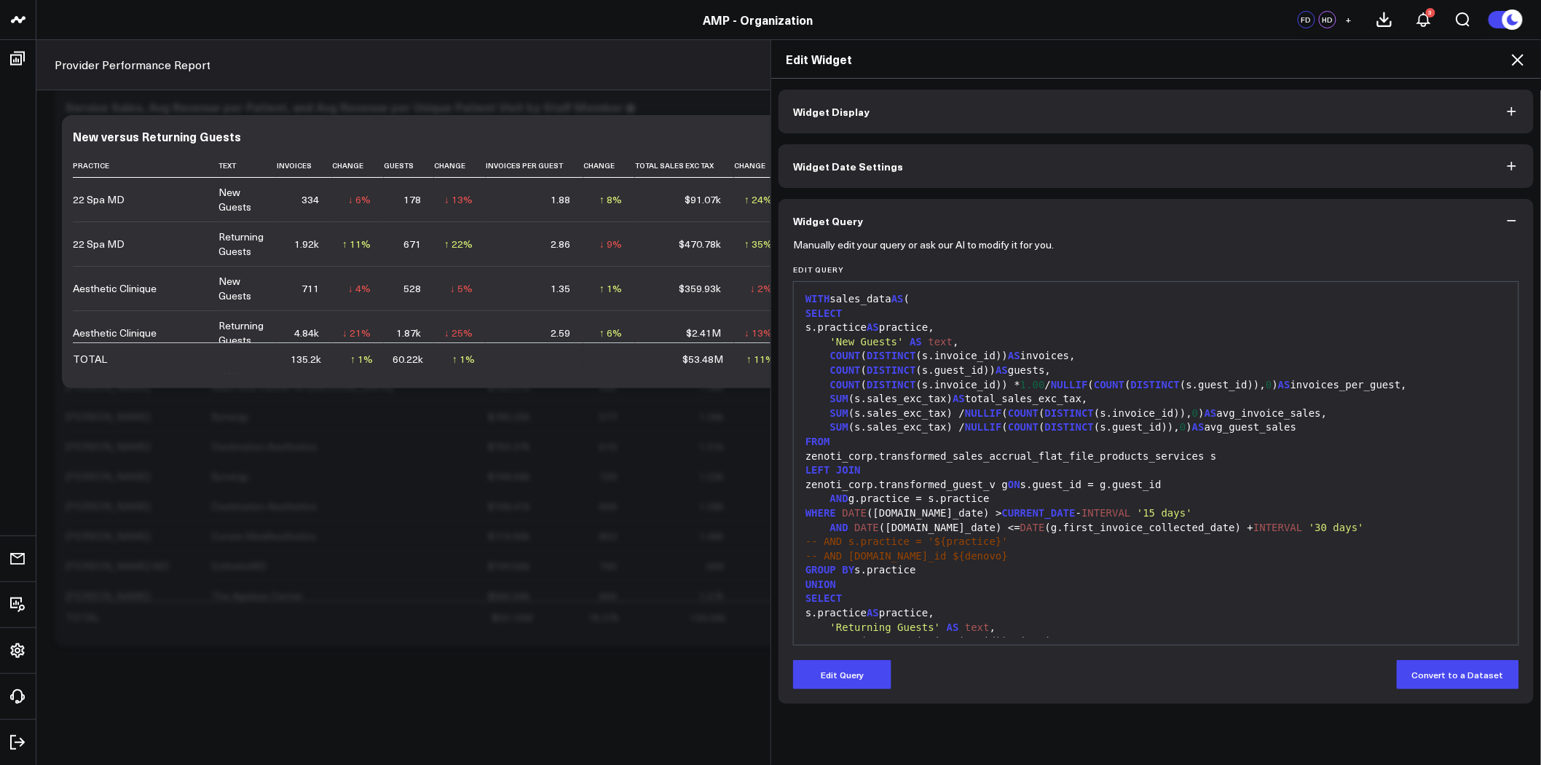
click at [1519, 60] on icon at bounding box center [1518, 60] width 12 height 12
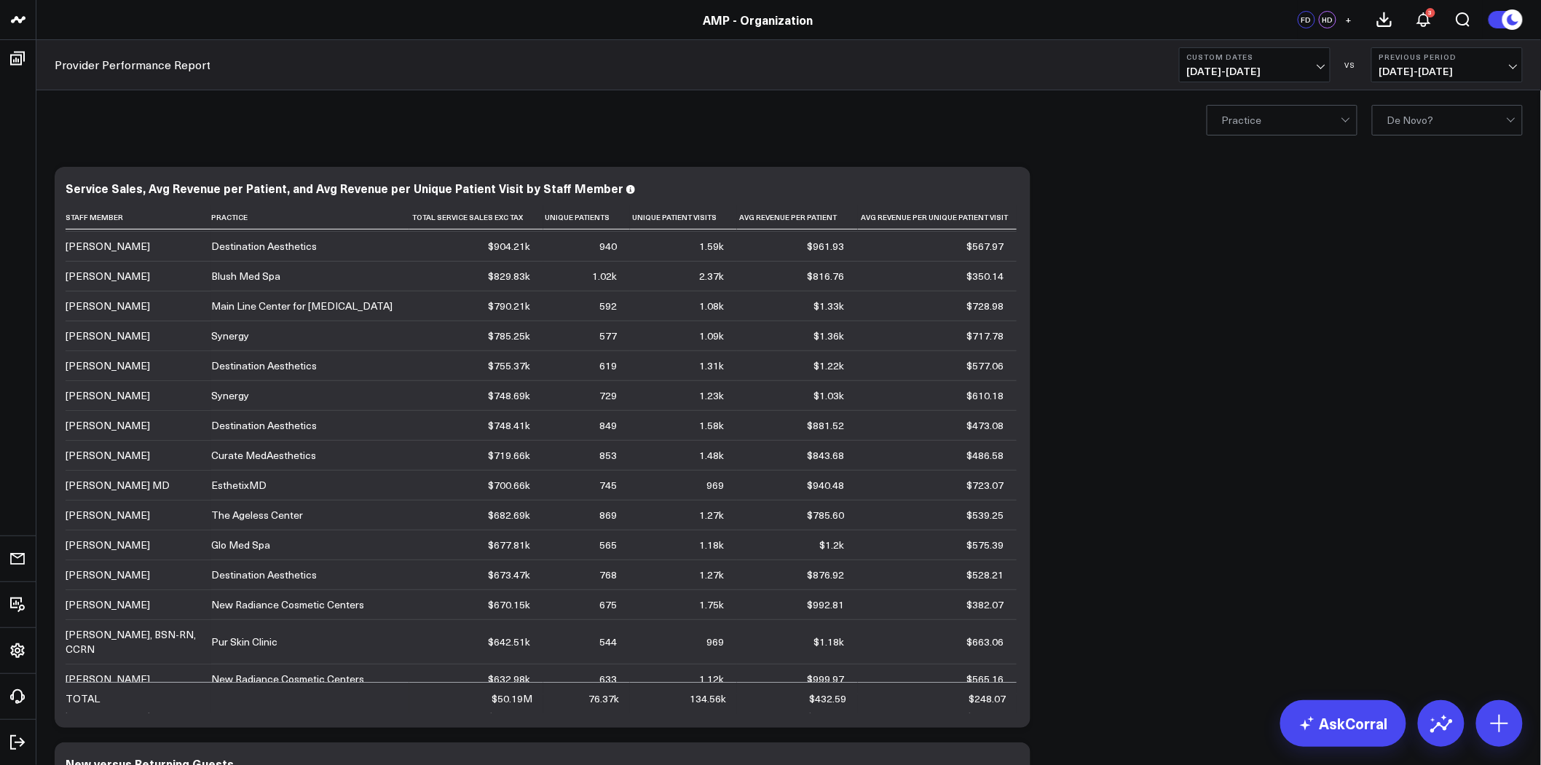
scroll to position [243, 0]
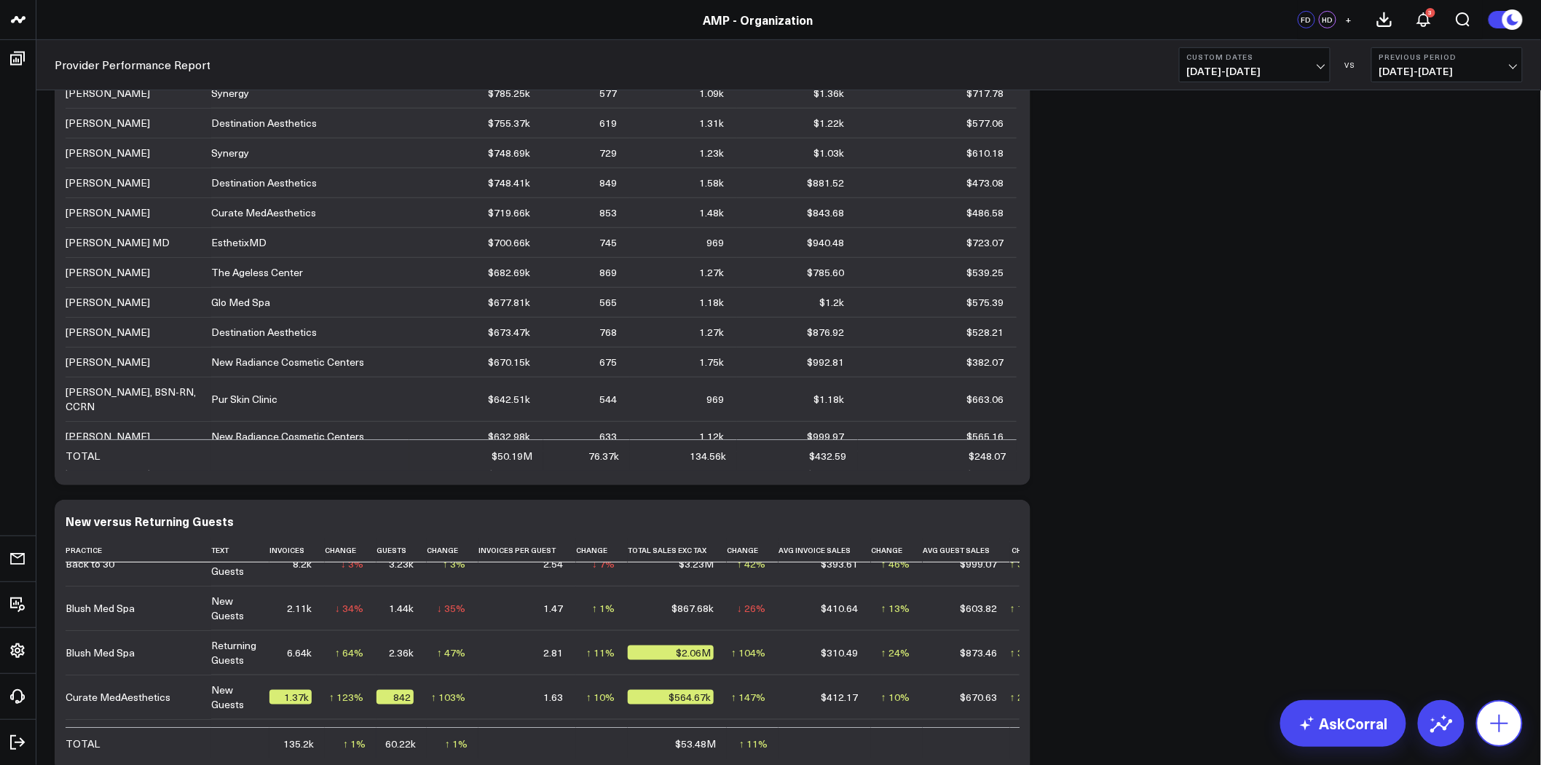
click at [1509, 722] on icon at bounding box center [1499, 723] width 23 height 23
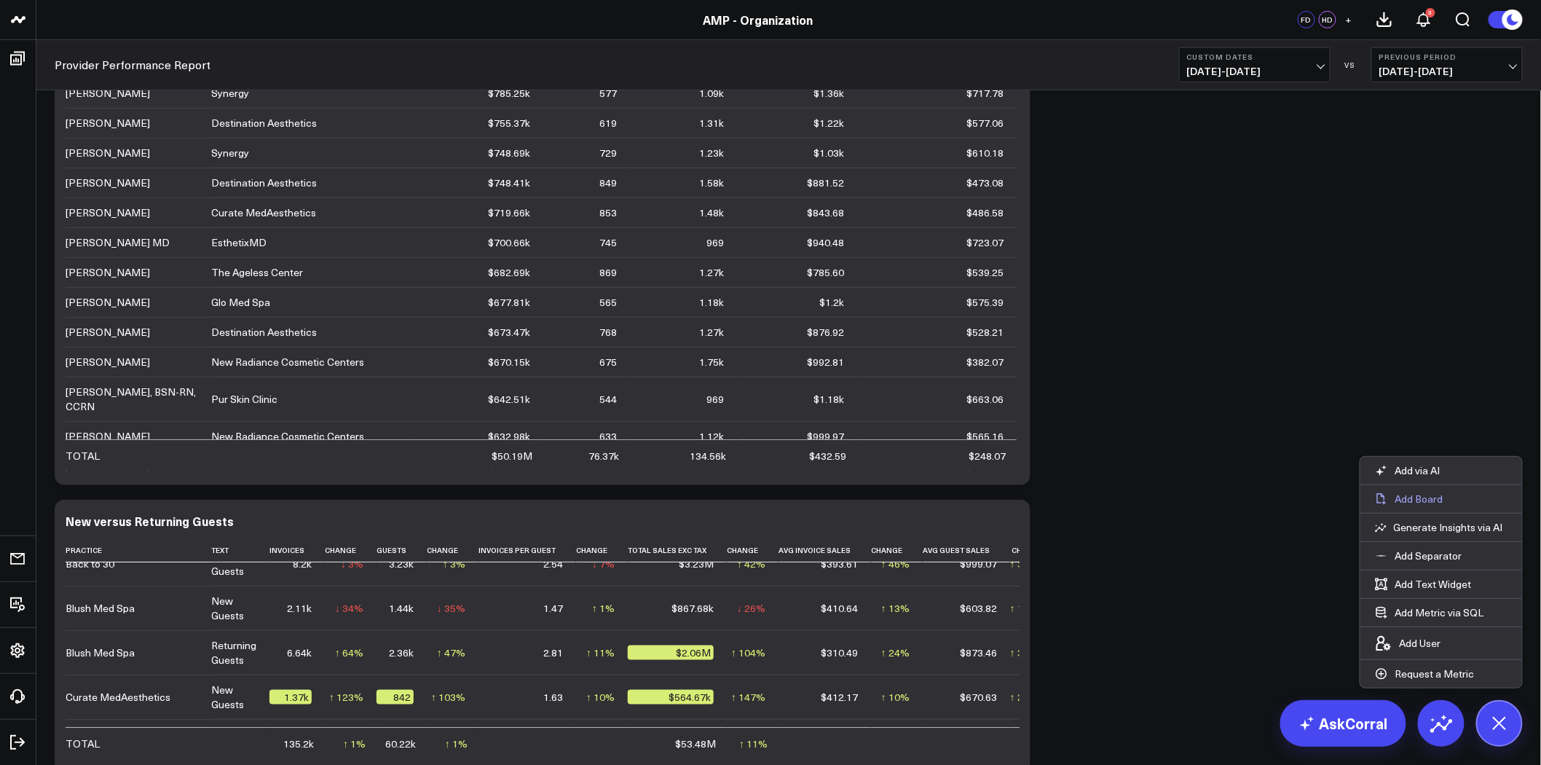
click at [1408, 500] on p "Add Board" at bounding box center [1419, 498] width 48 height 13
click at [1413, 497] on p "Add Board" at bounding box center [1419, 498] width 48 height 13
click at [1429, 472] on p "Add via AI" at bounding box center [1417, 470] width 45 height 13
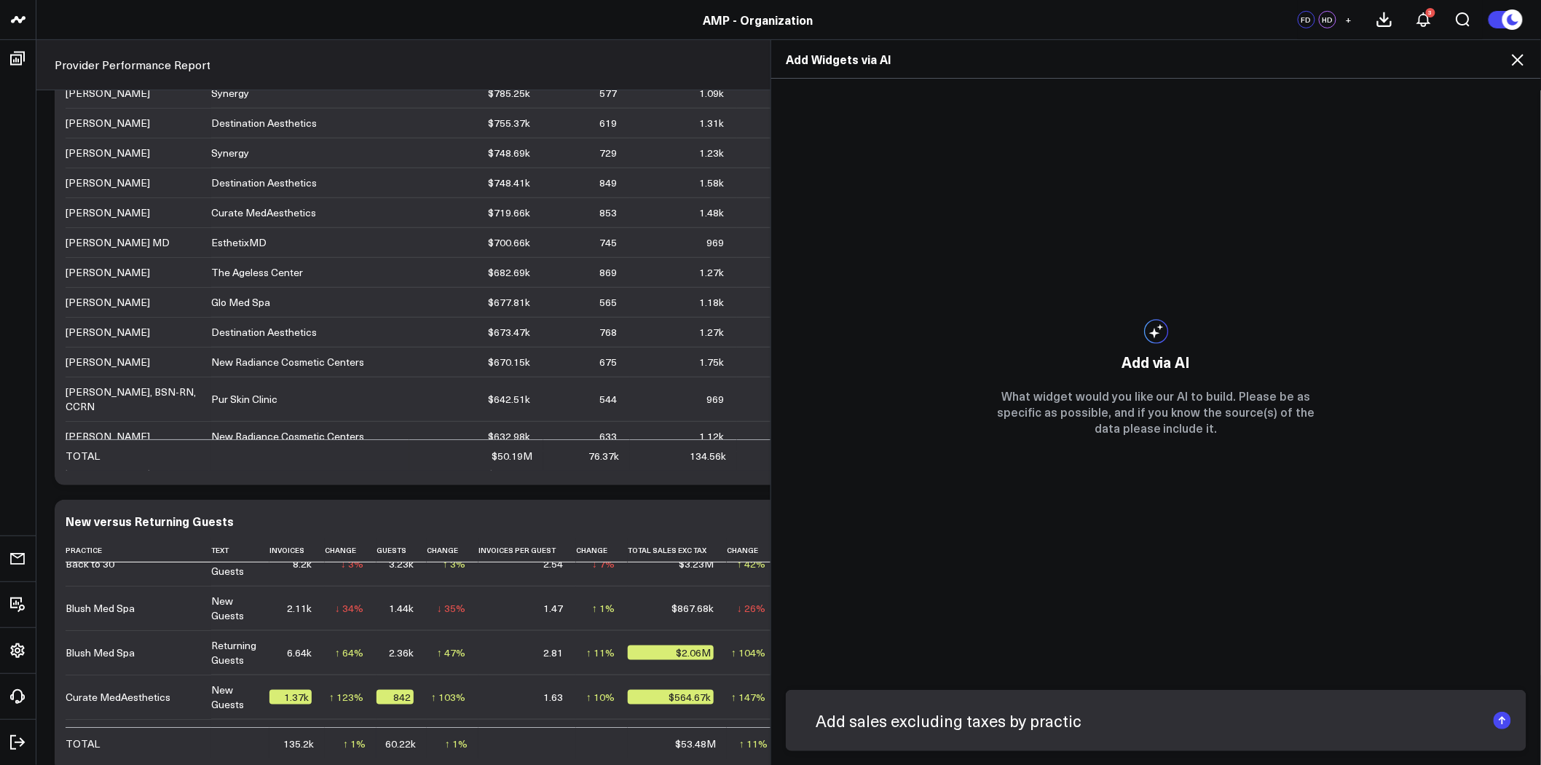
type input "Add sales excluding taxes by practice"
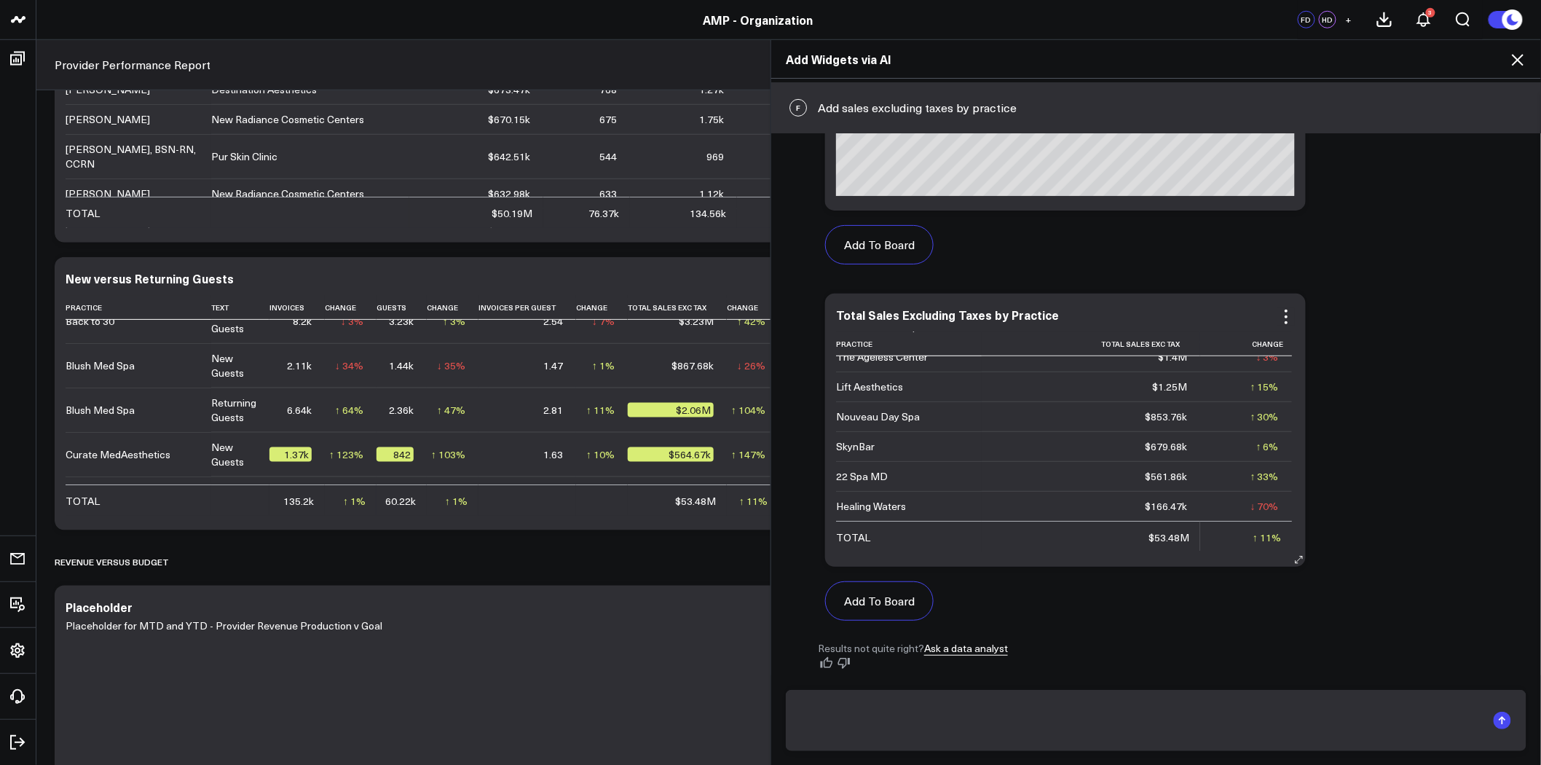
scroll to position [323, 0]
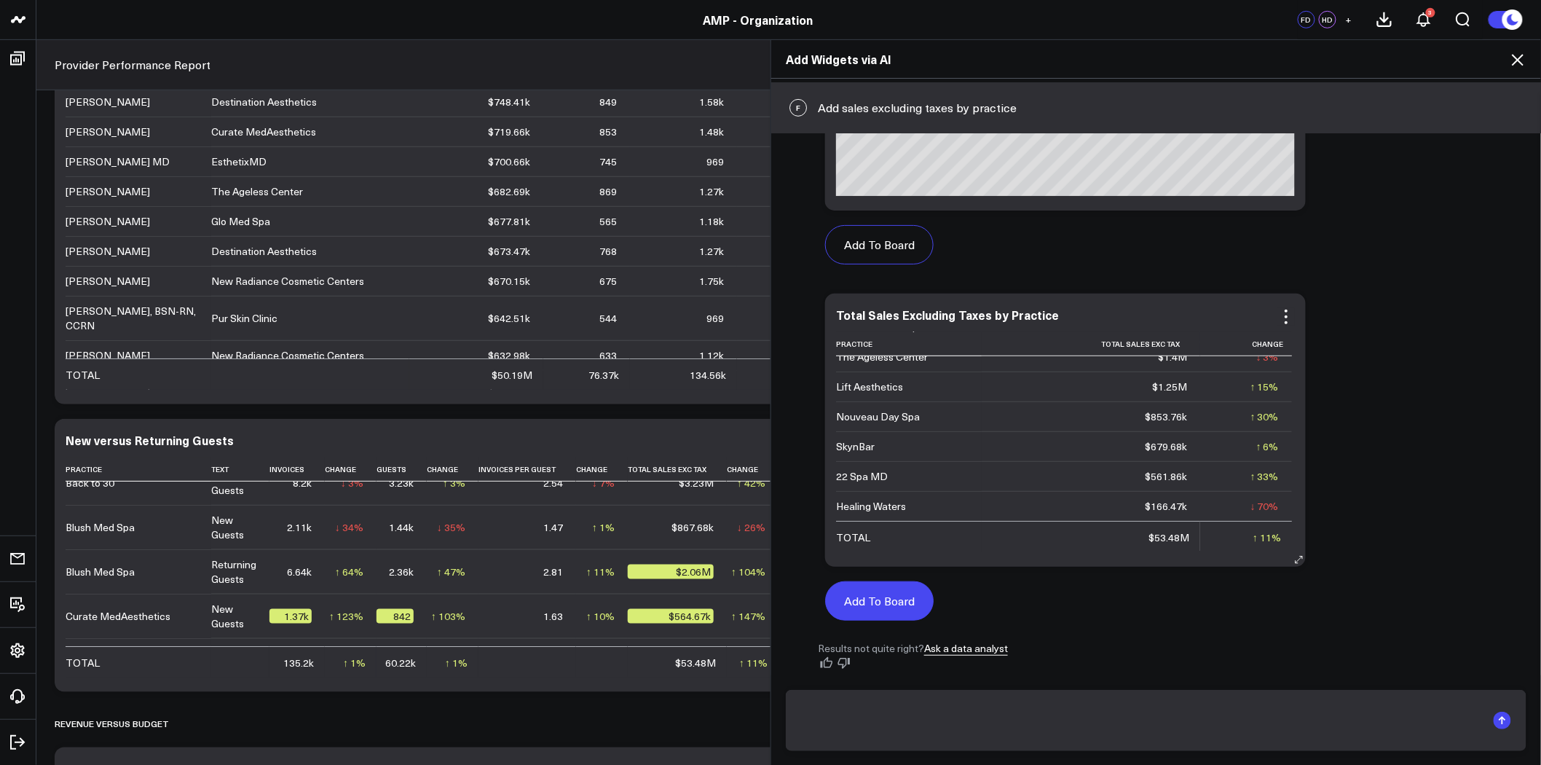
click at [883, 592] on button "Add To Board" at bounding box center [879, 600] width 109 height 39
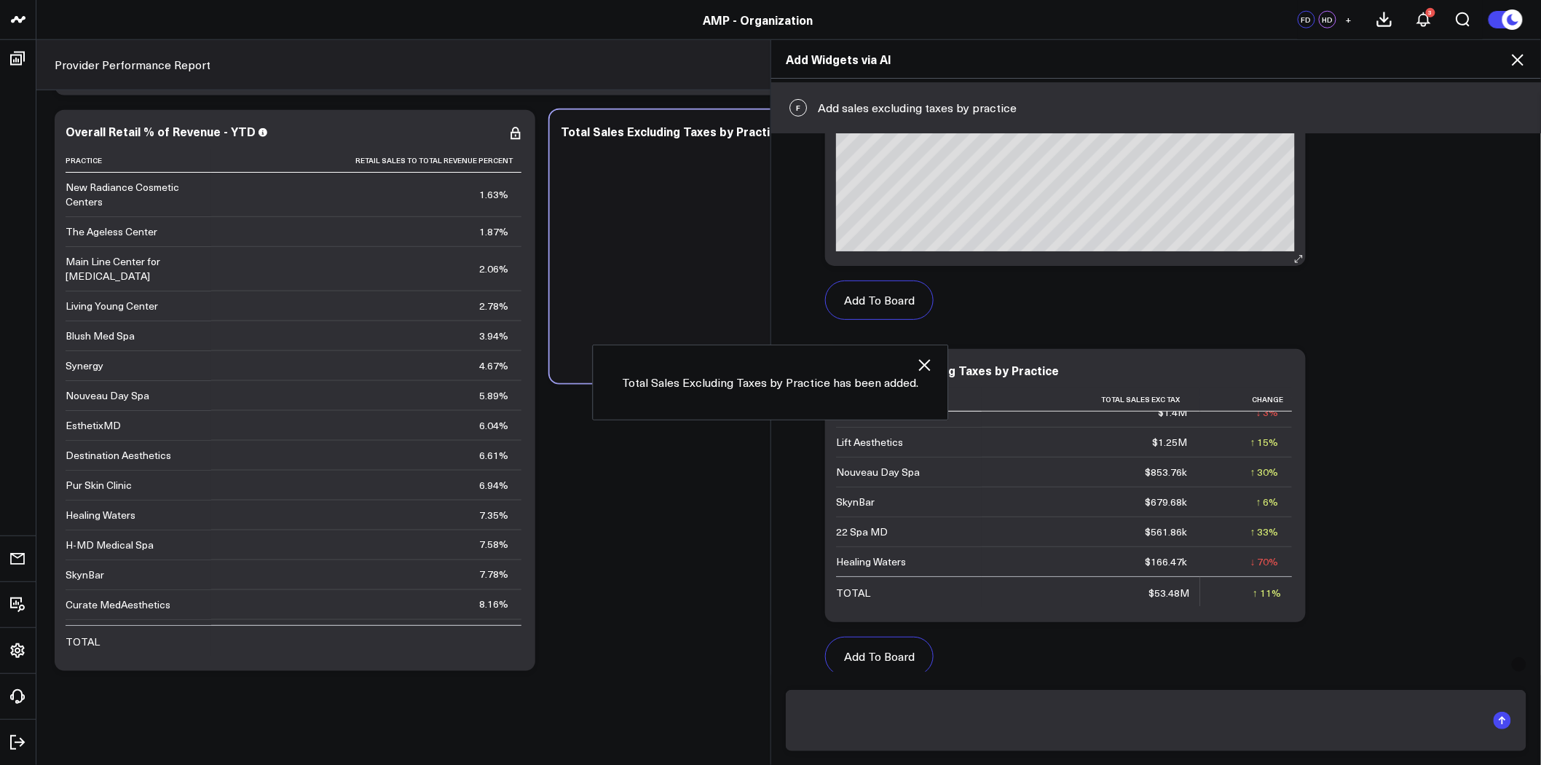
scroll to position [117, 0]
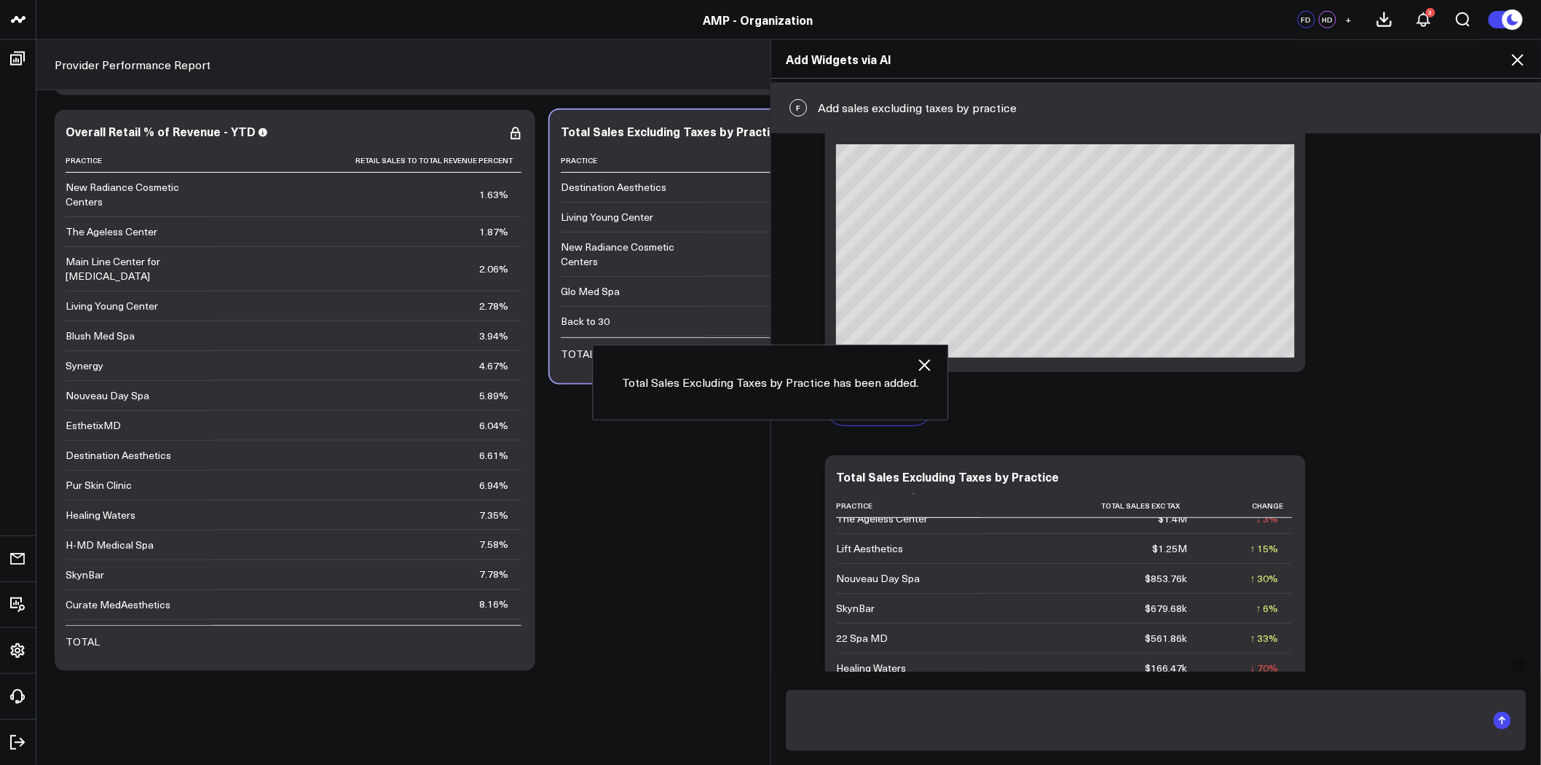
click at [1517, 61] on icon at bounding box center [1517, 59] width 17 height 17
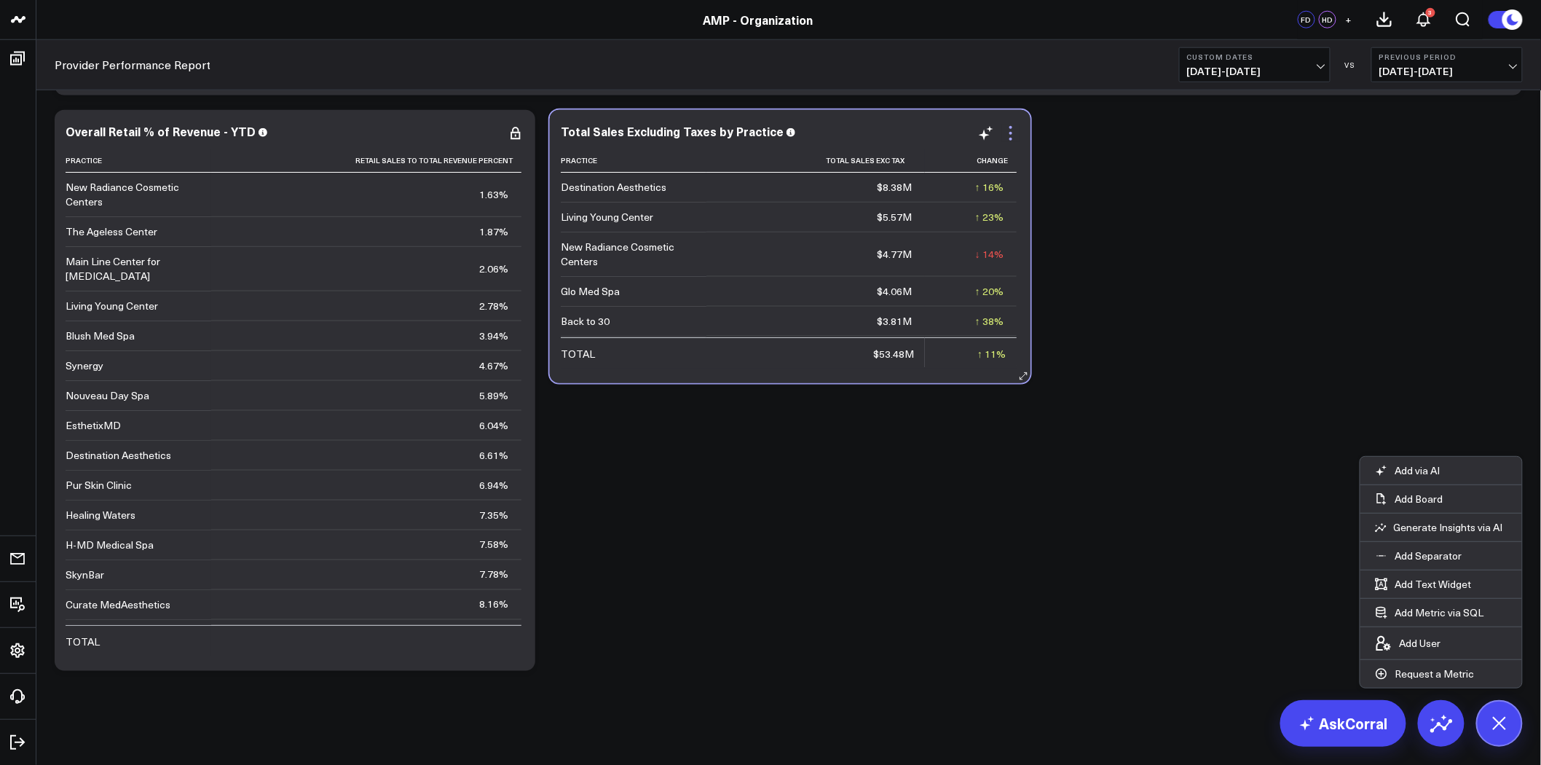
click at [1005, 137] on icon at bounding box center [1010, 133] width 17 height 17
click at [1431, 67] on span "06/03/24 - 12/31/24" at bounding box center [1446, 72] width 135 height 12
click at [1424, 149] on link "YoY" at bounding box center [1447, 153] width 150 height 28
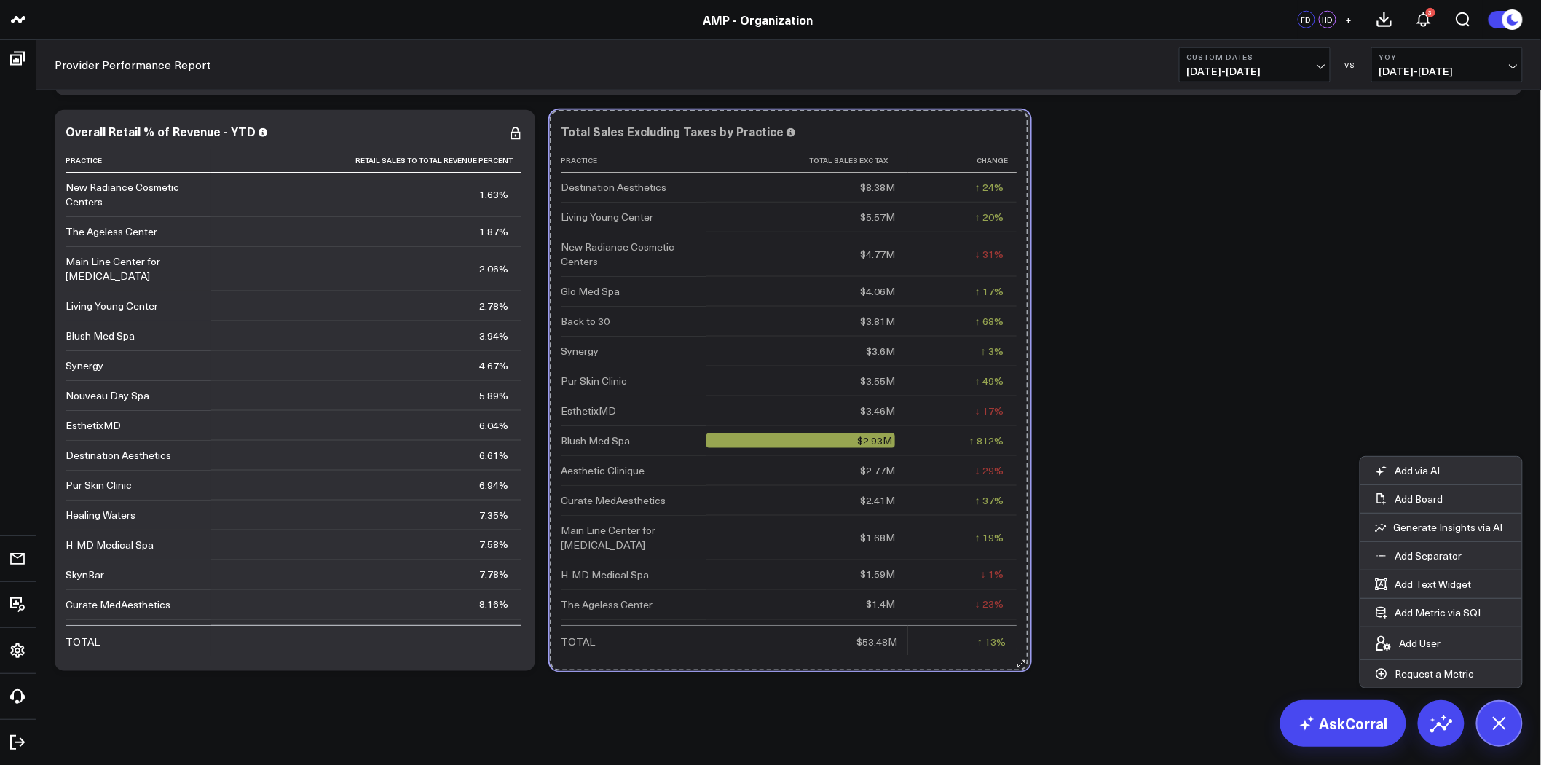
drag, startPoint x: 1028, startPoint y: 379, endPoint x: 1025, endPoint y: 751, distance: 372.2
drag, startPoint x: 1027, startPoint y: 663, endPoint x: 1031, endPoint y: 717, distance: 54.0
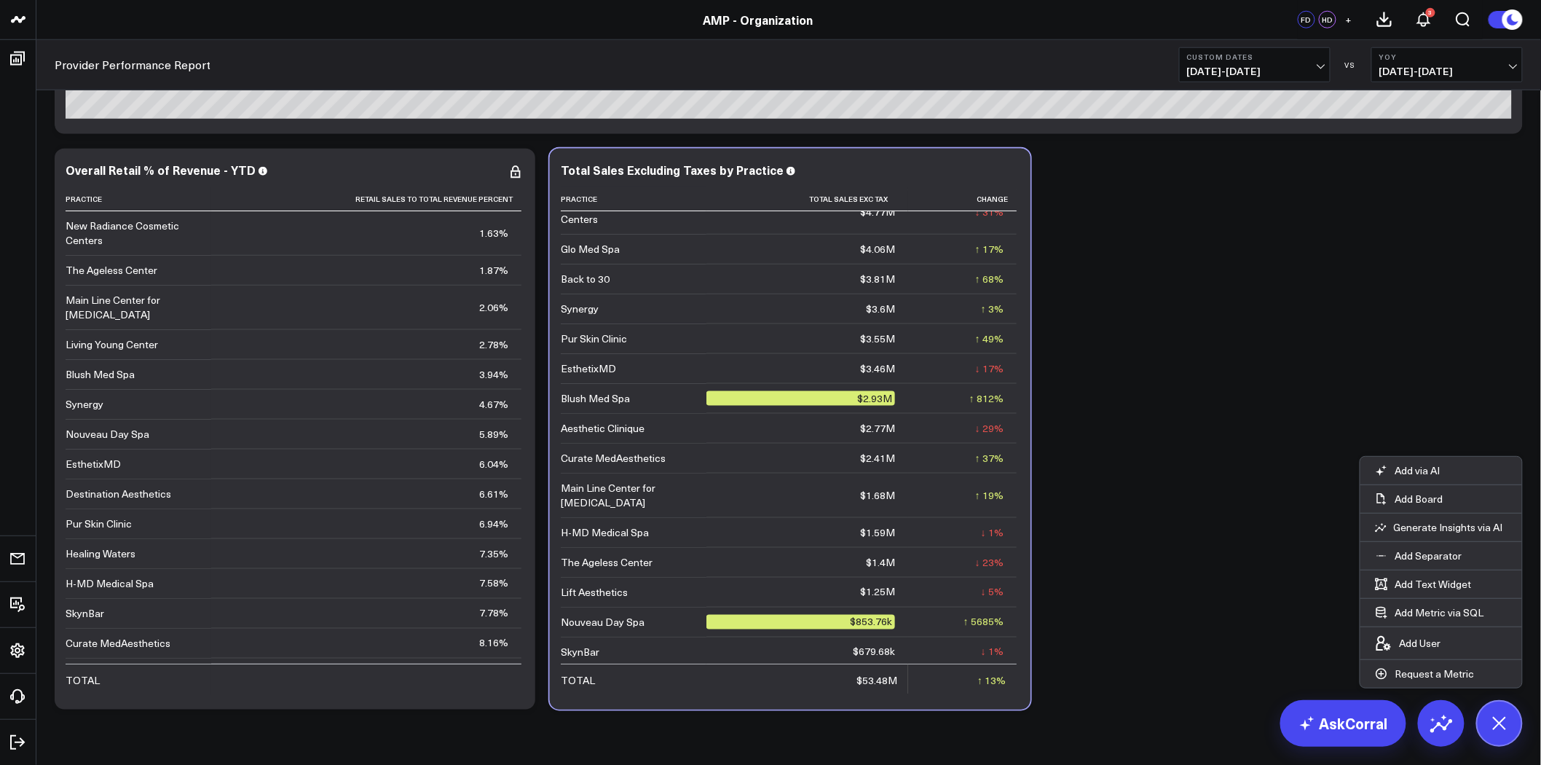
scroll to position [5233, 0]
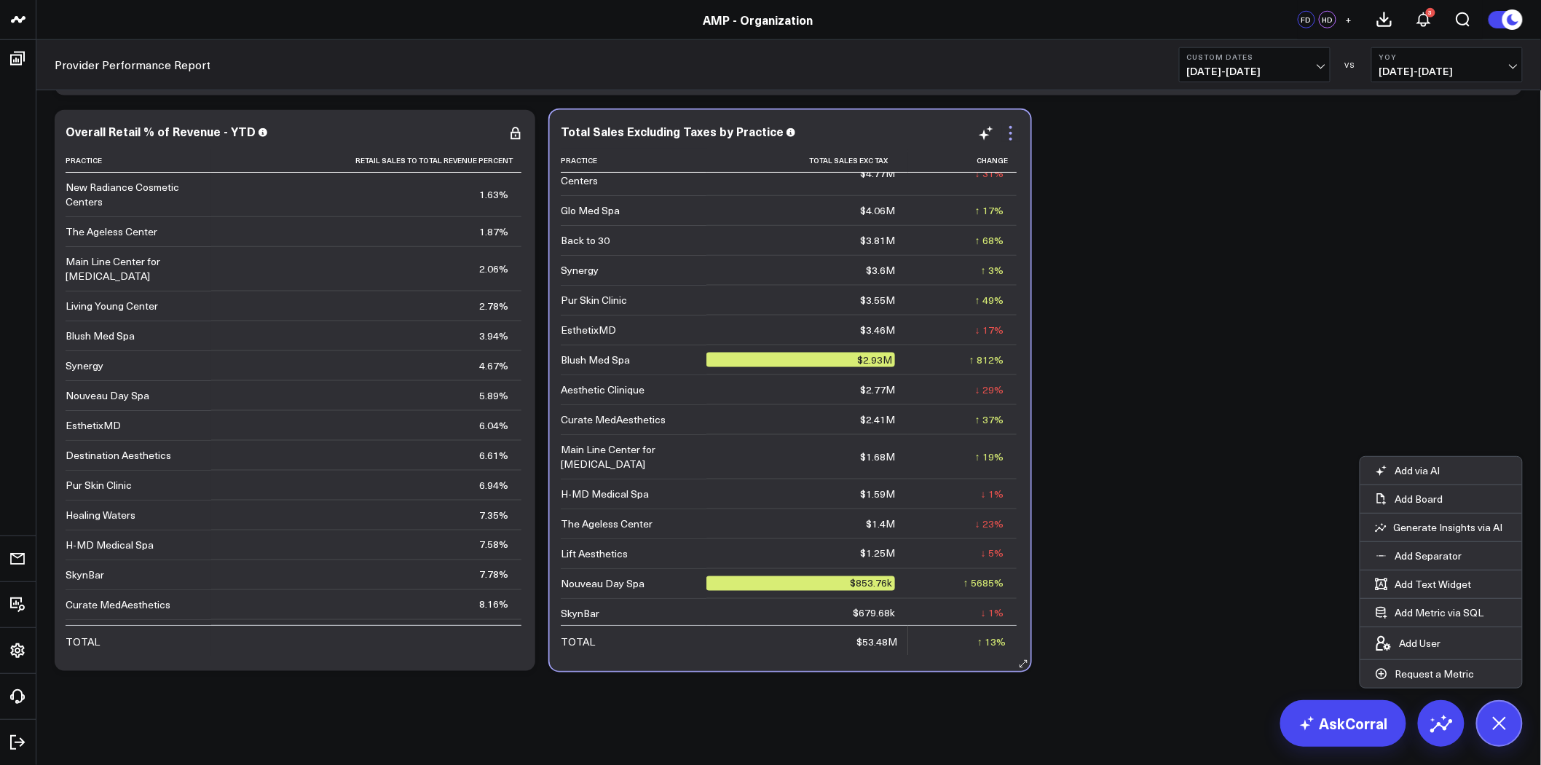
click at [1008, 133] on icon at bounding box center [1010, 133] width 17 height 17
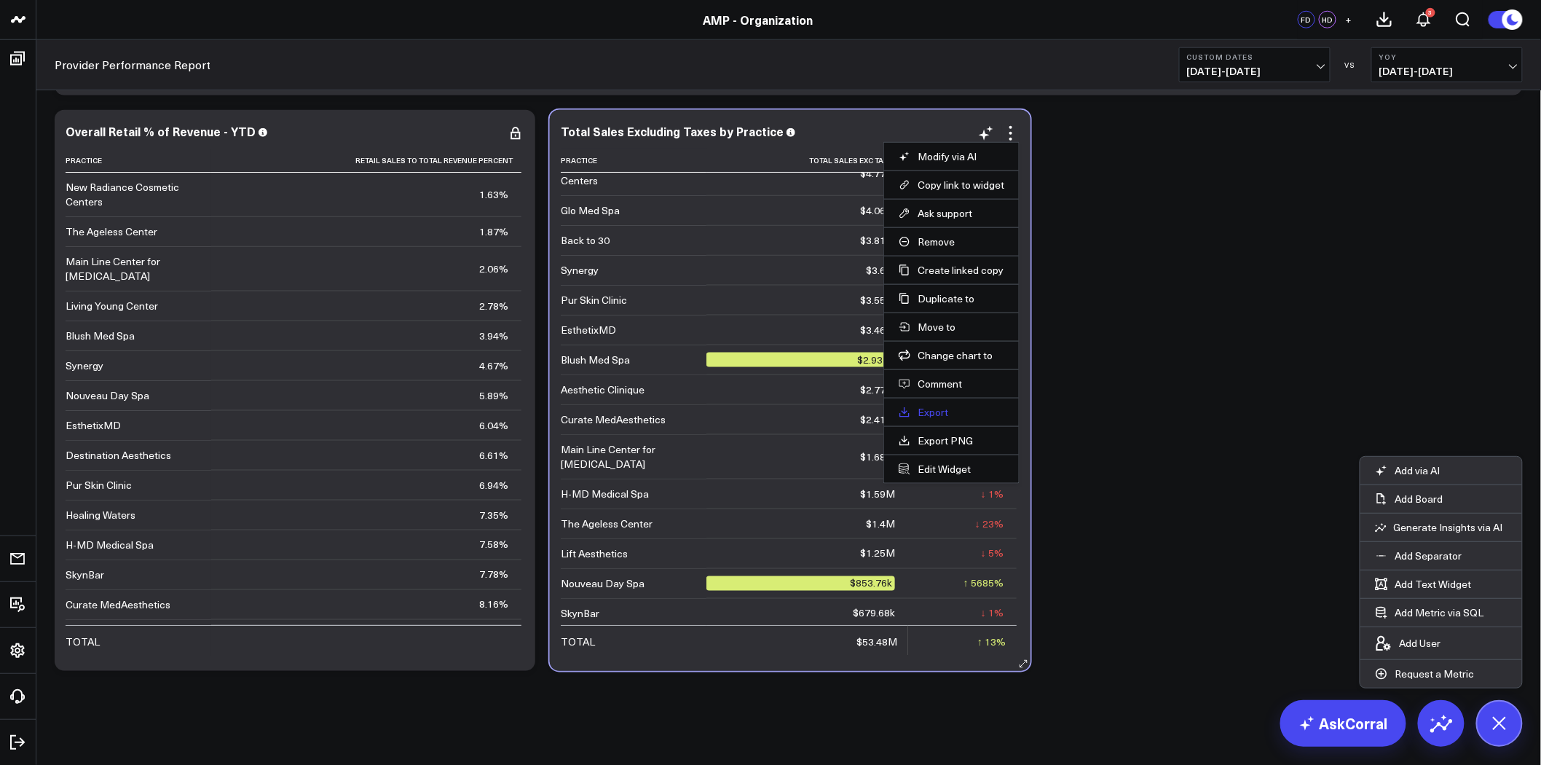
click at [951, 406] on link "Export" at bounding box center [952, 412] width 106 height 13
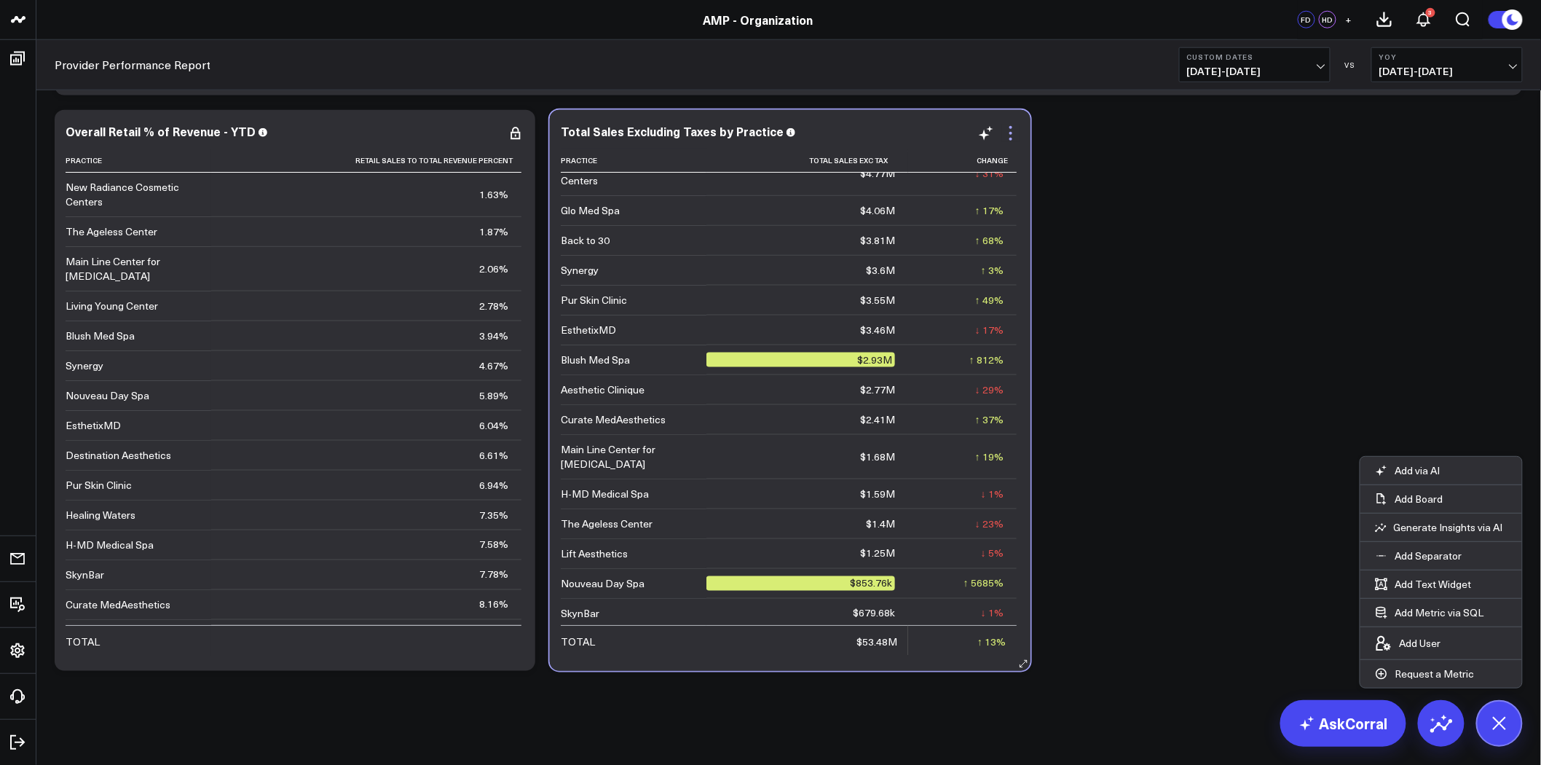
click at [1011, 133] on icon at bounding box center [1010, 133] width 3 height 3
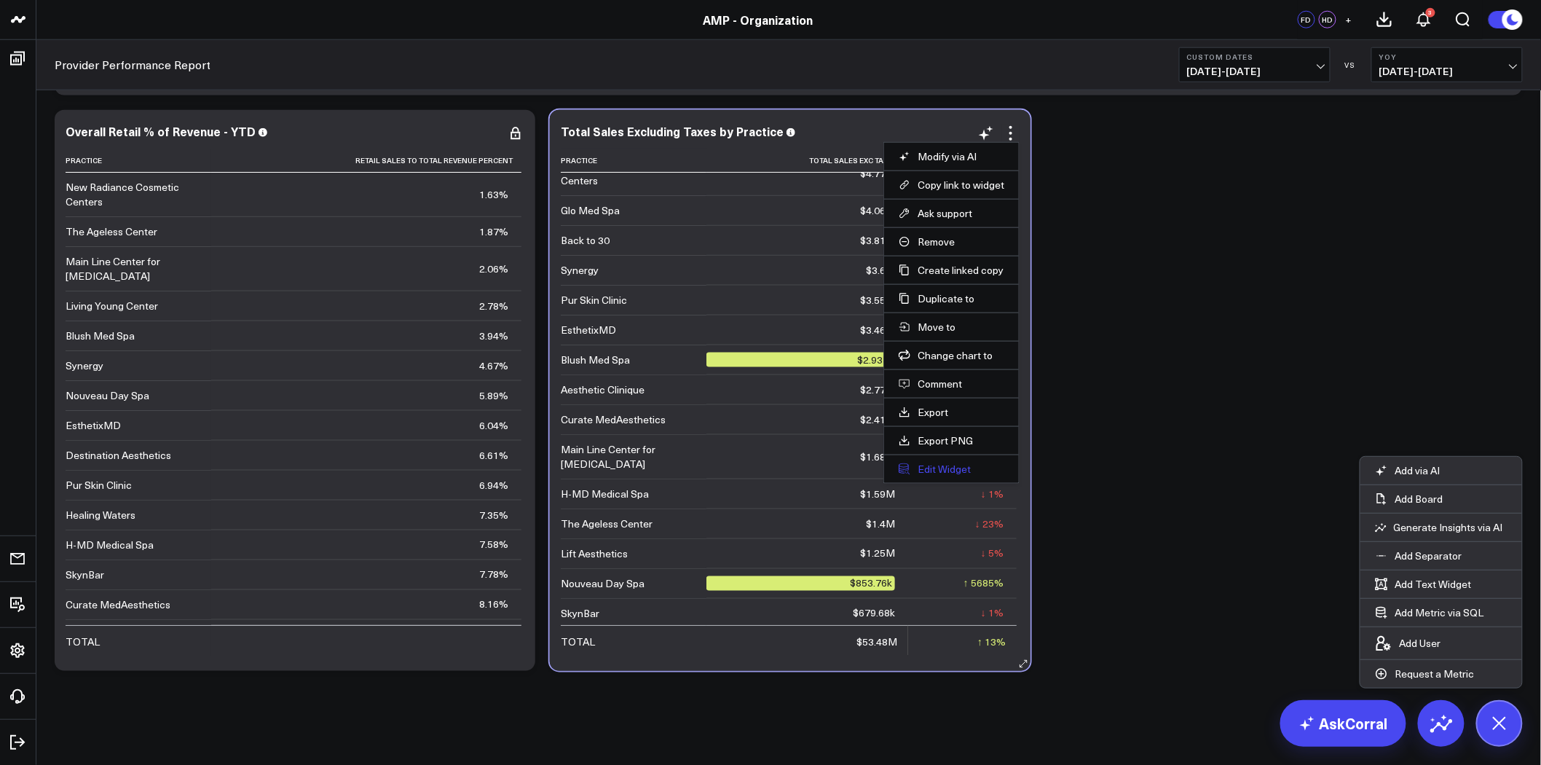
click at [956, 463] on button "Edit Widget" at bounding box center [952, 468] width 106 height 13
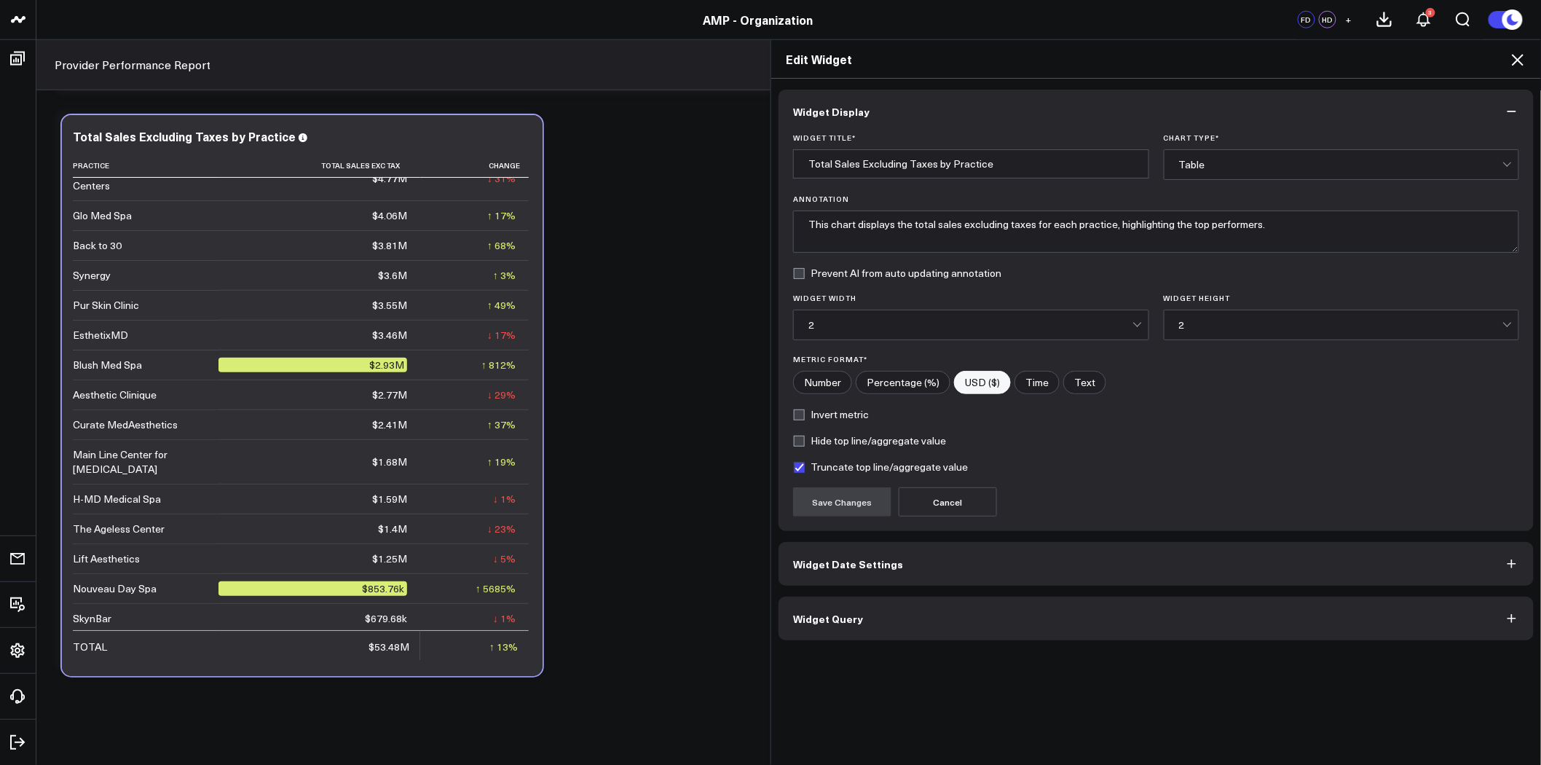
click at [878, 578] on button "Widget Date Settings" at bounding box center [1156, 564] width 755 height 44
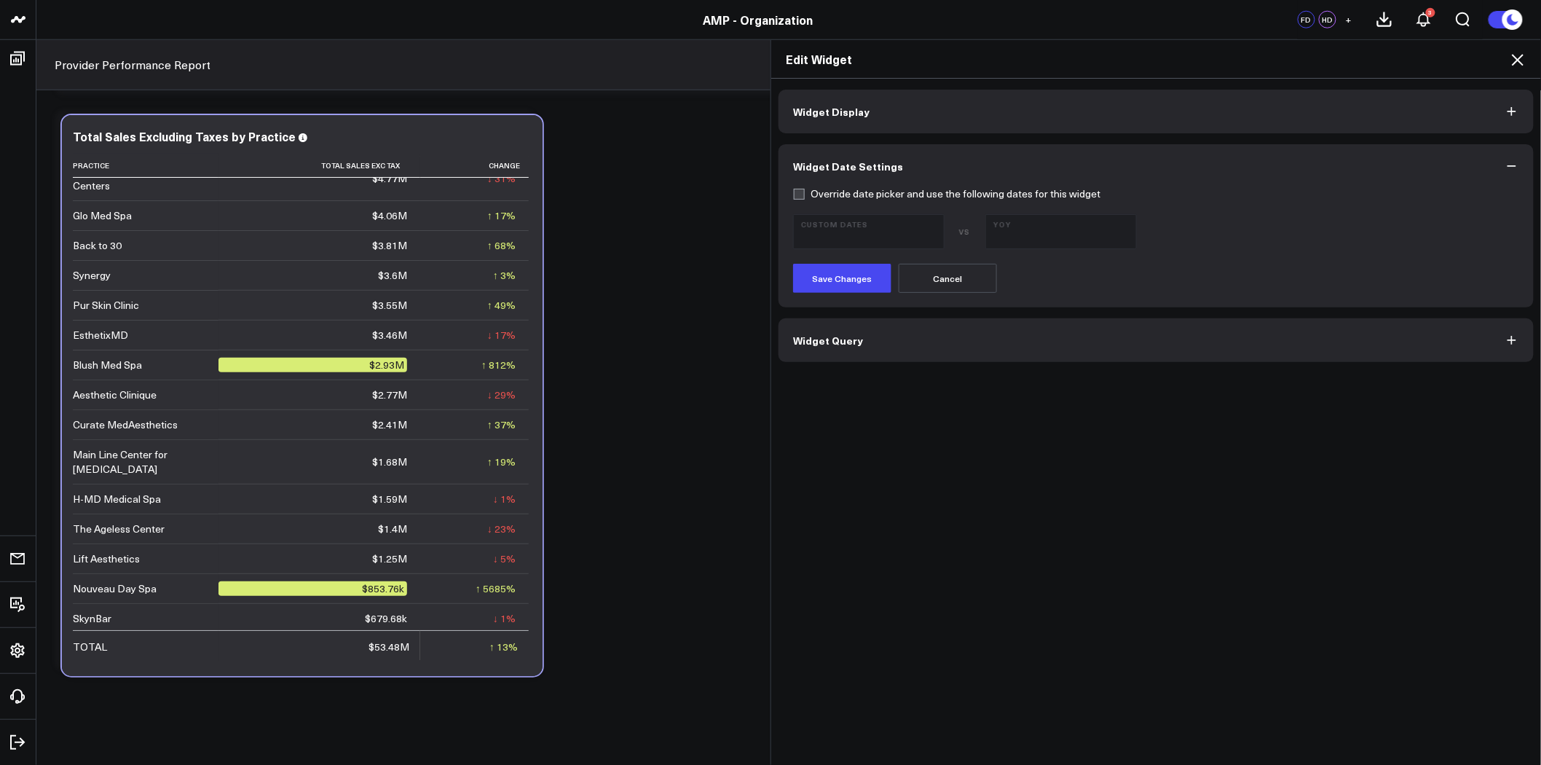
click at [869, 331] on button "Widget Query" at bounding box center [1156, 340] width 755 height 44
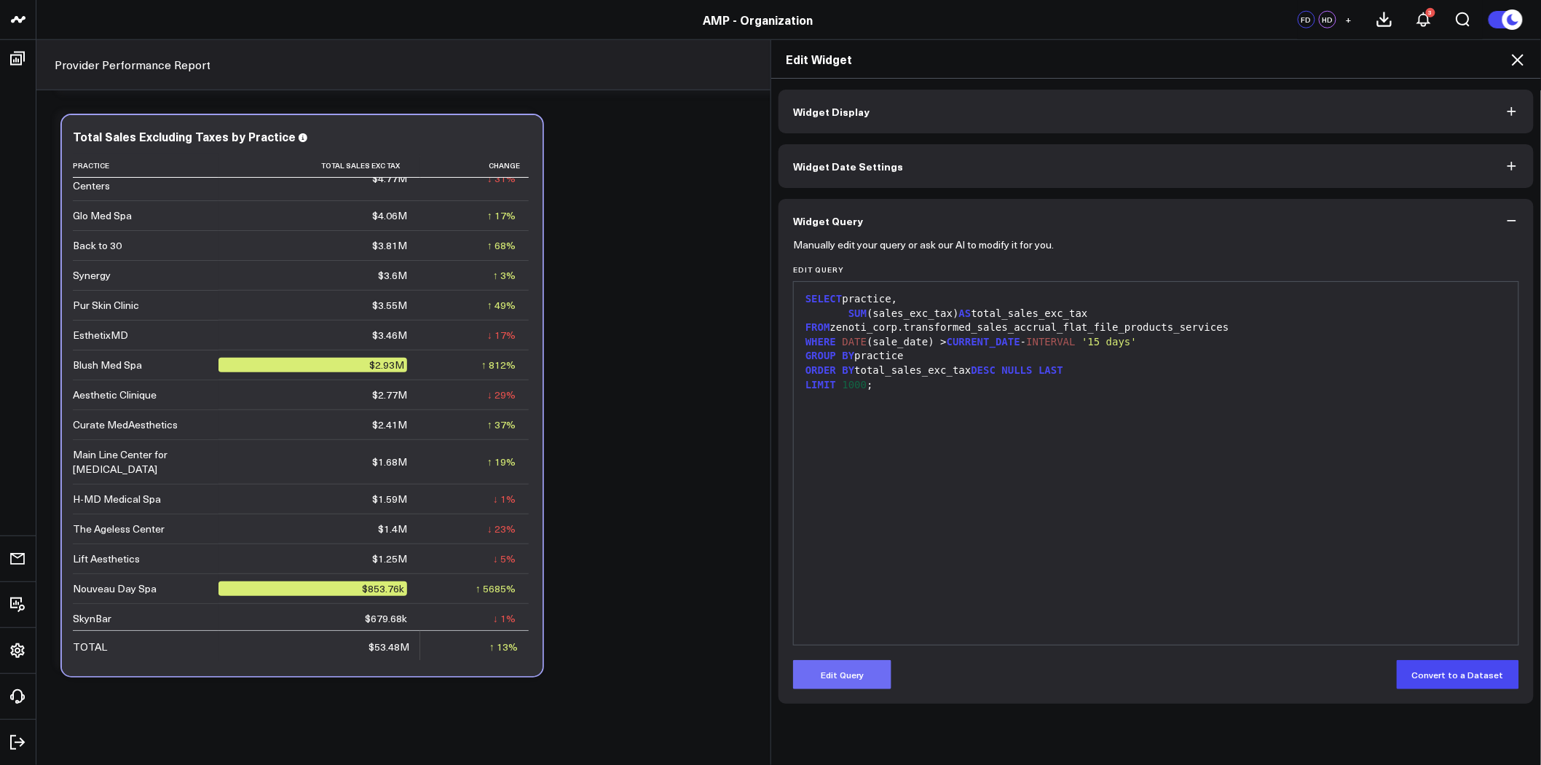
click at [864, 663] on button "Edit Query" at bounding box center [842, 674] width 98 height 29
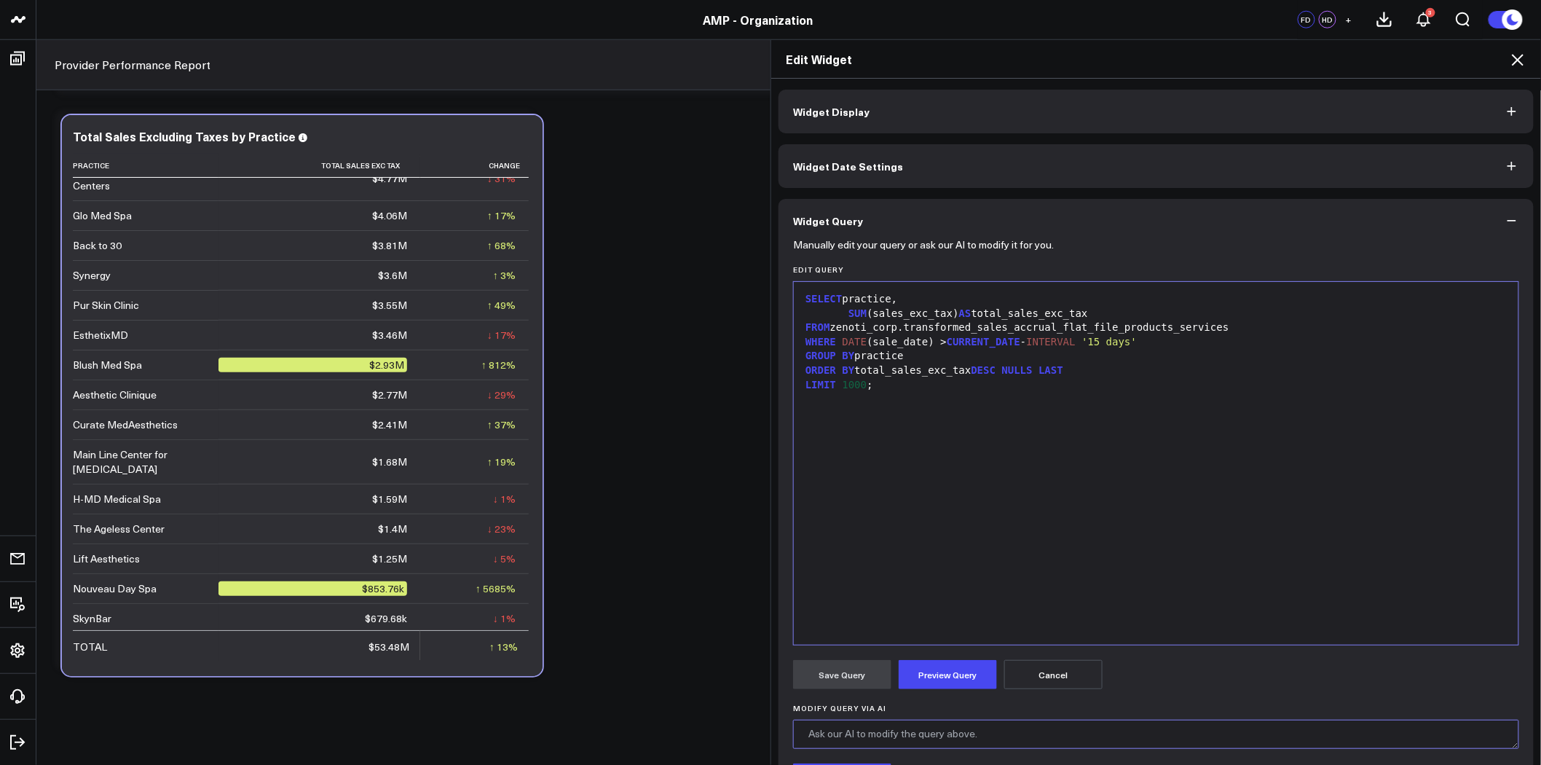
click at [874, 733] on textarea "Modify Query via AI" at bounding box center [1156, 734] width 726 height 29
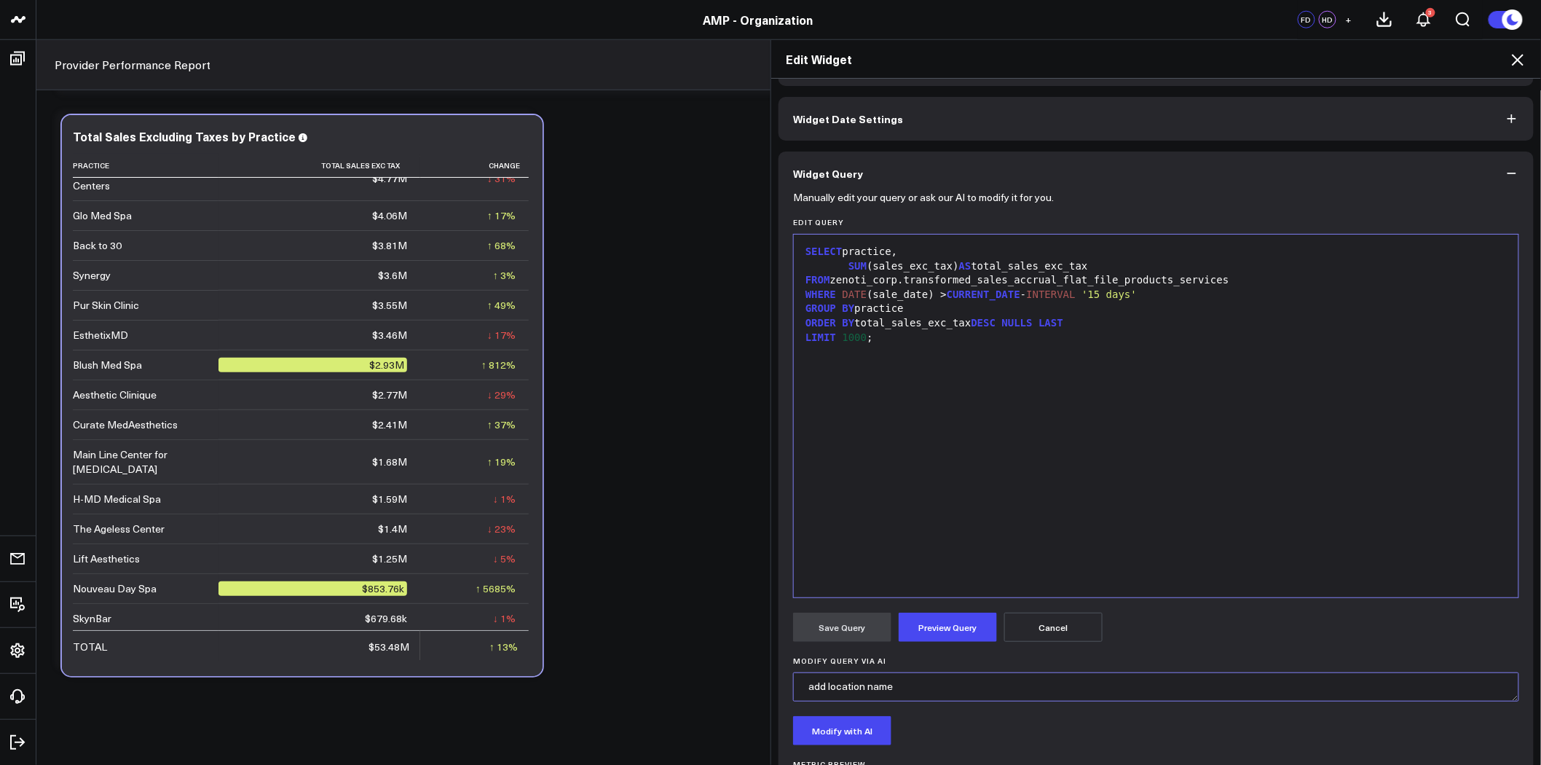
scroll to position [129, 0]
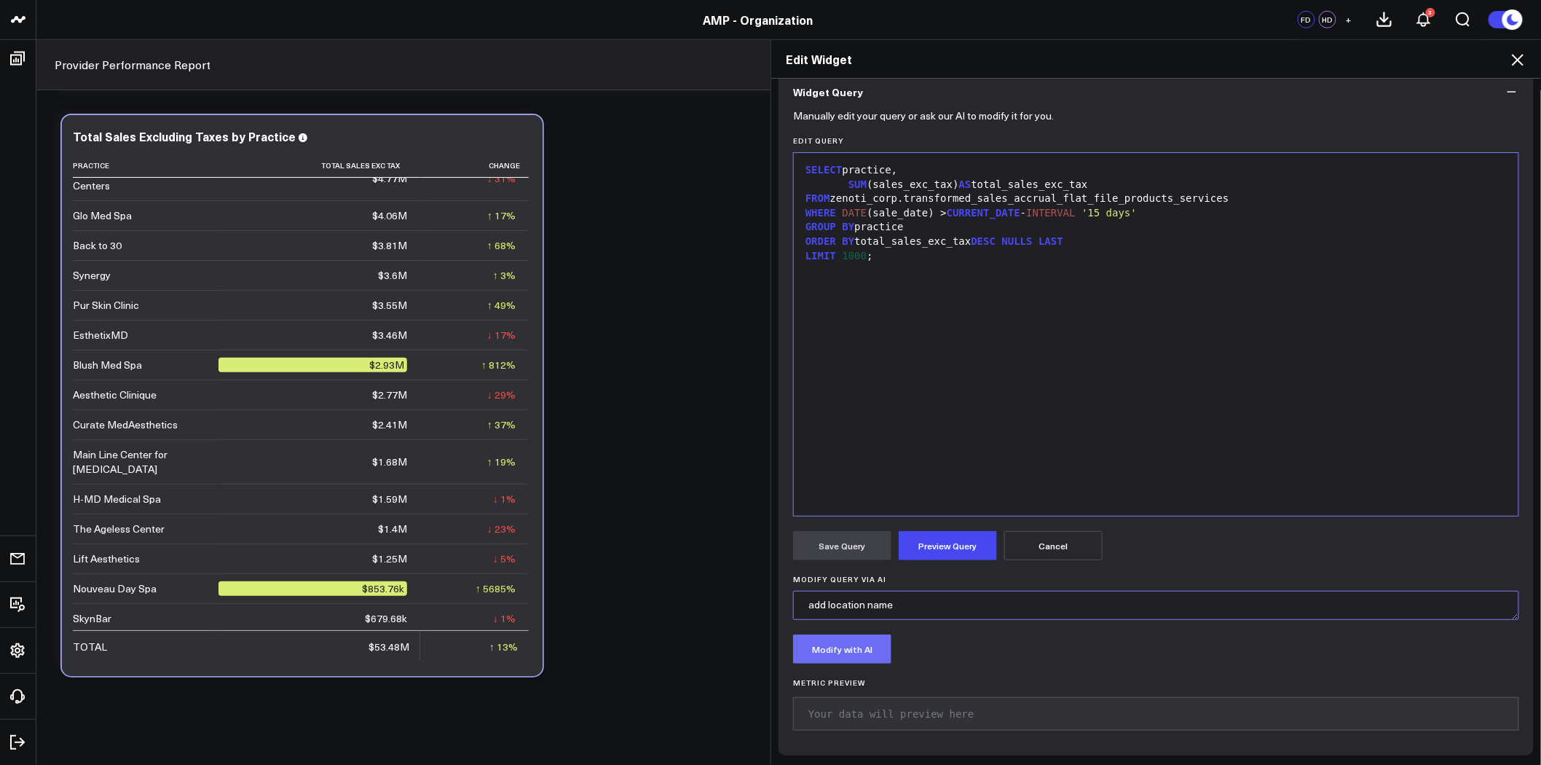
type textarea "add location name"
click at [858, 638] on button "Modify with AI" at bounding box center [842, 648] width 98 height 29
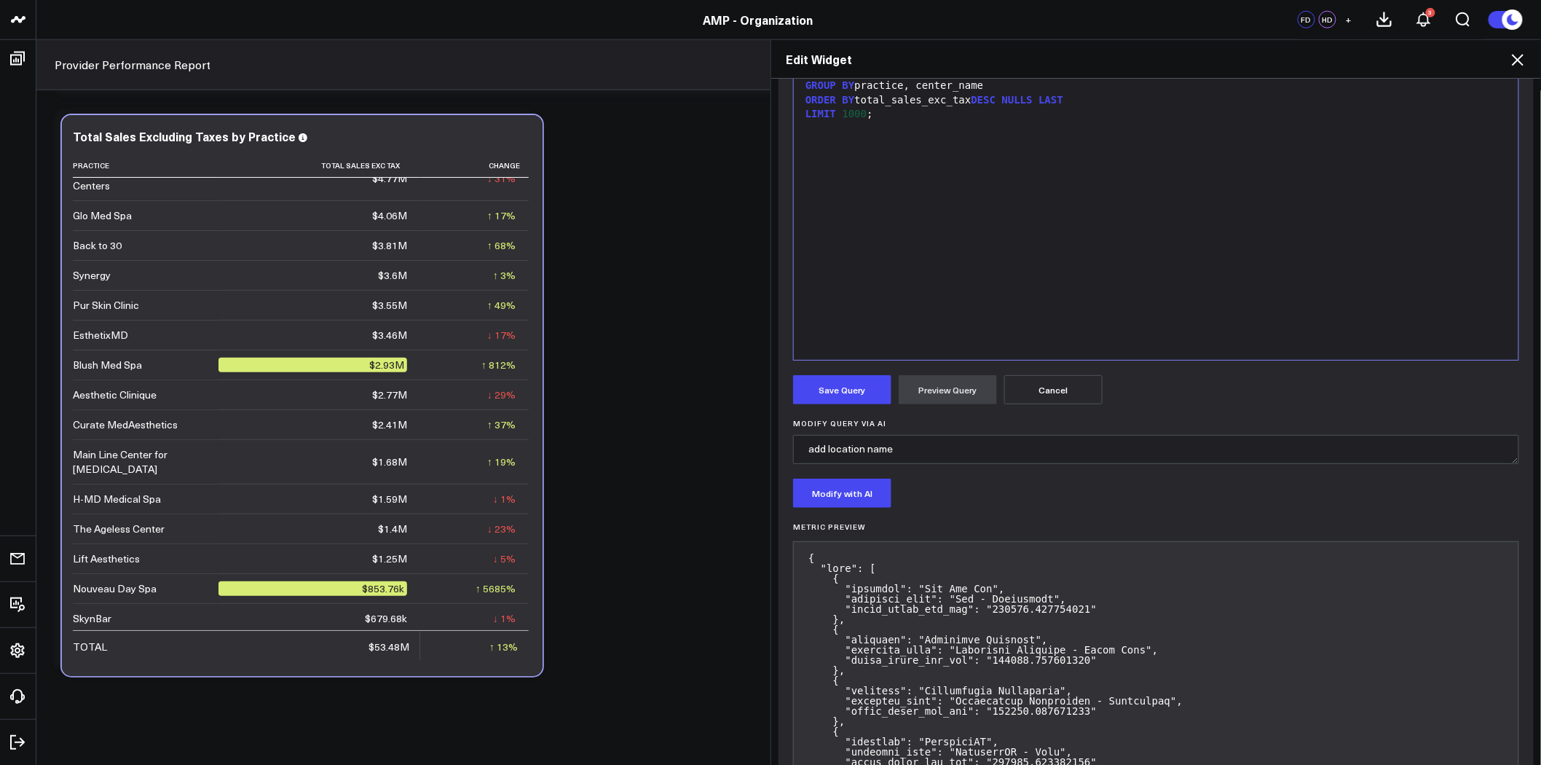
scroll to position [291, 0]
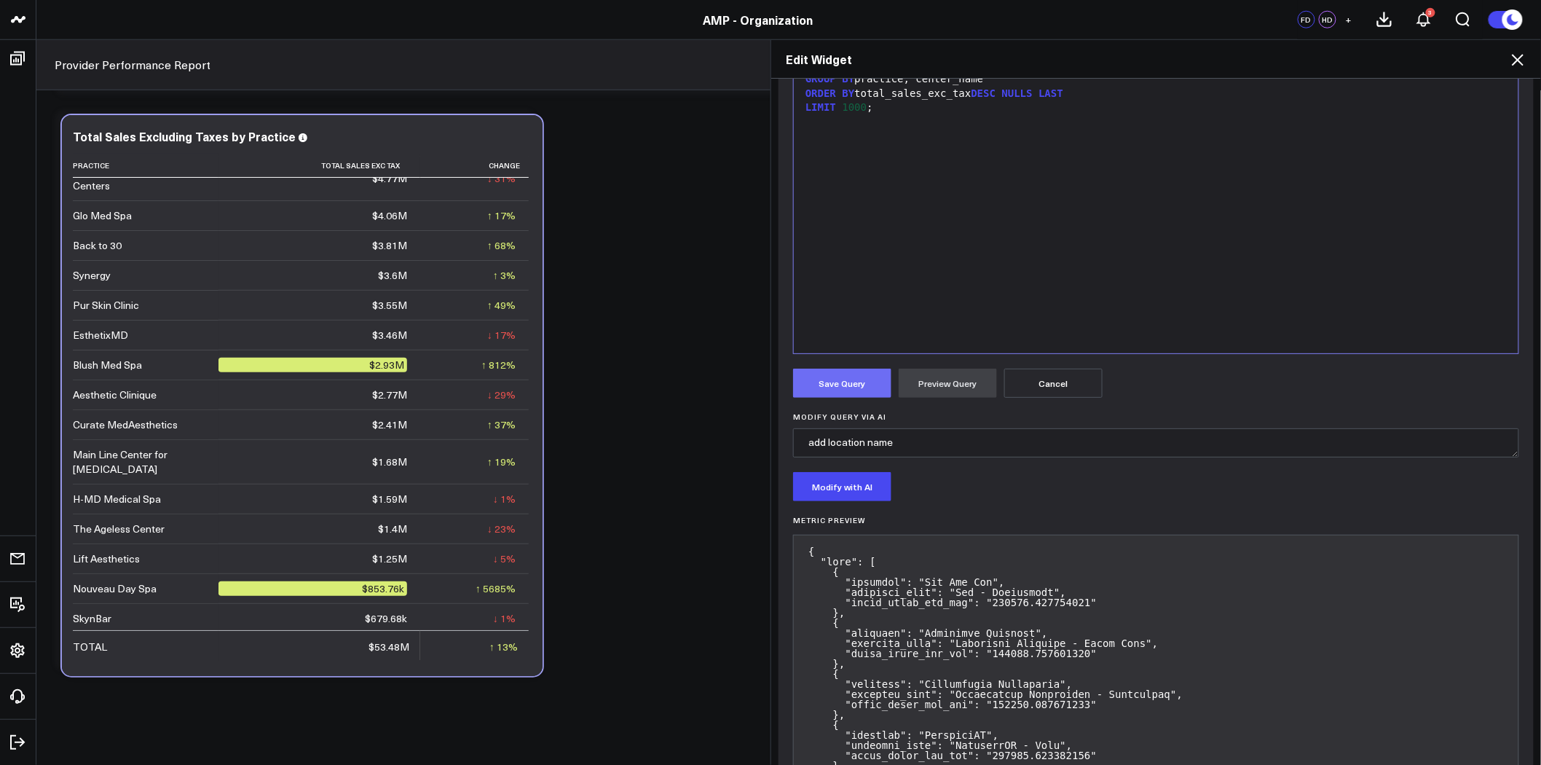
click at [841, 387] on button "Save Query" at bounding box center [842, 383] width 98 height 29
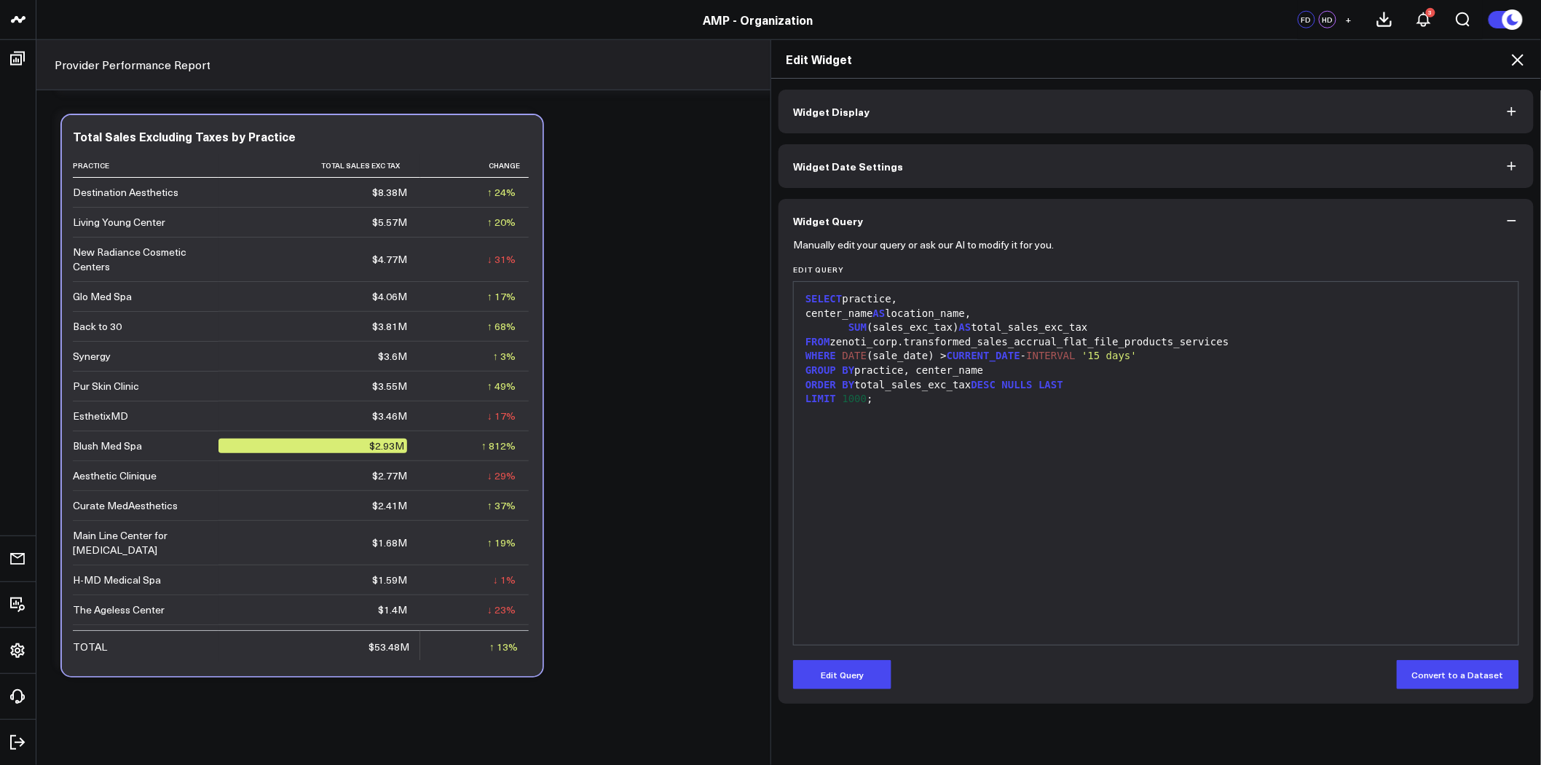
scroll to position [0, 0]
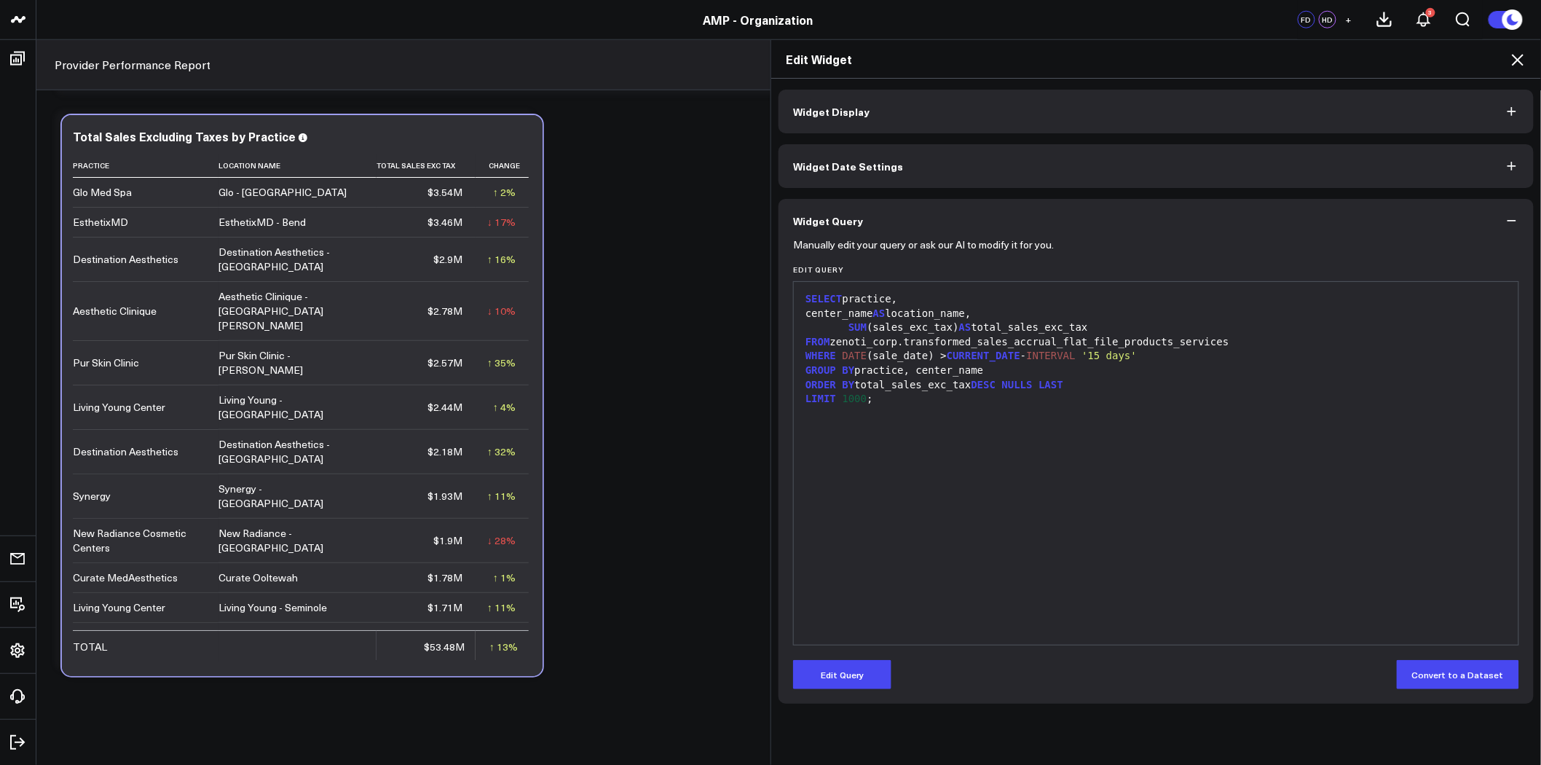
click at [1521, 62] on icon at bounding box center [1518, 60] width 12 height 12
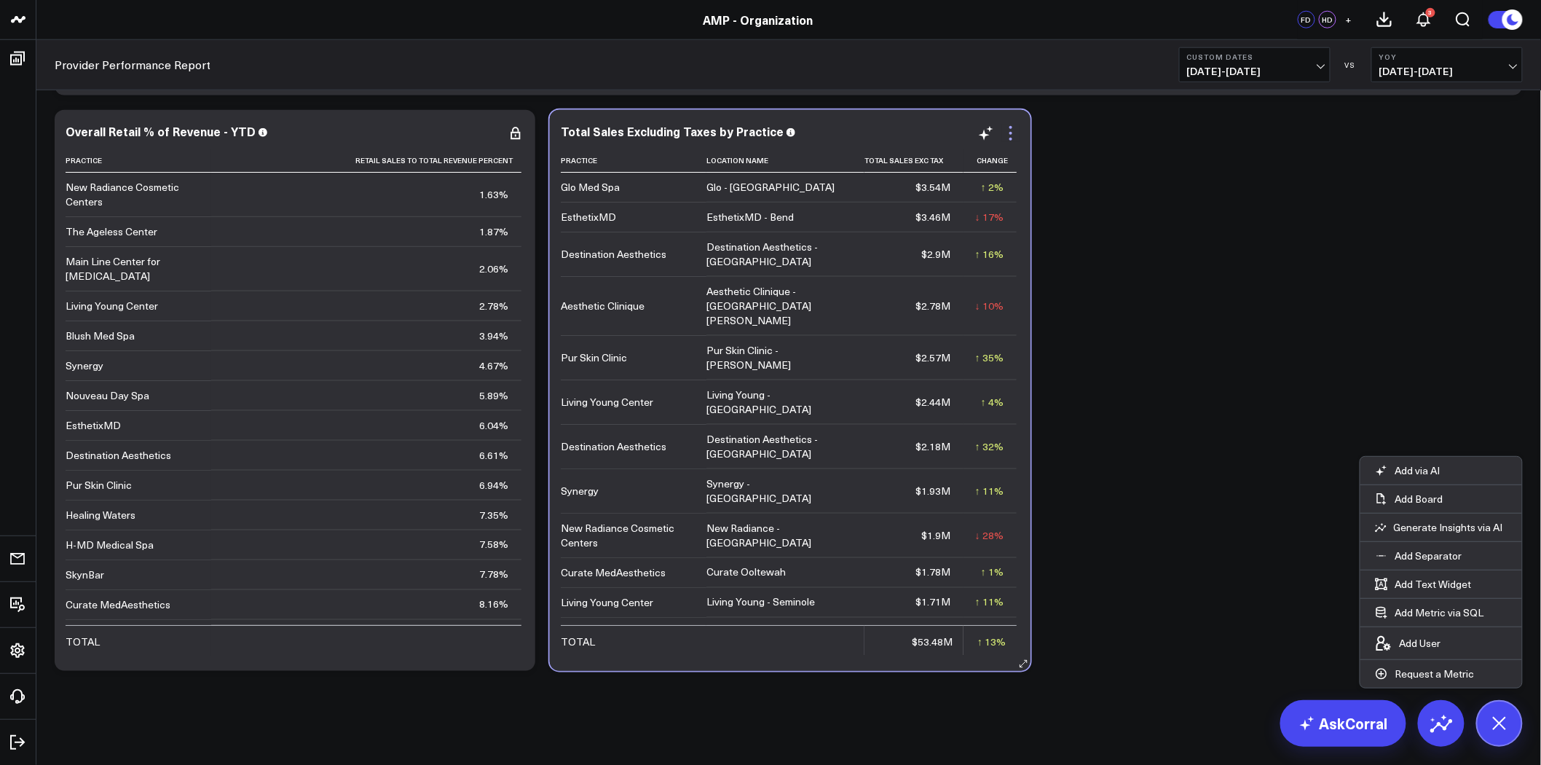
click at [1009, 129] on icon at bounding box center [1010, 133] width 17 height 17
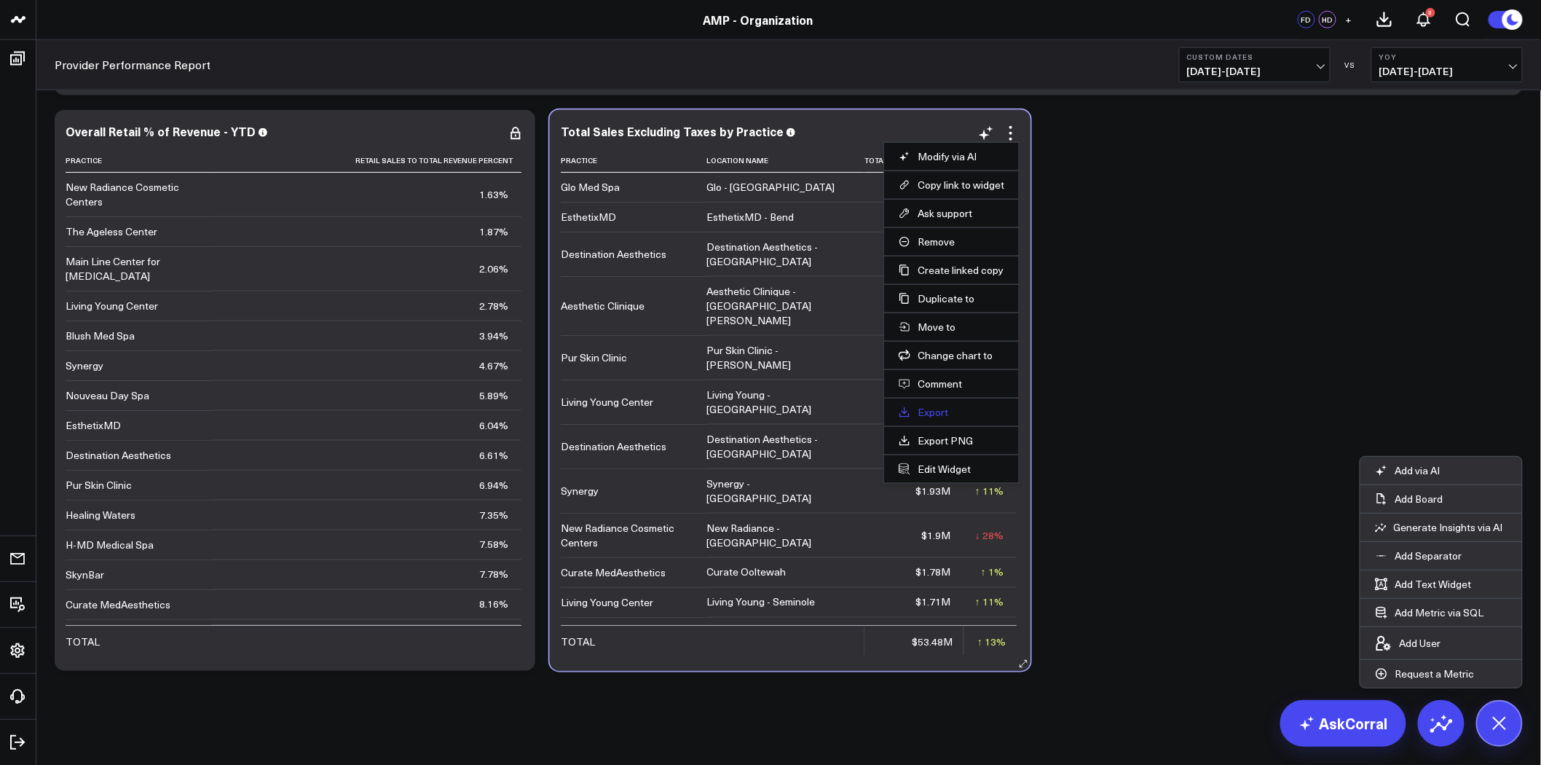
click at [943, 411] on link "Export" at bounding box center [952, 412] width 106 height 13
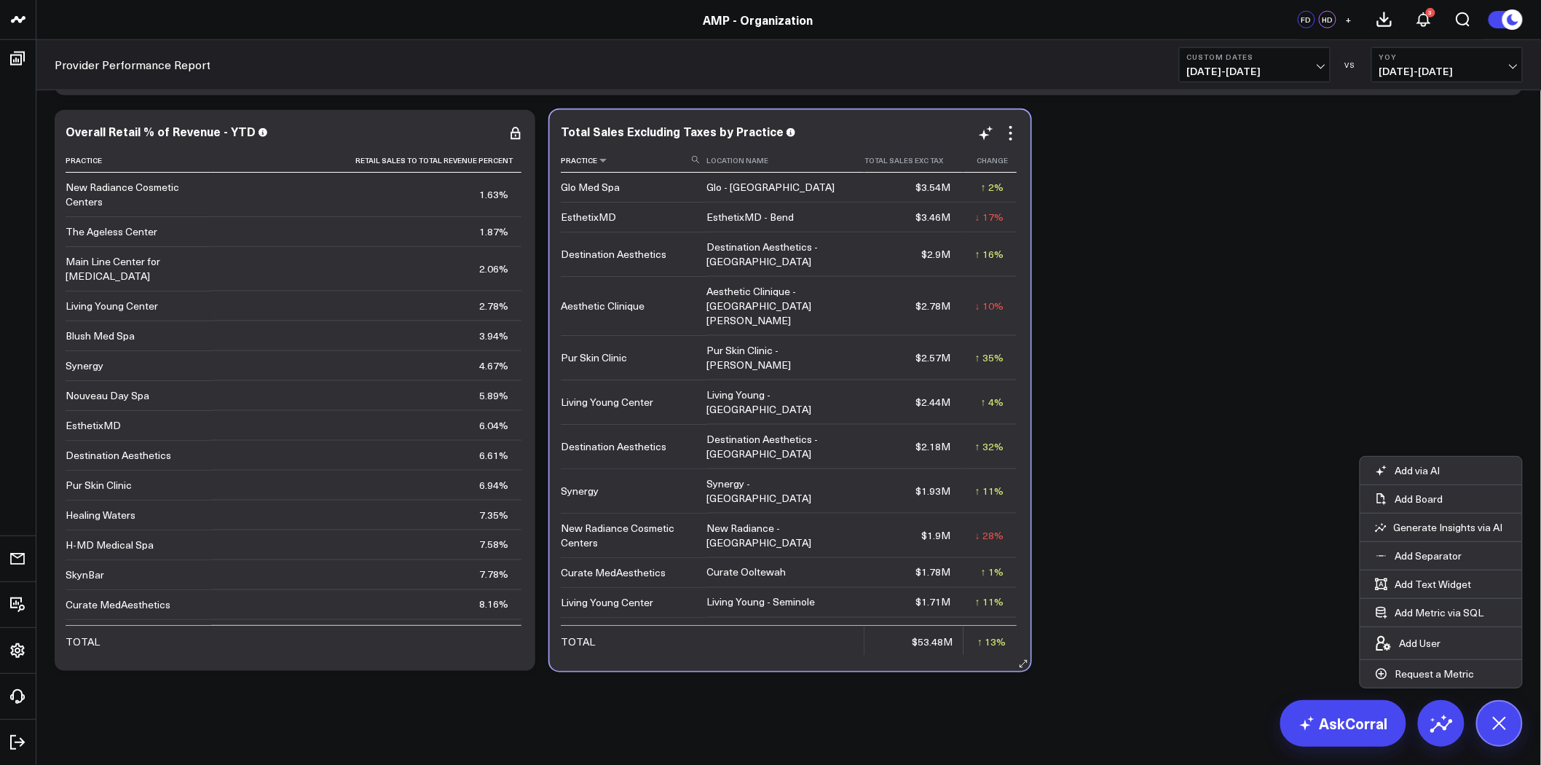
drag, startPoint x: 770, startPoint y: 161, endPoint x: 637, endPoint y: 157, distance: 133.3
click at [770, 161] on icon at bounding box center [774, 160] width 12 height 9
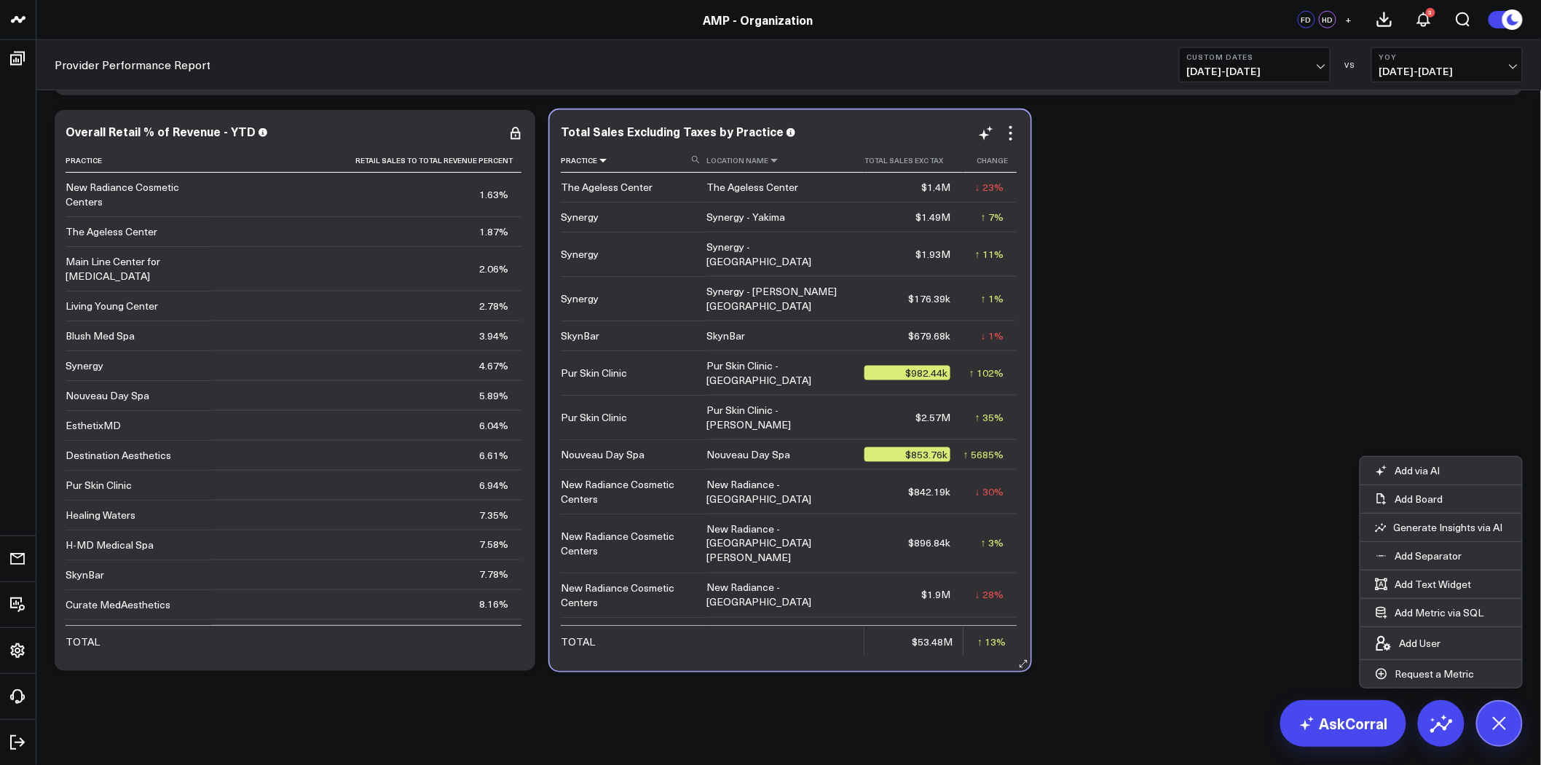
click at [602, 161] on icon at bounding box center [603, 160] width 12 height 9
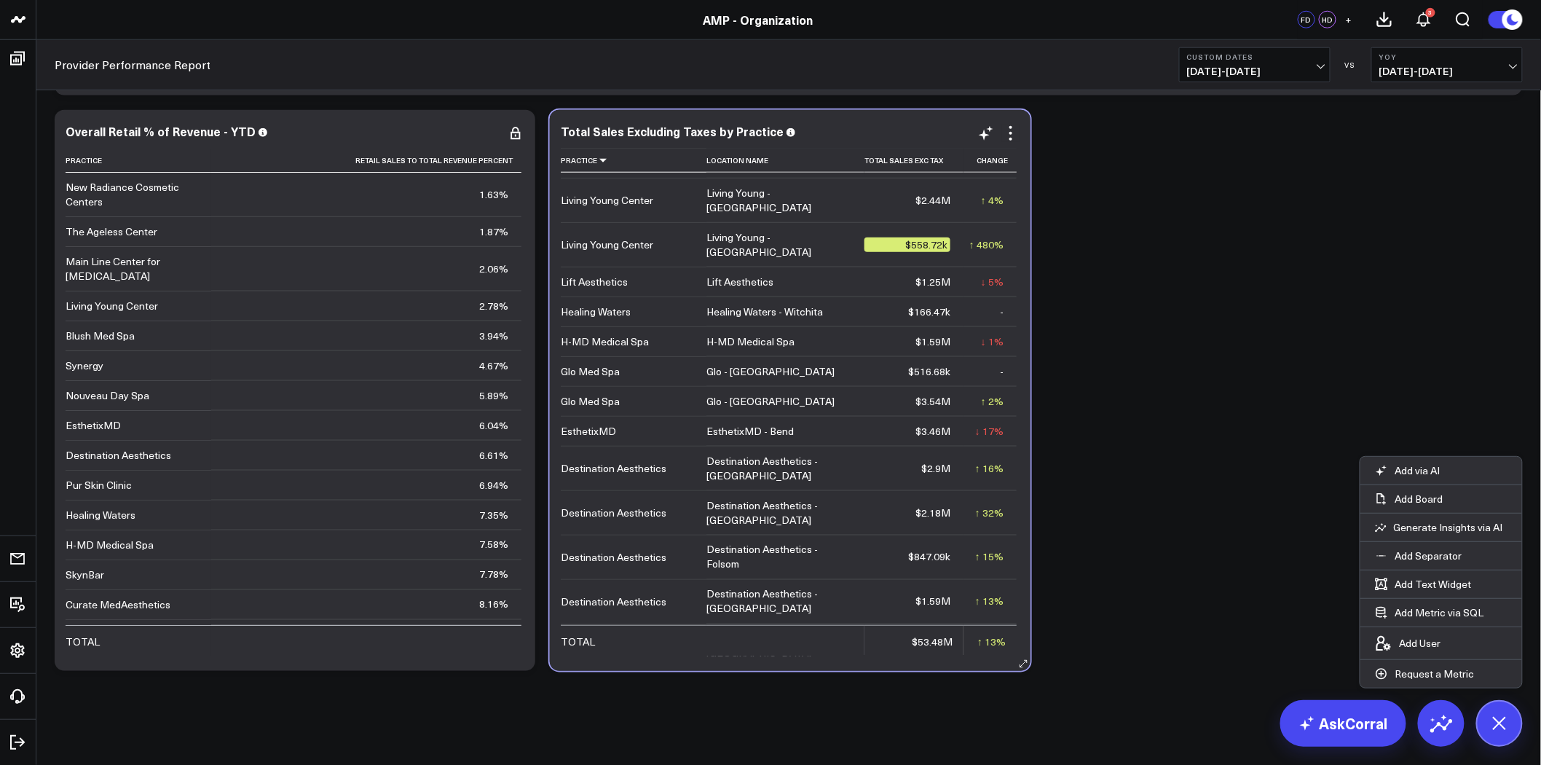
scroll to position [993, 0]
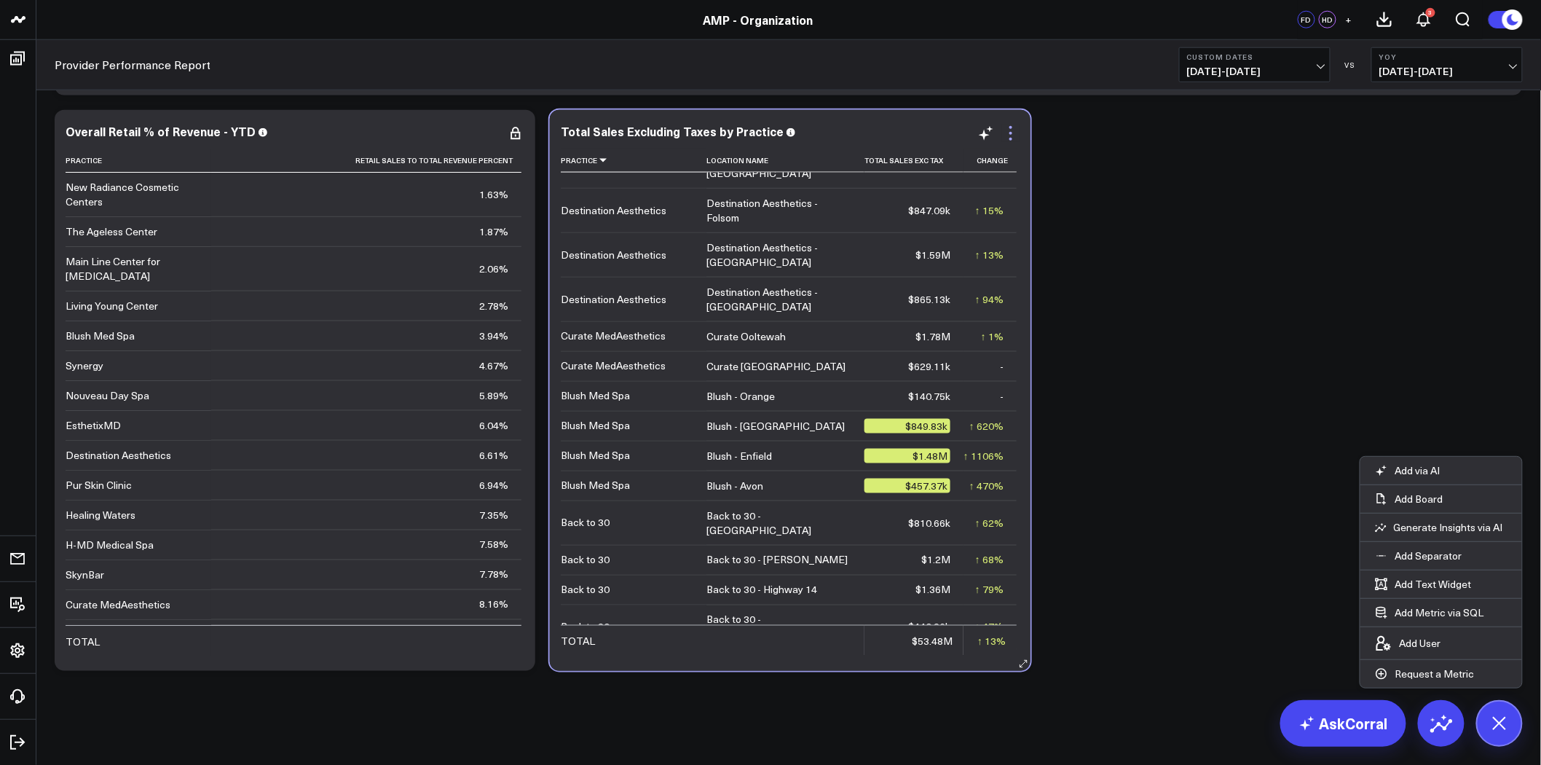
click at [1013, 127] on icon at bounding box center [1010, 133] width 17 height 17
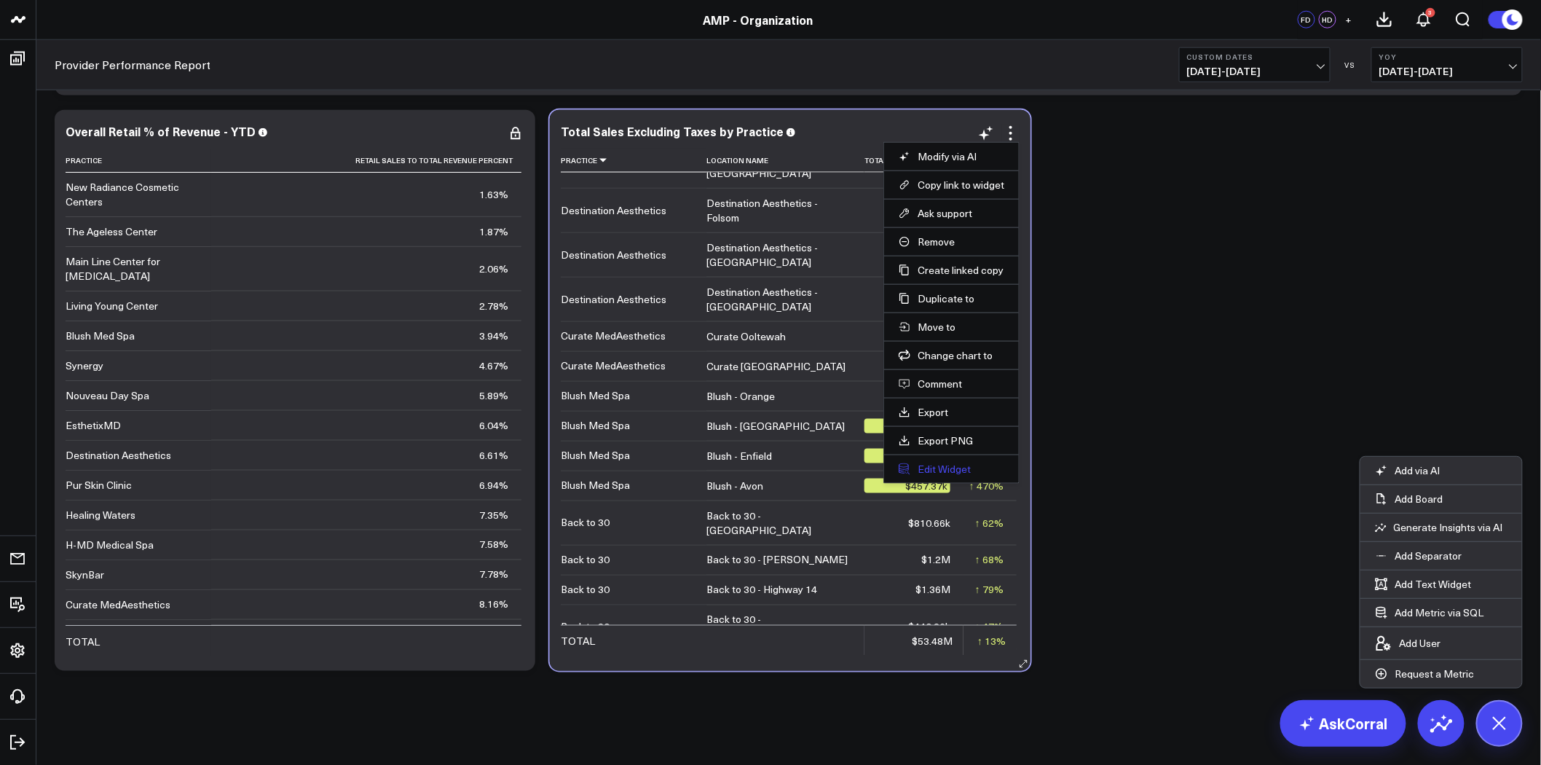
click at [950, 467] on button "Edit Widget" at bounding box center [952, 468] width 106 height 13
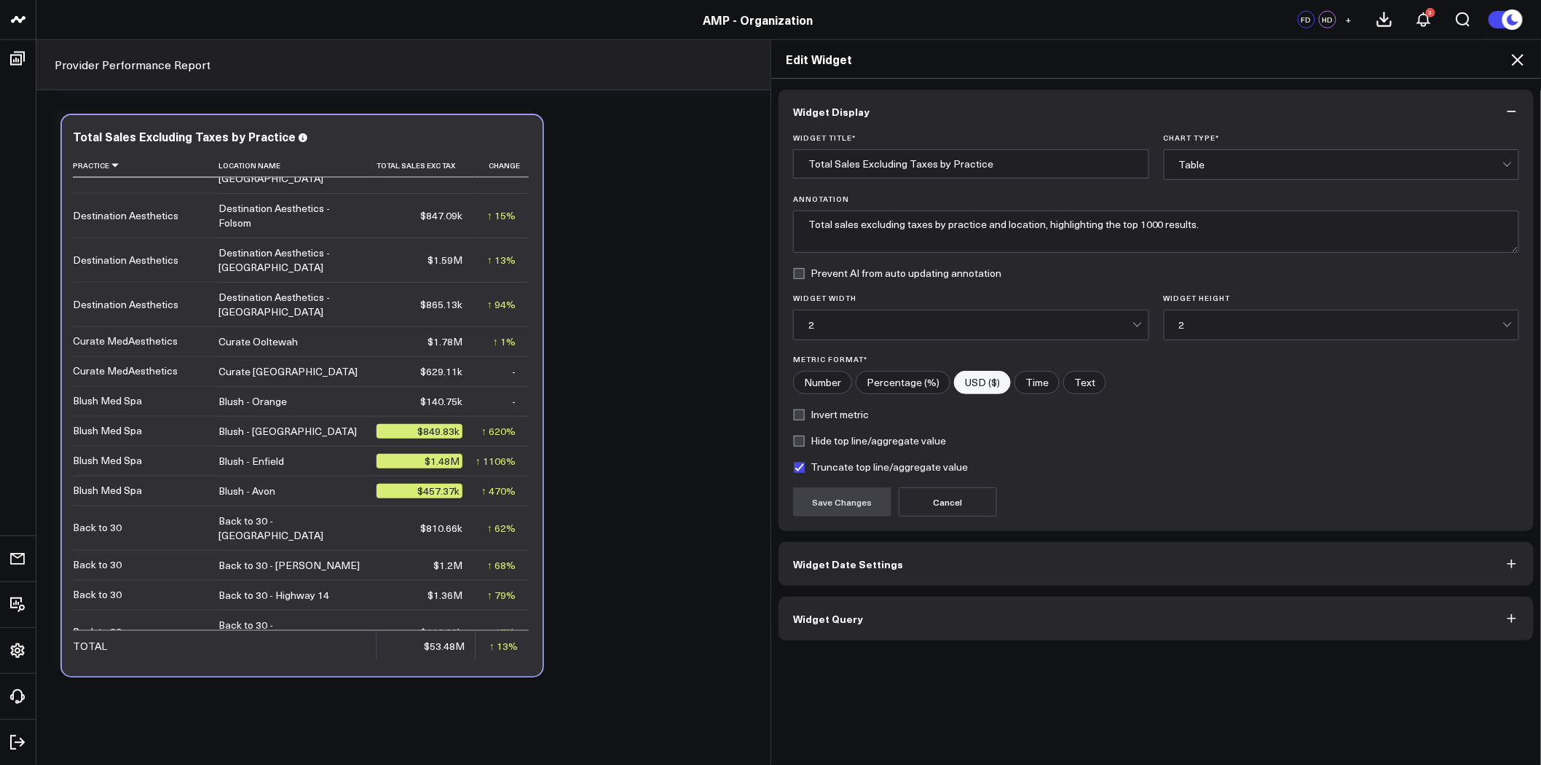
click at [905, 610] on button "Widget Query" at bounding box center [1156, 618] width 755 height 44
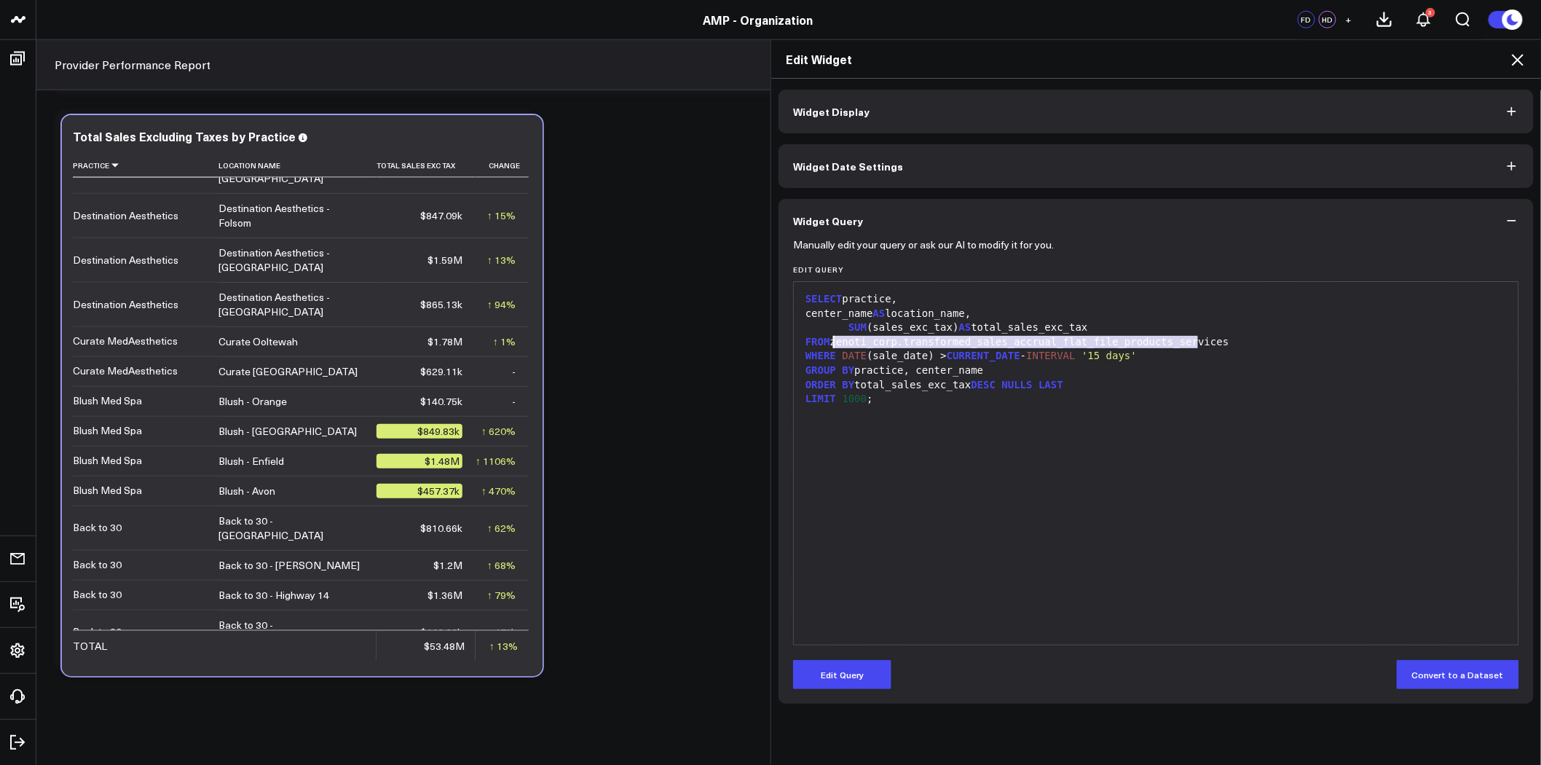
drag, startPoint x: 1203, startPoint y: 341, endPoint x: 829, endPoint y: 340, distance: 374.3
click at [829, 340] on div "FROM zenoti_corp.transformed_sales_accrual_flat_file_products_services" at bounding box center [1156, 342] width 710 height 15
copy div "zenoti_corp.transformed_sales_accrual_flat_file_products_services"
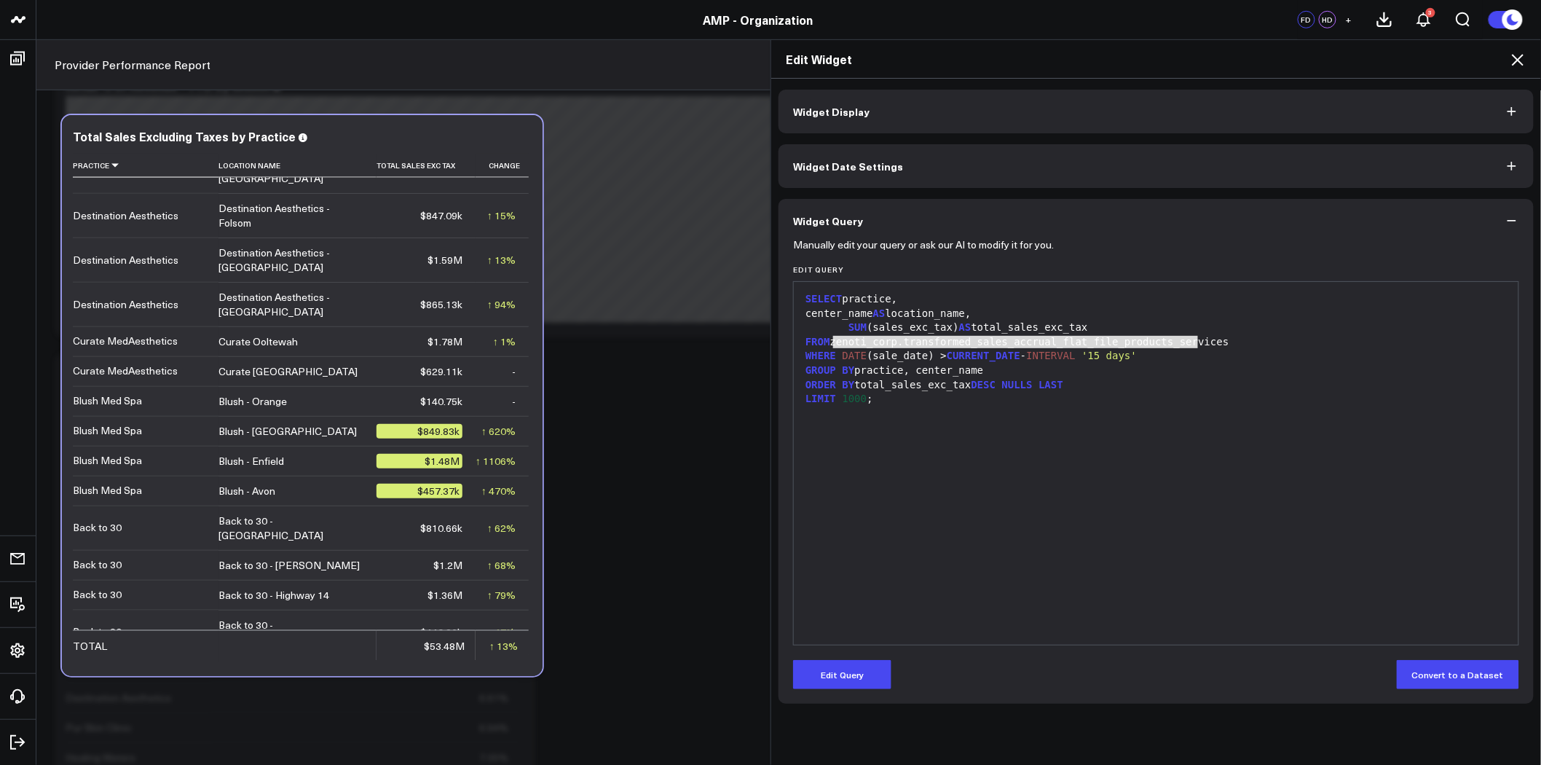
scroll to position [5152, 0]
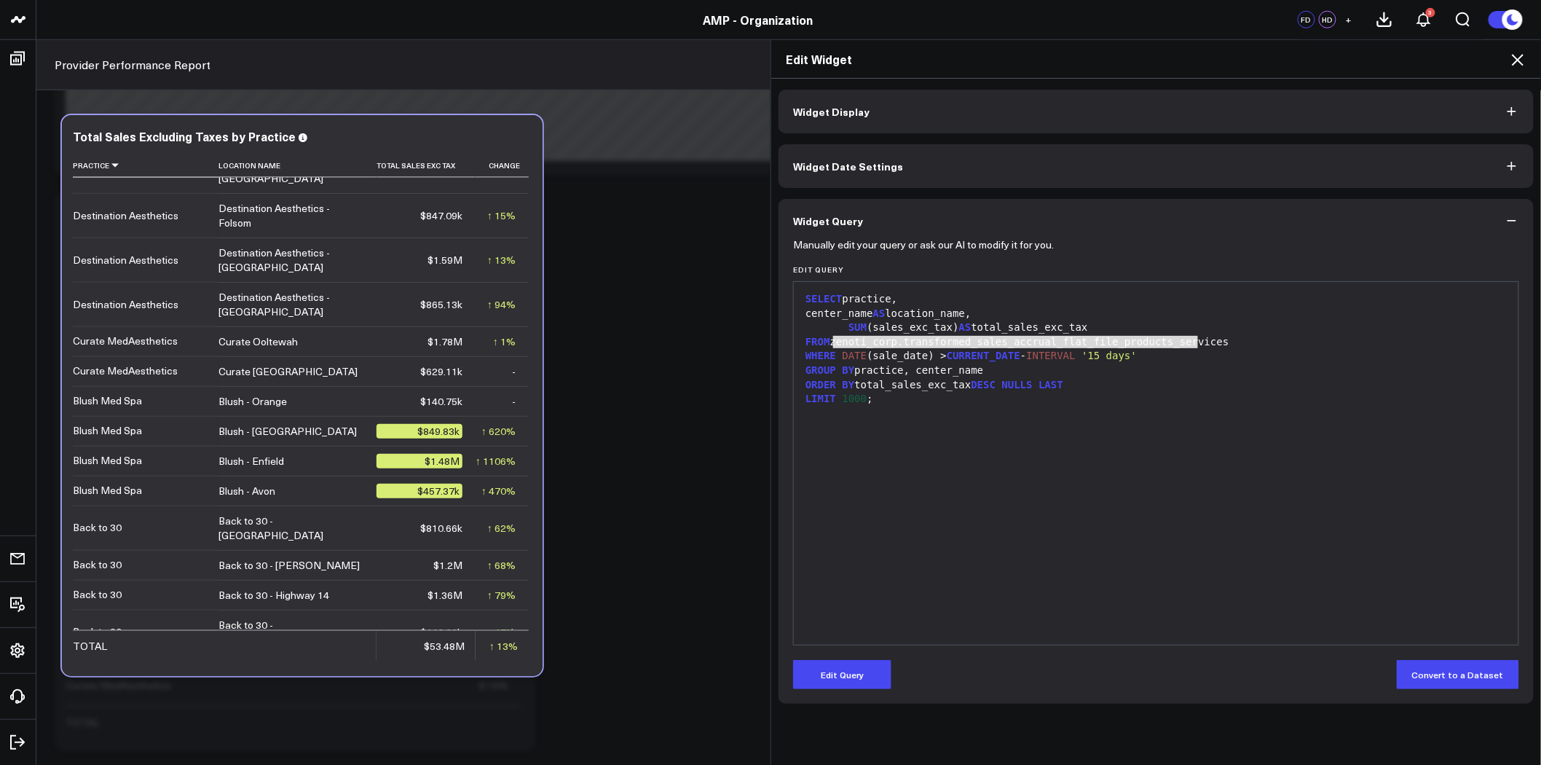
click at [637, 358] on div "Edit Widget Widget Display Widget Date Settings Widget Query Manually edit your…" at bounding box center [770, 401] width 1541 height 725
click at [1522, 63] on icon at bounding box center [1518, 60] width 12 height 12
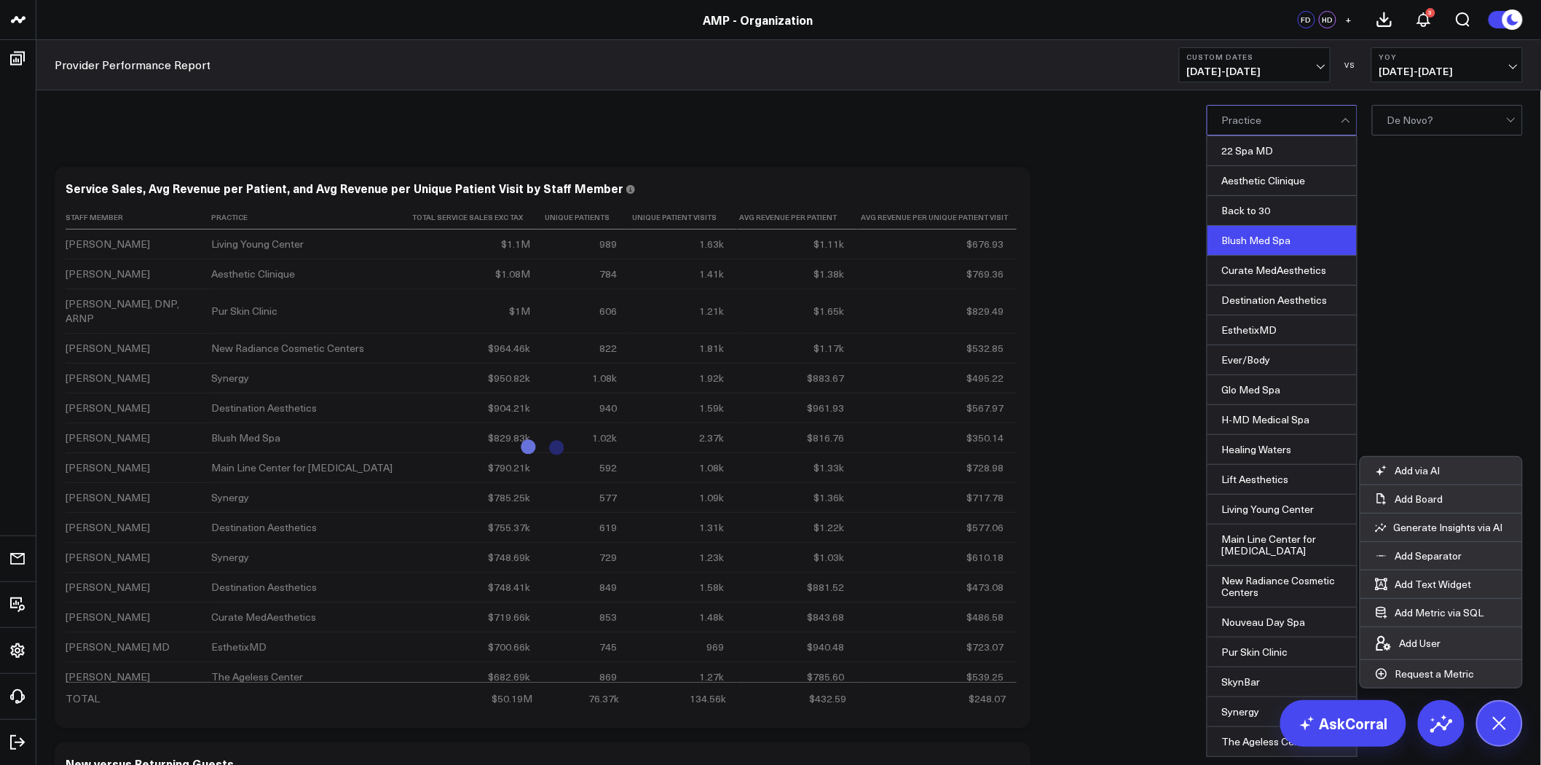
scroll to position [81, 0]
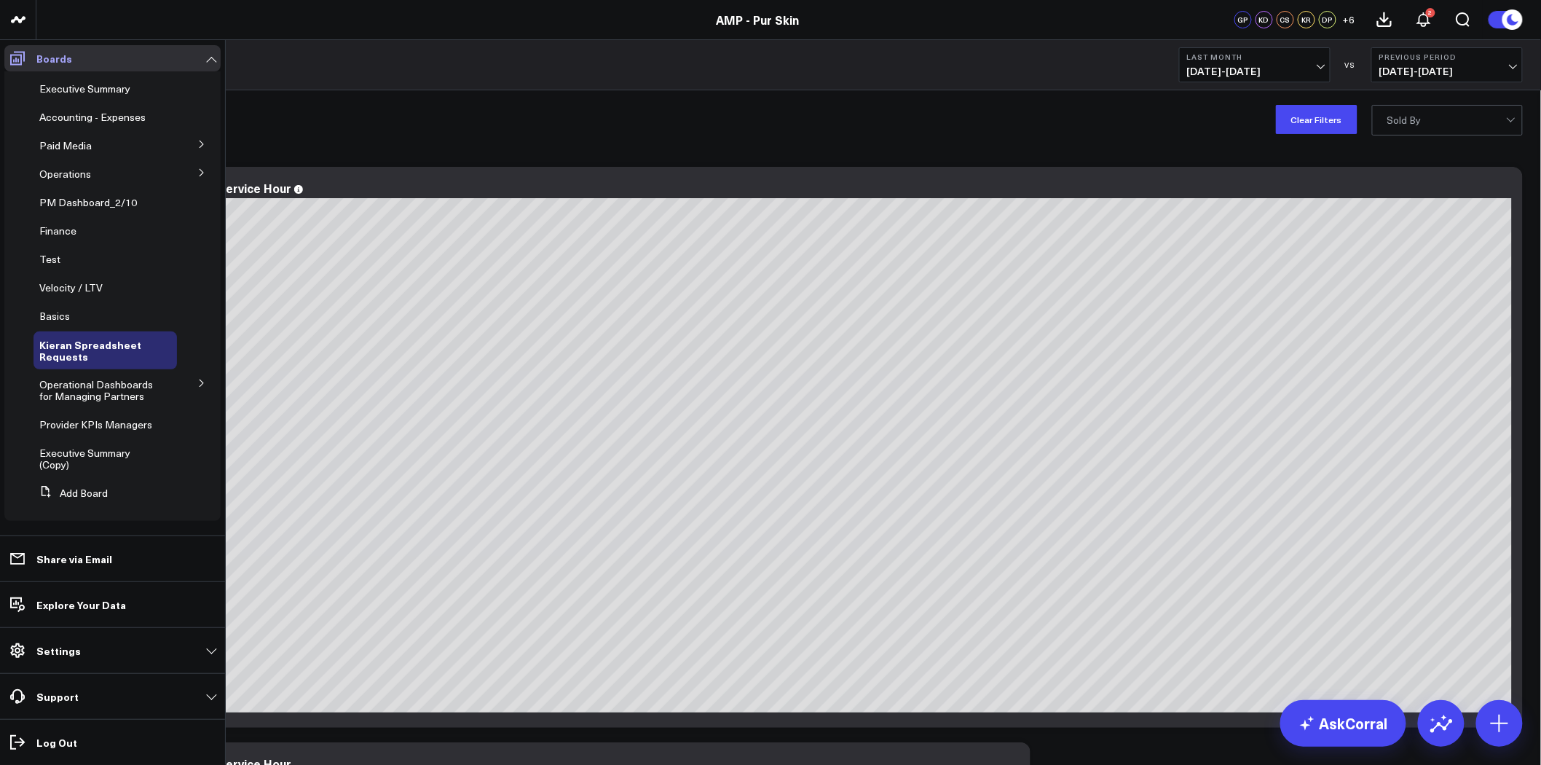
click at [54, 57] on p "Boards" at bounding box center [54, 58] width 36 height 12
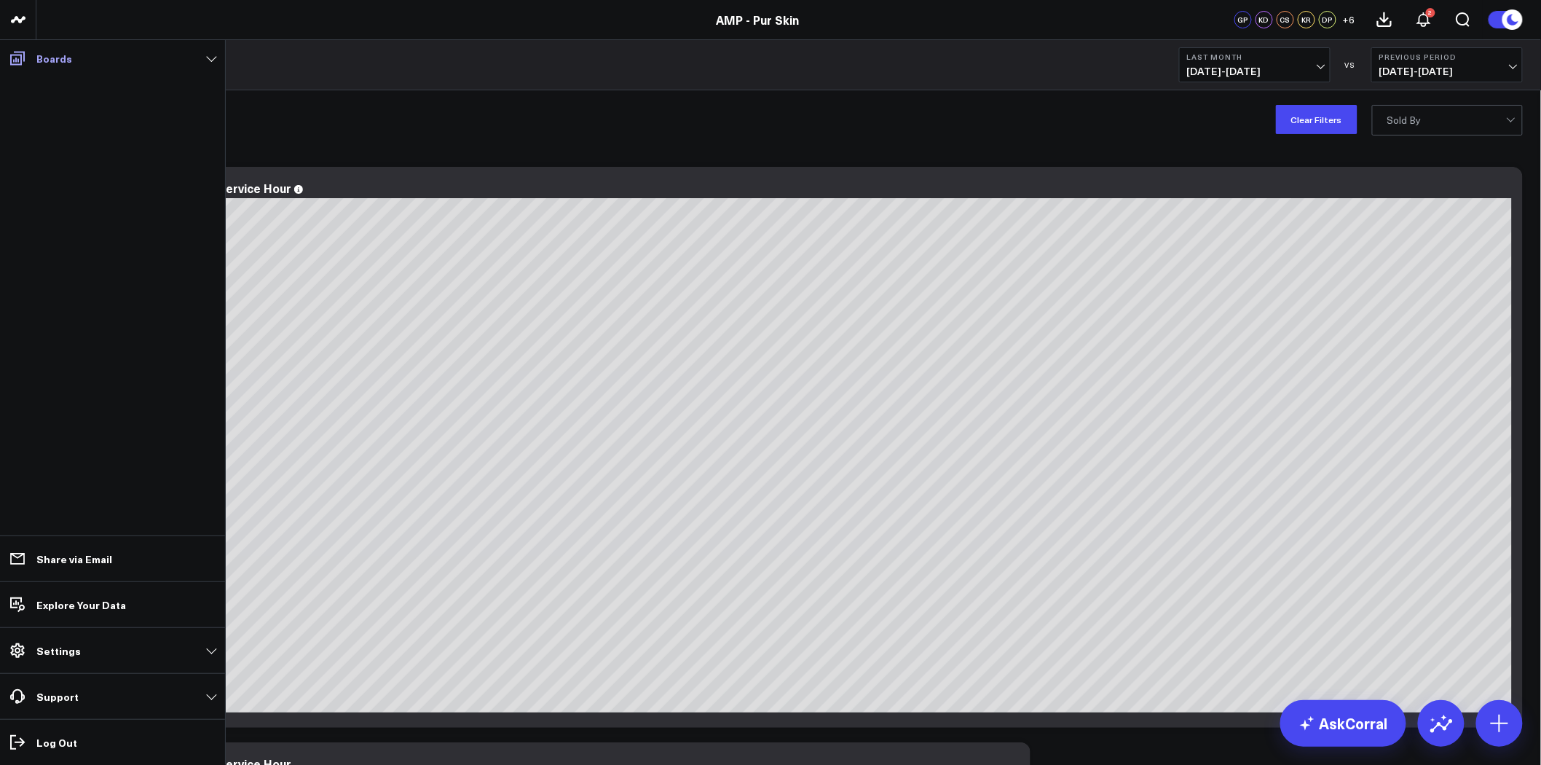
click at [54, 57] on p "Boards" at bounding box center [54, 58] width 36 height 12
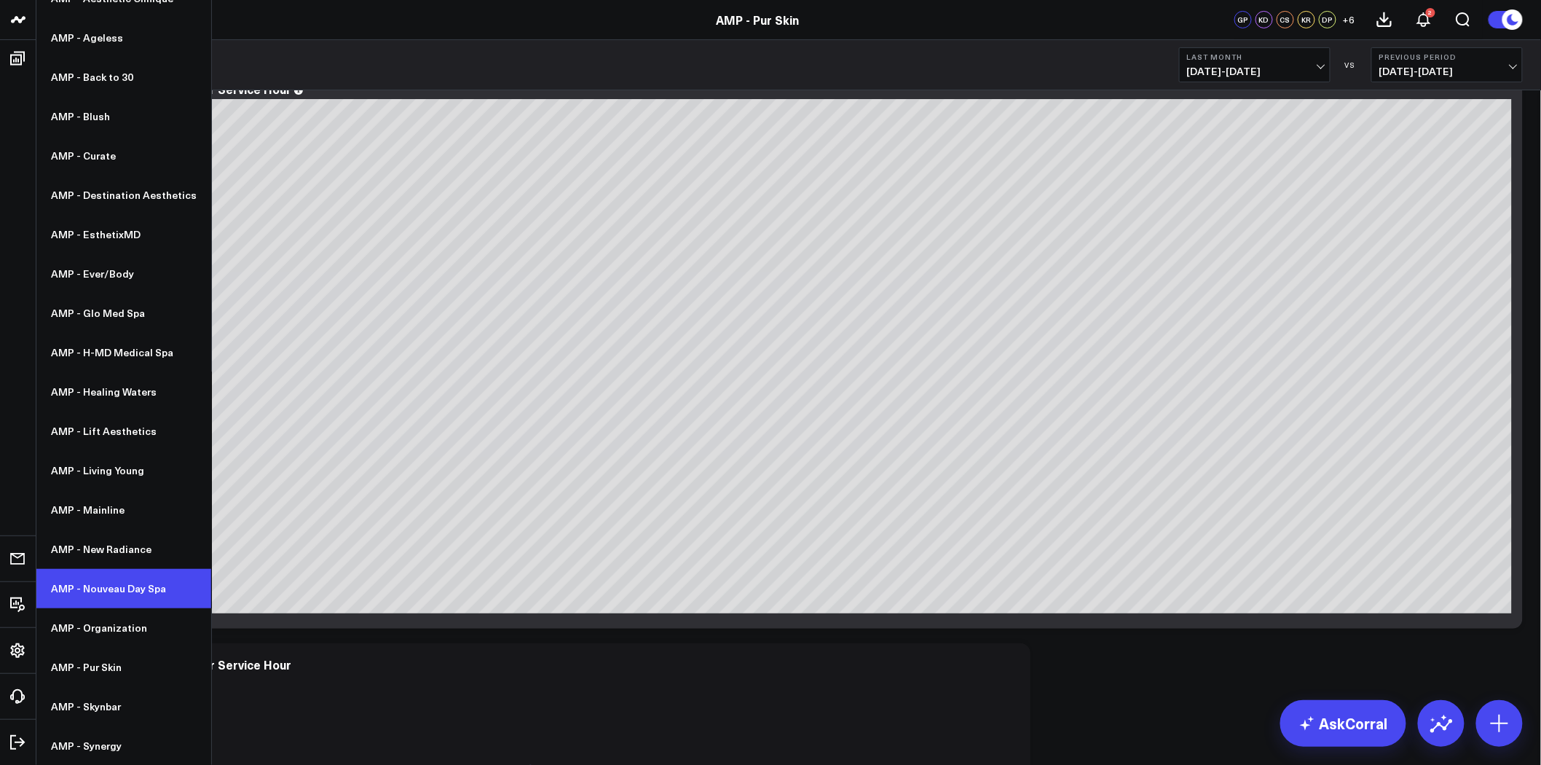
scroll to position [162, 0]
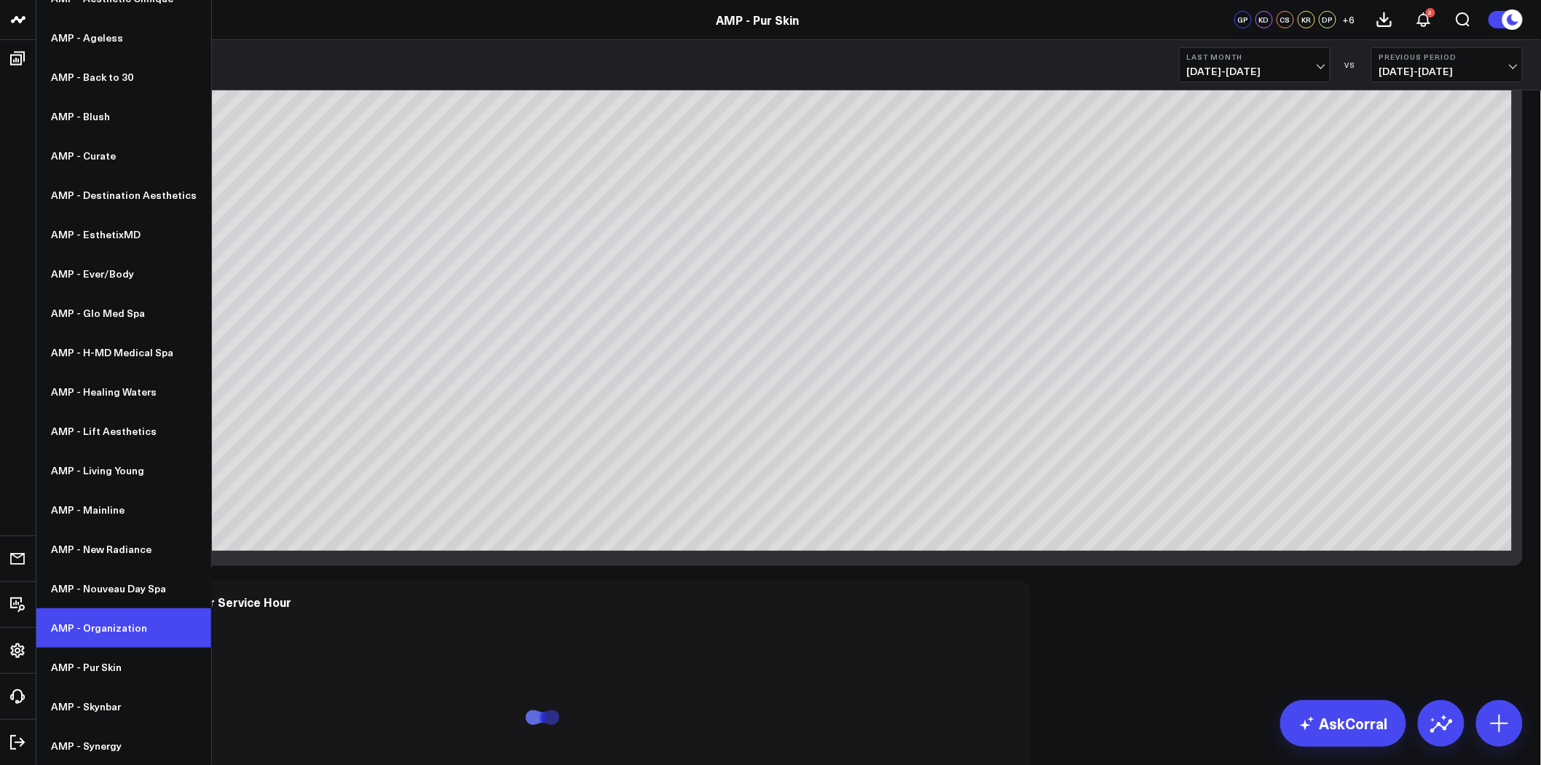
click at [135, 628] on link "AMP - Organization" at bounding box center [123, 627] width 175 height 39
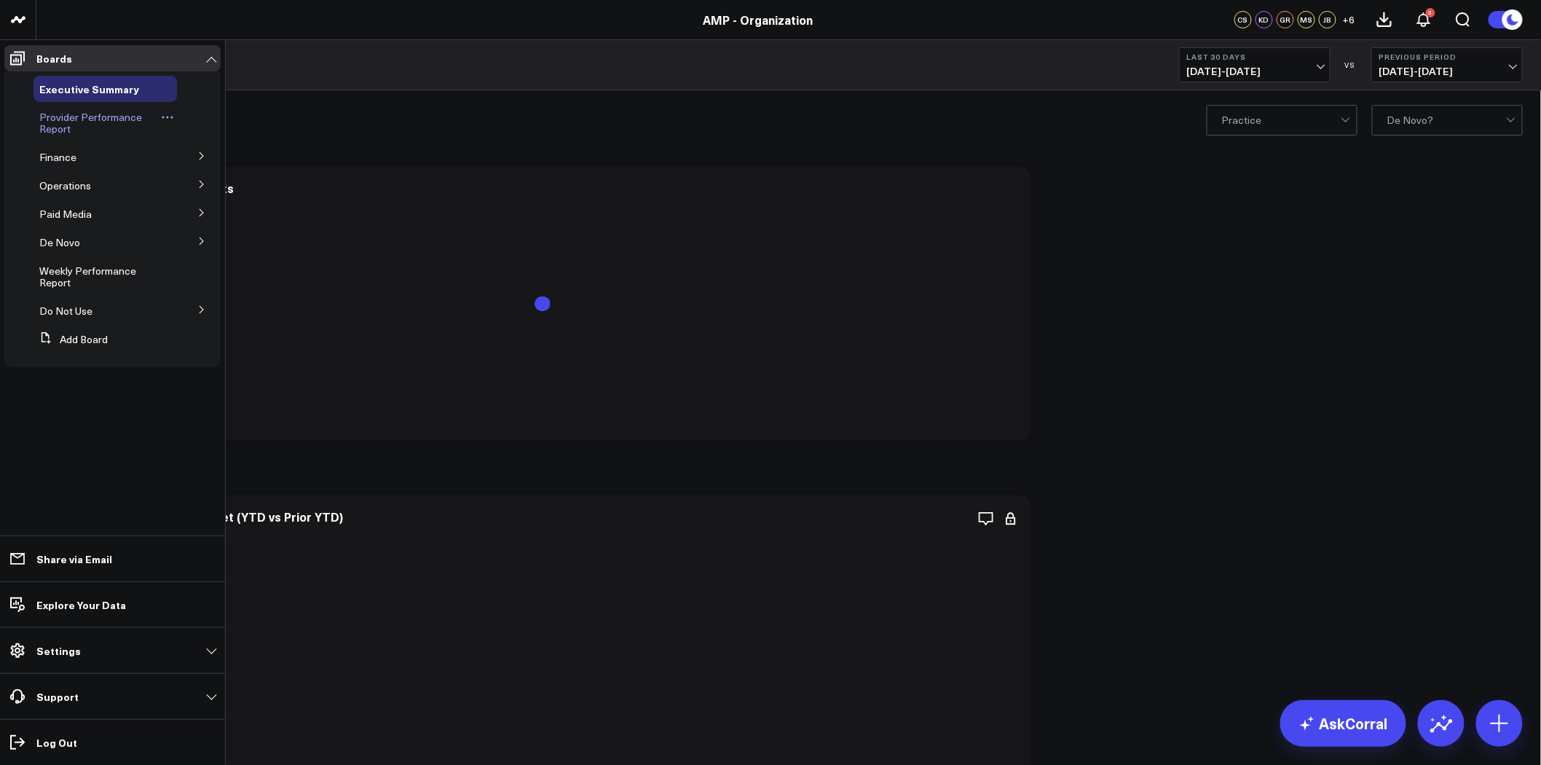
click at [101, 119] on span "Provider Performance Report" at bounding box center [90, 122] width 103 height 25
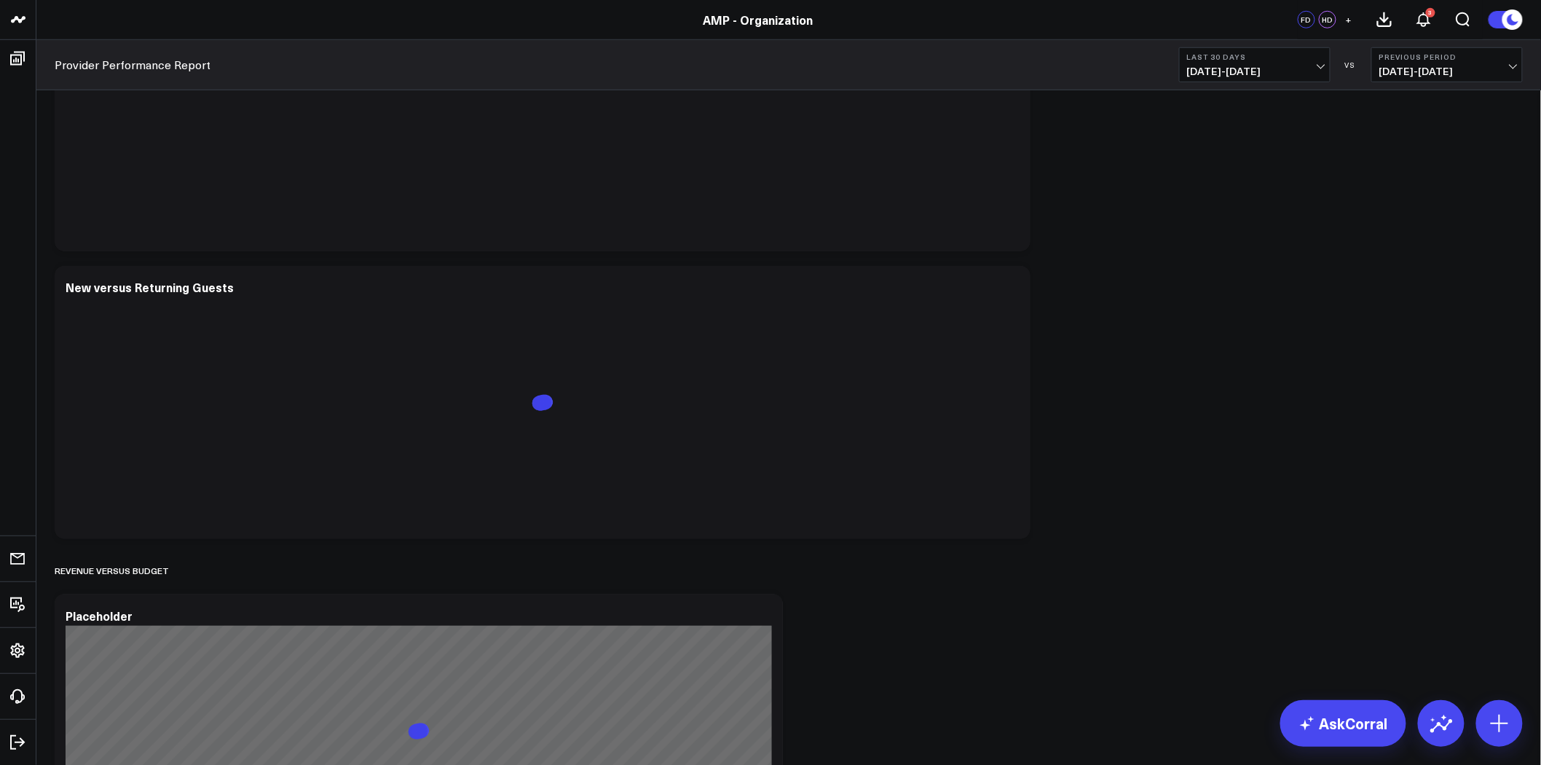
scroll to position [485, 0]
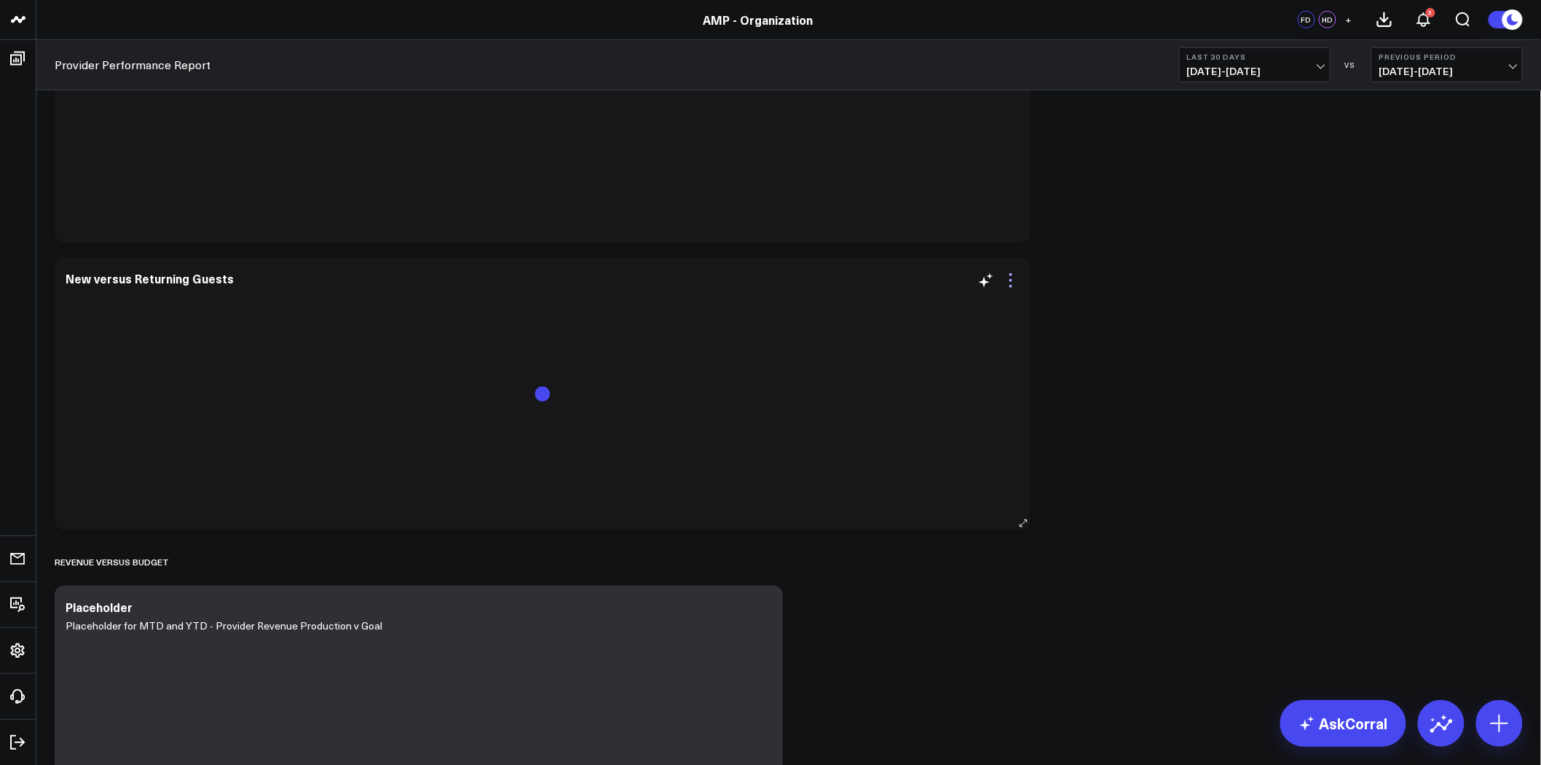
click at [1009, 281] on icon at bounding box center [1010, 280] width 17 height 17
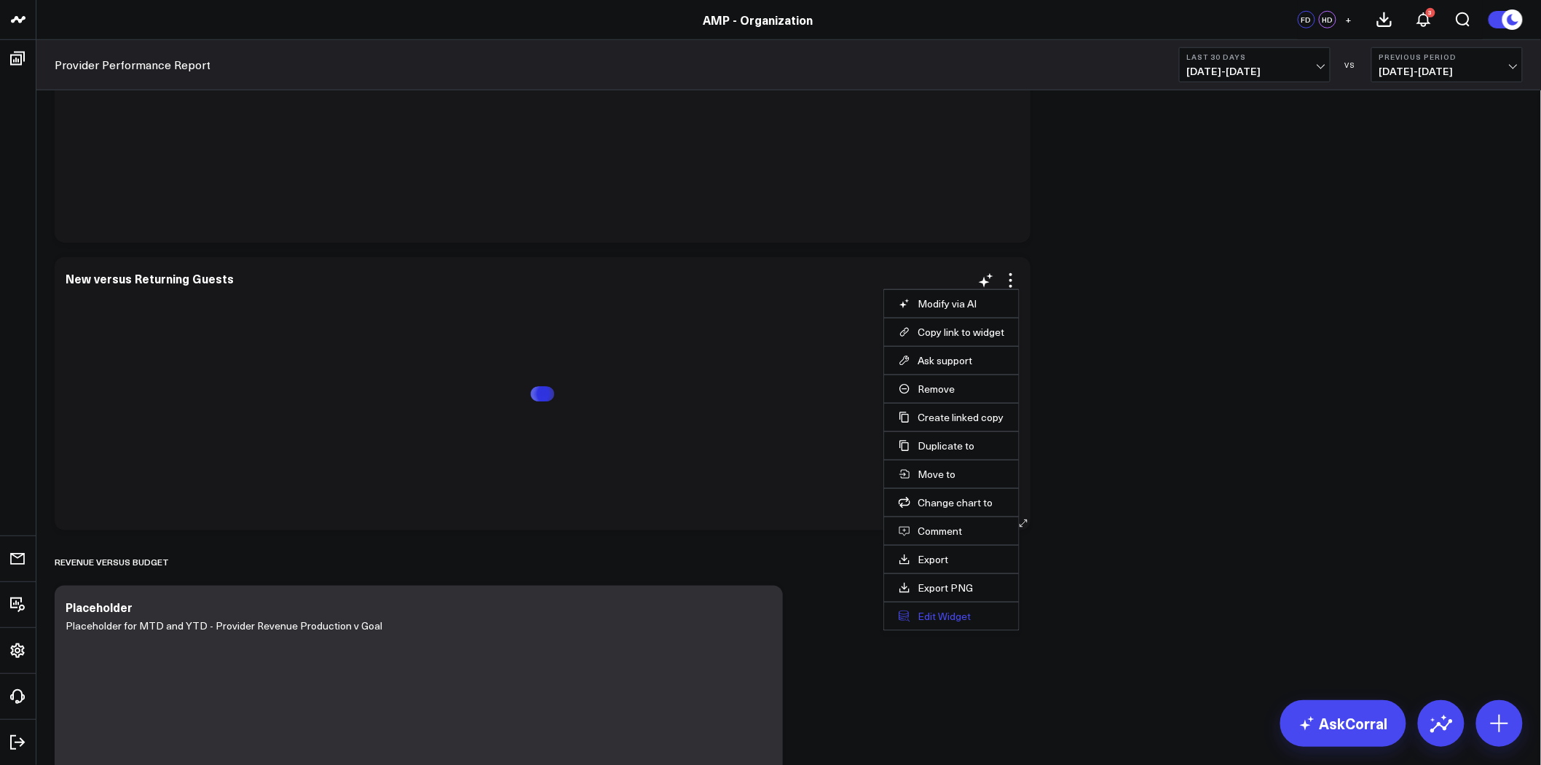
click at [951, 615] on button "Edit Widget" at bounding box center [952, 616] width 106 height 13
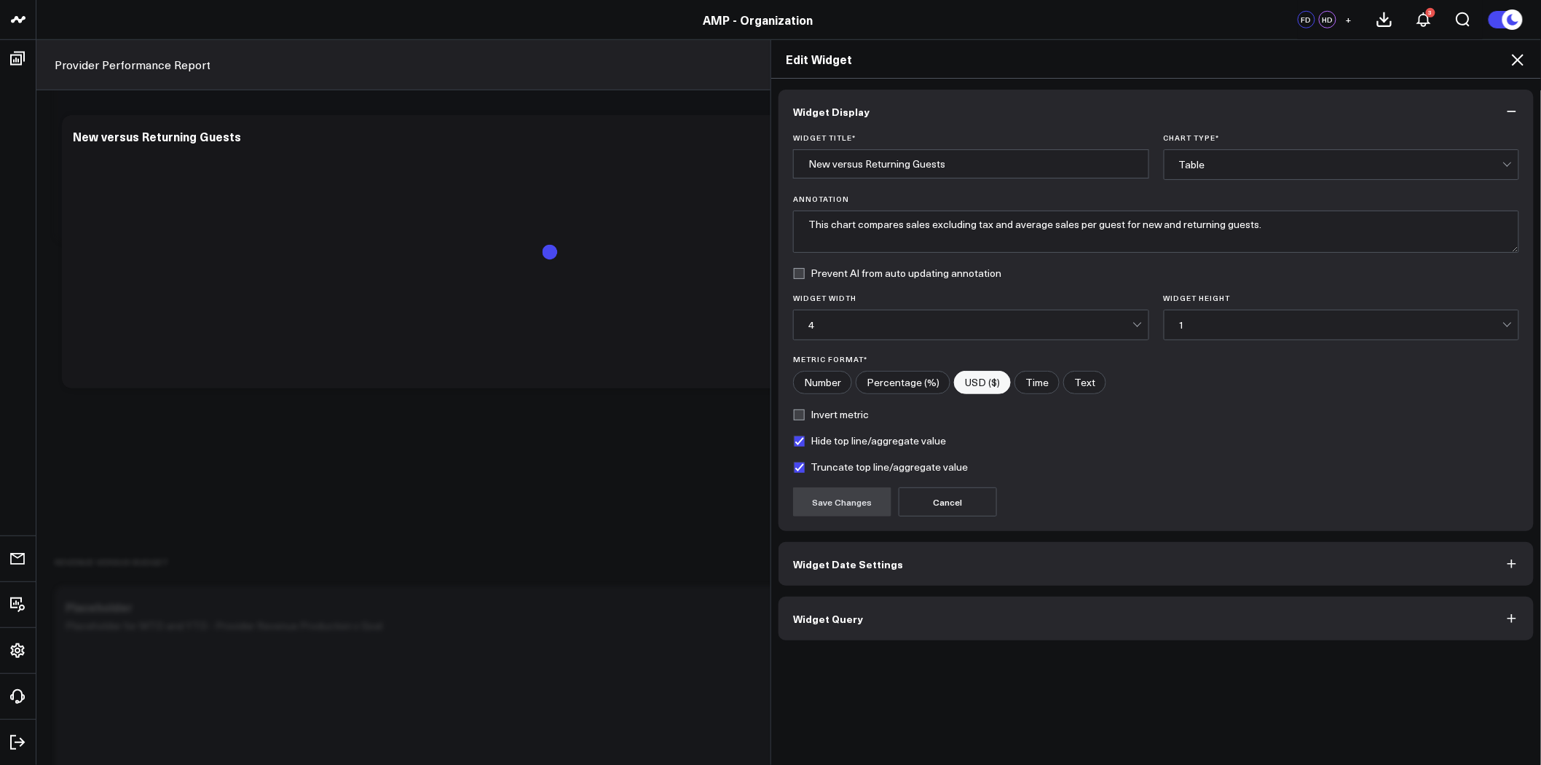
click at [1516, 58] on icon at bounding box center [1518, 60] width 12 height 12
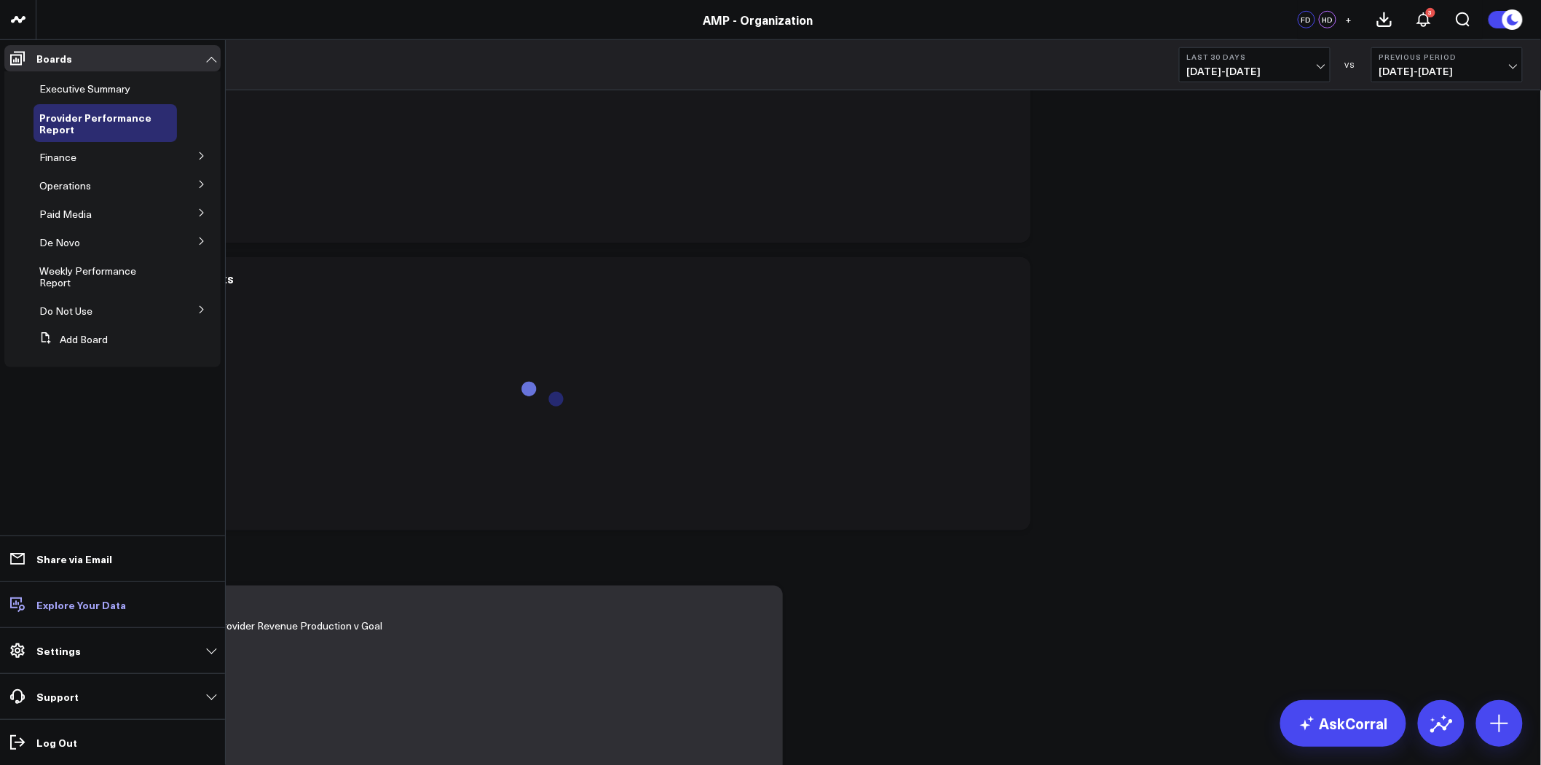
click at [78, 608] on p "Explore Your Data" at bounding box center [81, 605] width 90 height 12
